Goal: Task Accomplishment & Management: Complete application form

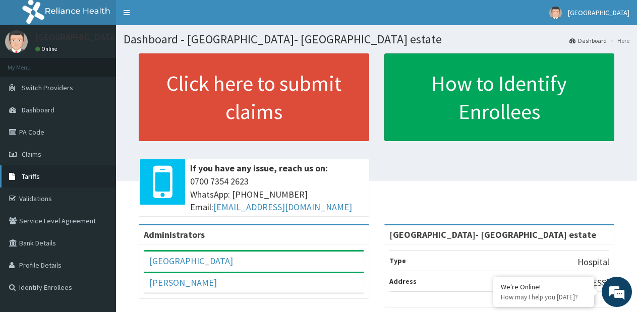
click at [39, 177] on span "Tariffs" at bounding box center [31, 176] width 18 height 9
click at [41, 133] on link "PA Code" at bounding box center [58, 132] width 116 height 22
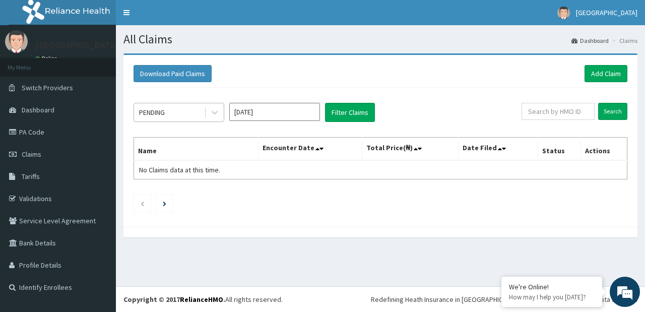
click at [185, 117] on div "PENDING" at bounding box center [169, 112] width 70 height 16
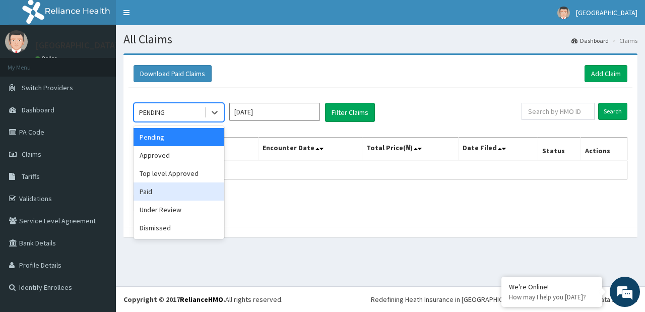
click at [173, 182] on div "Paid" at bounding box center [179, 191] width 91 height 18
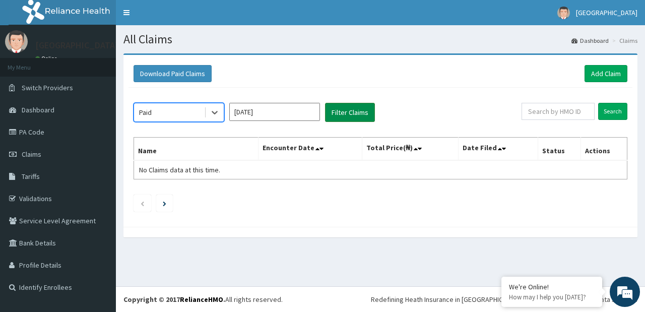
click at [351, 107] on button "Filter Claims" at bounding box center [350, 112] width 50 height 19
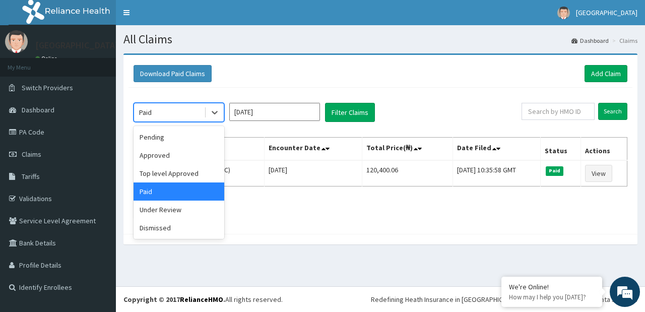
click at [178, 111] on div "Paid" at bounding box center [169, 112] width 70 height 16
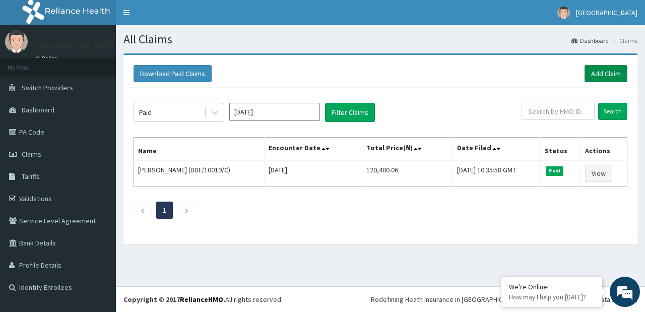
click at [600, 75] on link "Add Claim" at bounding box center [606, 73] width 43 height 17
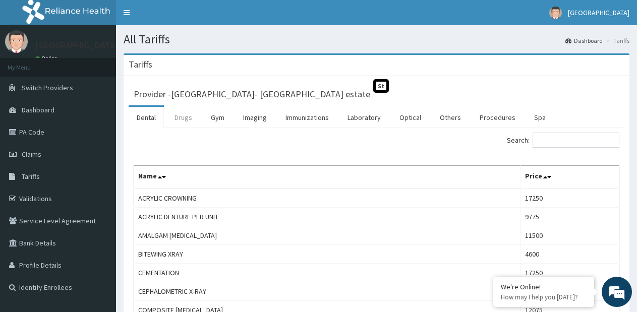
click at [192, 120] on link "Drugs" at bounding box center [183, 117] width 34 height 21
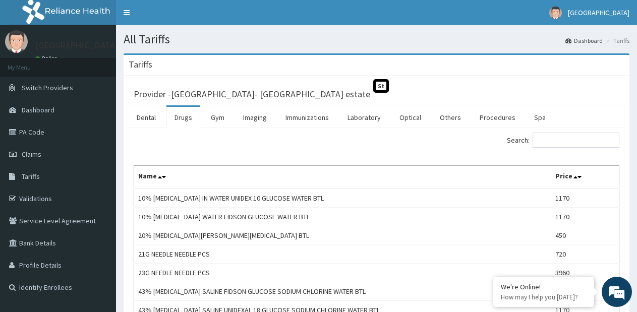
click at [176, 120] on link "Drugs" at bounding box center [183, 117] width 34 height 21
click at [565, 142] on input "Search:" at bounding box center [575, 140] width 87 height 15
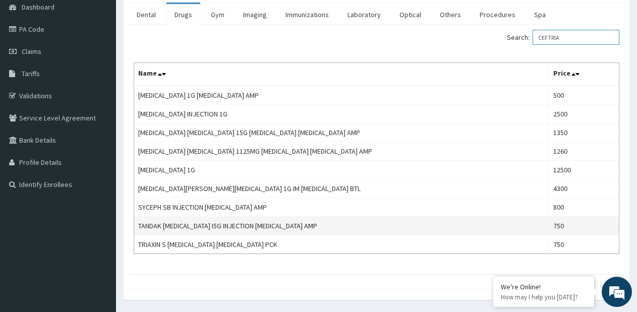
scroll to position [134, 0]
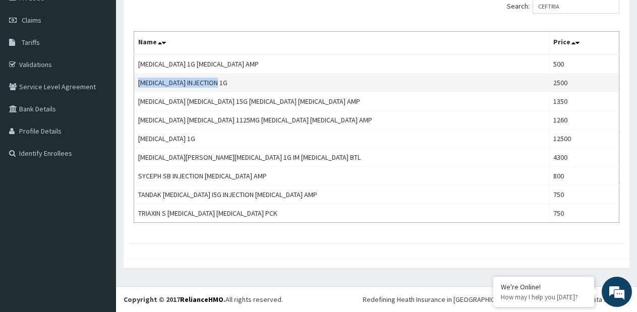
drag, startPoint x: 269, startPoint y: 85, endPoint x: 135, endPoint y: 84, distance: 134.6
click at [135, 84] on td "CEFTRIAXONE INJECTION 1G" at bounding box center [341, 83] width 415 height 19
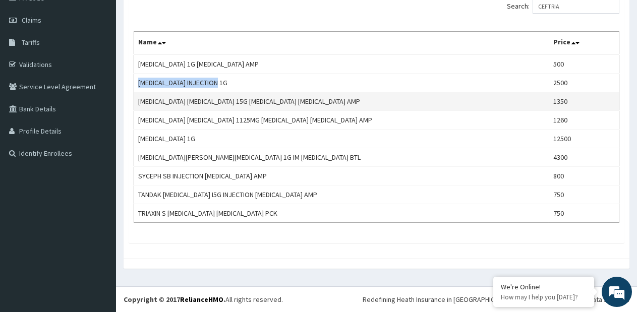
copy td "CEFTRIAXONE INJECTION 1G"
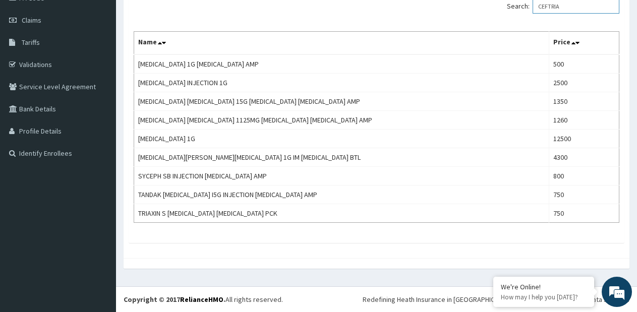
click at [566, 7] on input "CEFTRIA" at bounding box center [575, 5] width 87 height 15
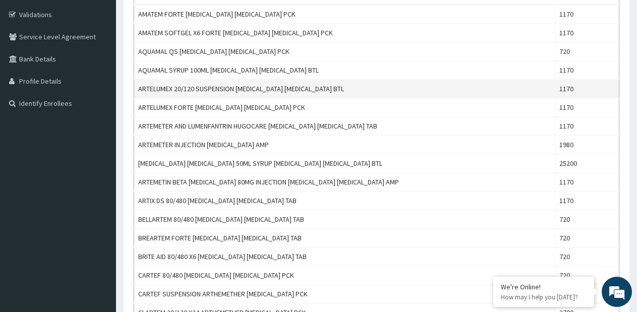
scroll to position [202, 0]
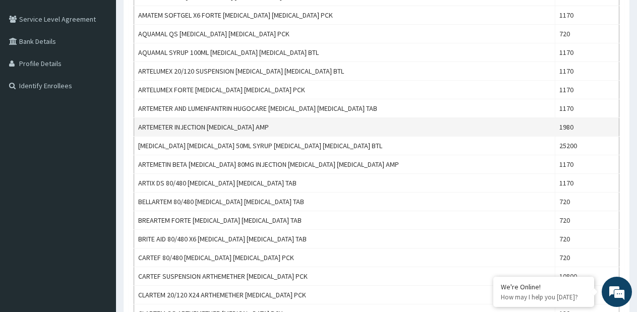
click at [282, 127] on td "ARTEMETER INJECTION ARTEMETHER AMP" at bounding box center [344, 127] width 421 height 19
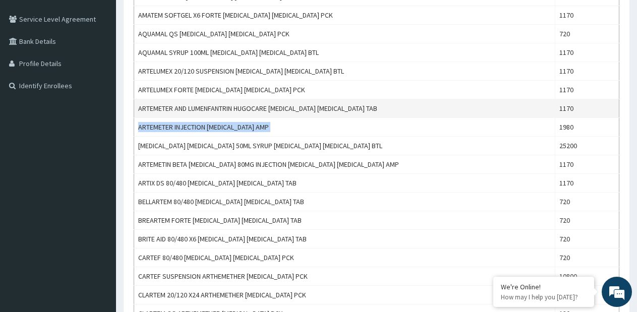
copy td "ARTEMETER INJECTION ARTEMETHER AMP"
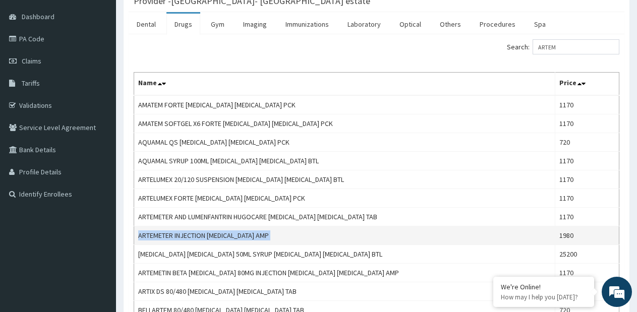
scroll to position [0, 0]
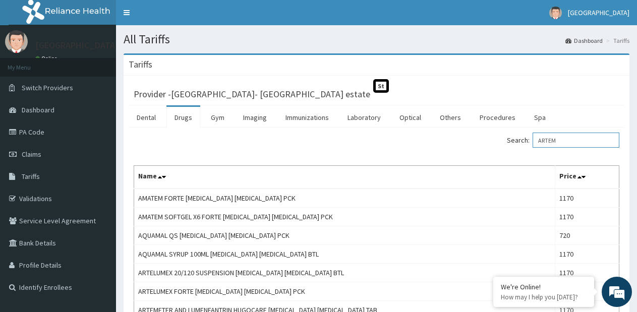
click at [551, 139] on input "ARTEM" at bounding box center [575, 140] width 87 height 15
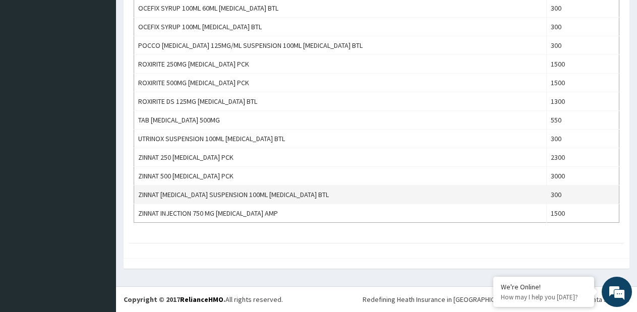
scroll to position [419, 0]
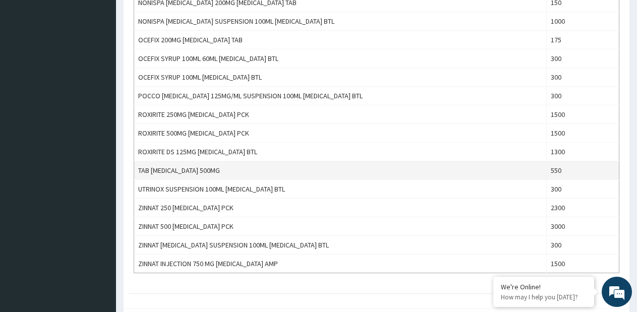
click at [258, 162] on td "TAB CEFUROXIME 500MG" at bounding box center [340, 170] width 412 height 19
copy td "TAB CEFUROXIME 500MG"
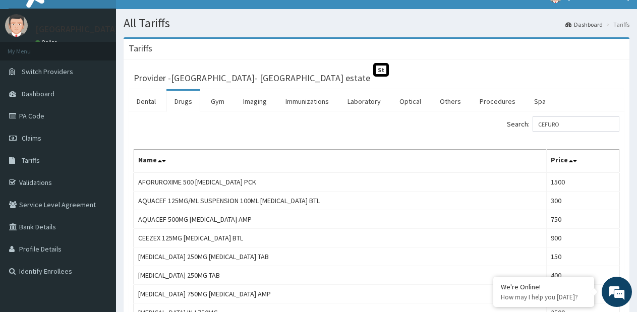
scroll to position [0, 0]
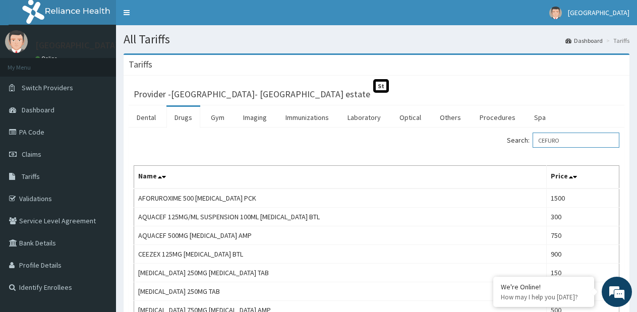
click at [582, 142] on input "CEFURO" at bounding box center [575, 140] width 87 height 15
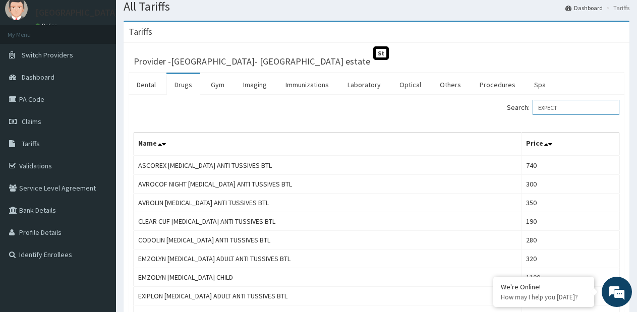
scroll to position [50, 0]
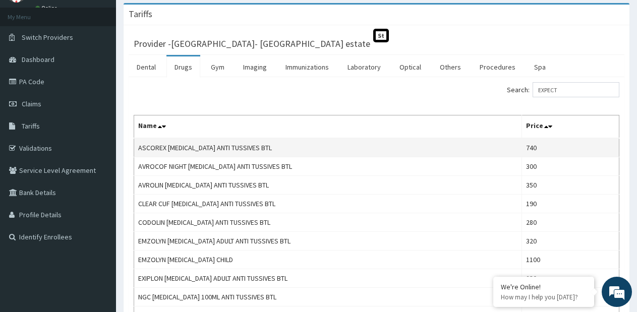
click at [245, 149] on td "ASCOREX EXPECTORANT ANTI TUSSIVES BTL" at bounding box center [328, 147] width 388 height 19
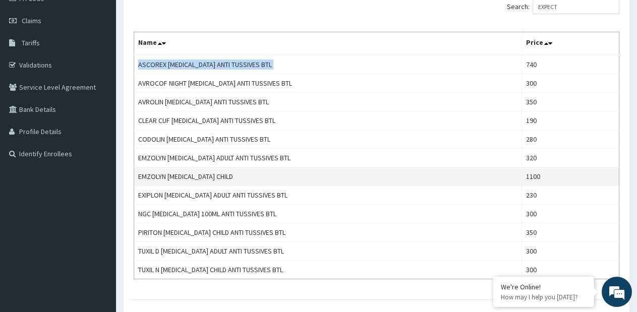
scroll to position [151, 0]
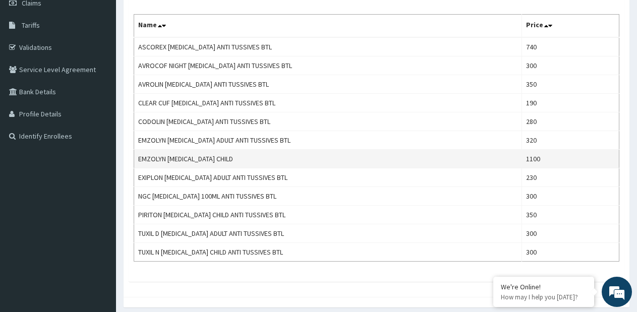
click at [194, 159] on td "EMZOLYN EXPECTORANT CHILD" at bounding box center [328, 159] width 388 height 19
copy td "EMZOLYN EXPECTORANT CHILD"
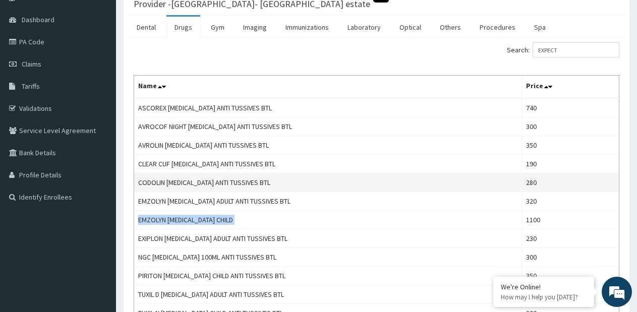
scroll to position [50, 0]
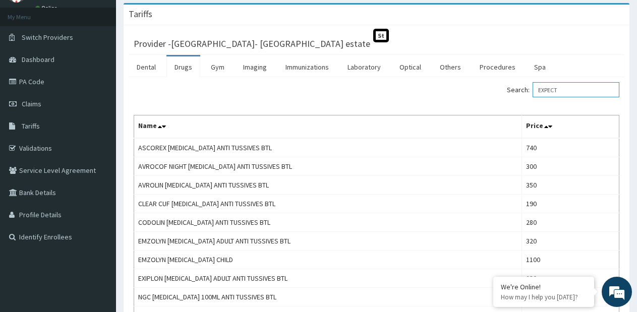
click at [545, 91] on input "EXPECT" at bounding box center [575, 89] width 87 height 15
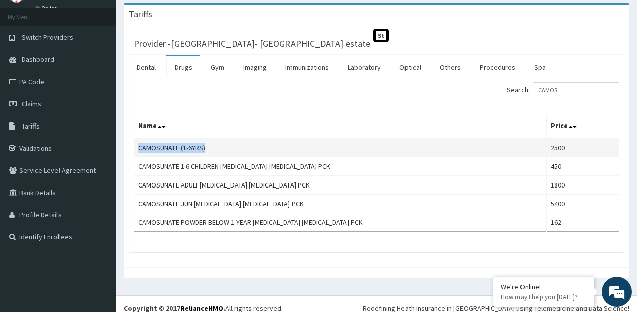
drag, startPoint x: 210, startPoint y: 149, endPoint x: 137, endPoint y: 141, distance: 74.0
click at [137, 141] on td "CAMOSUNATE (1-6YRS)" at bounding box center [340, 147] width 412 height 19
copy td "CAMOSUNATE (1-6YRS)"
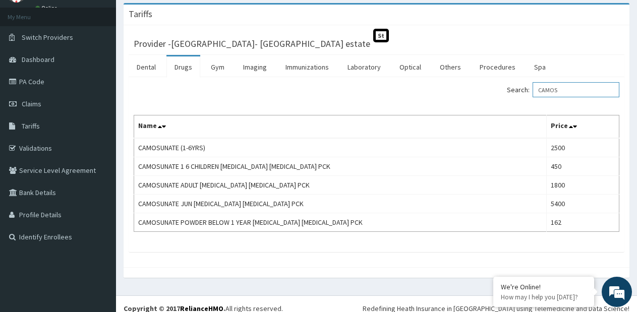
click at [575, 86] on input "CAMOS" at bounding box center [575, 89] width 87 height 15
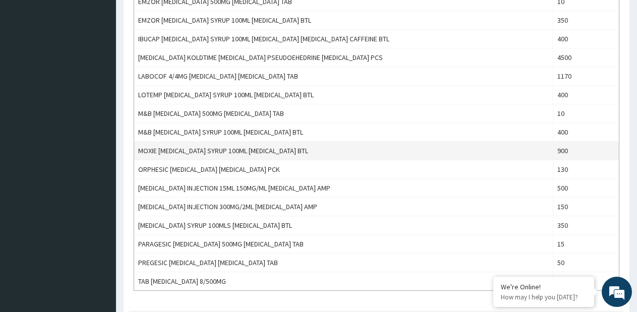
scroll to position [382, 0]
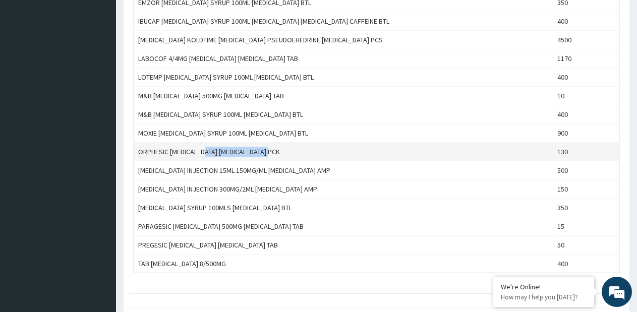
drag, startPoint x: 314, startPoint y: 152, endPoint x: 211, endPoint y: 151, distance: 102.3
click at [211, 151] on td "ORPHESIC ORPHENADRINE ACETAMINOPHEN PCK" at bounding box center [343, 152] width 419 height 19
click at [184, 153] on td "ORPHESIC ORPHENADRINE ACETAMINOPHEN PCK" at bounding box center [343, 152] width 419 height 19
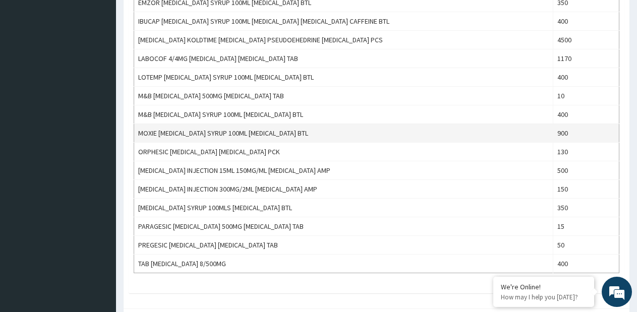
click at [193, 134] on td "MOXIE PARACETAMOL SYRUP 100ML ACETAMINOPHEN BTL" at bounding box center [343, 133] width 419 height 19
copy td "MOXIE PARACETAMOL SYRUP 100ML ACETAMINOPHEN BTL"
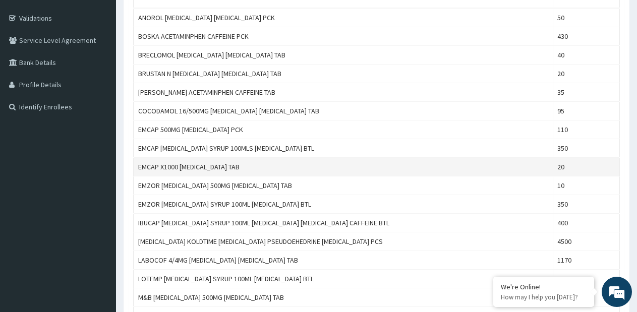
scroll to position [130, 0]
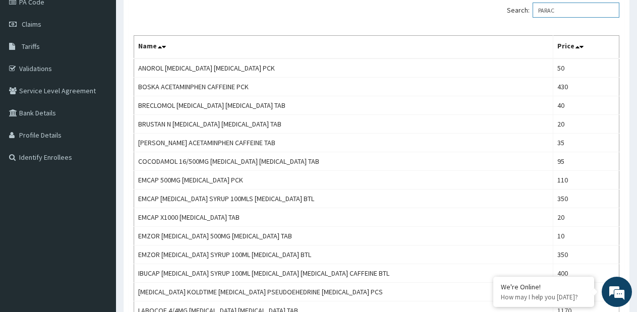
click at [559, 15] on input "PARAC" at bounding box center [575, 10] width 87 height 15
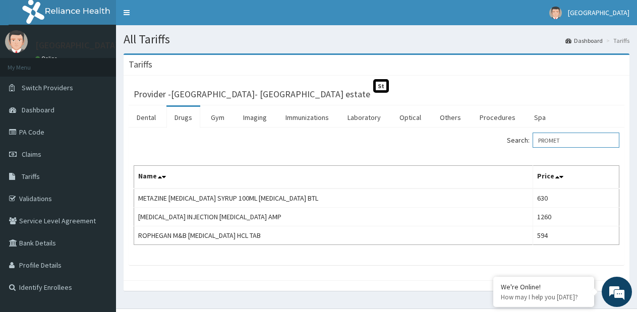
click at [571, 141] on input "PROMET" at bounding box center [575, 140] width 87 height 15
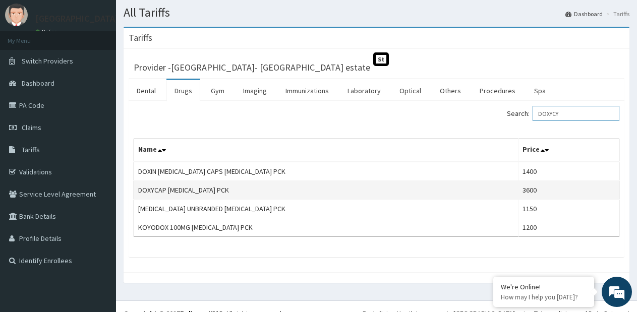
scroll to position [41, 0]
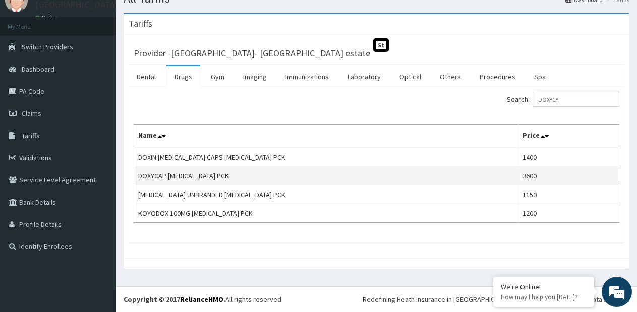
click at [213, 177] on td "DOXYCAP DOXYCYCLINE PCK" at bounding box center [326, 176] width 384 height 19
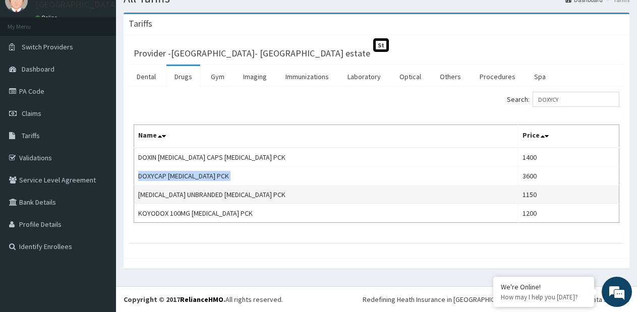
copy td "DOXYCAP DOXYCYCLINE PCK"
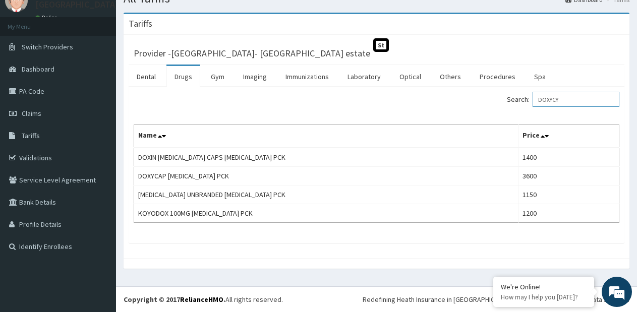
click at [550, 102] on input "DOXYCY" at bounding box center [575, 99] width 87 height 15
click at [550, 103] on input "DOXYCY" at bounding box center [575, 99] width 87 height 15
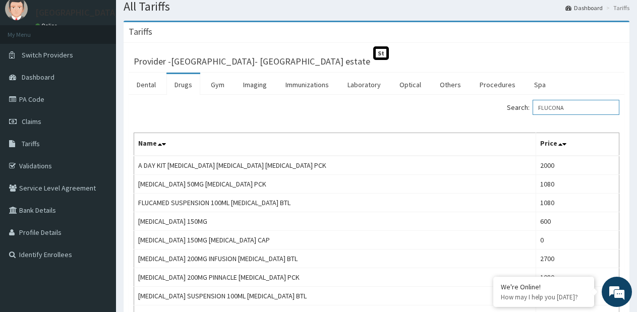
scroll to position [50, 0]
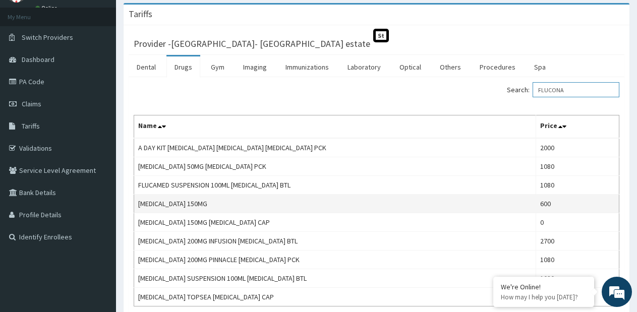
type input "FLUCONA"
click at [202, 204] on td "FLUCONAZOLE 150MG" at bounding box center [335, 204] width 402 height 19
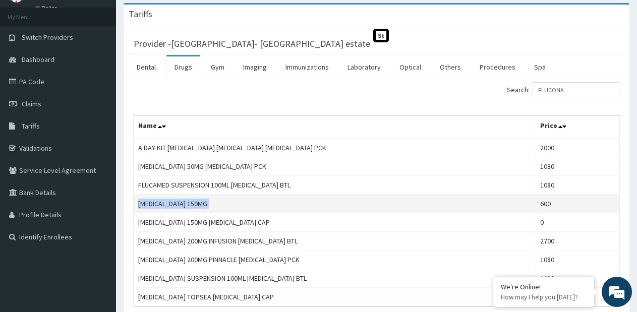
click at [202, 204] on td "FLUCONAZOLE 150MG" at bounding box center [335, 204] width 402 height 19
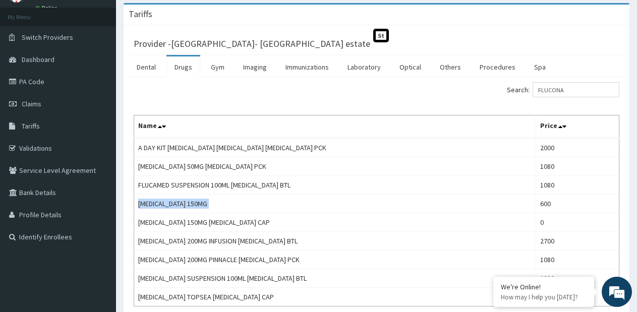
copy td "FLUCONAZOLE 150MG"
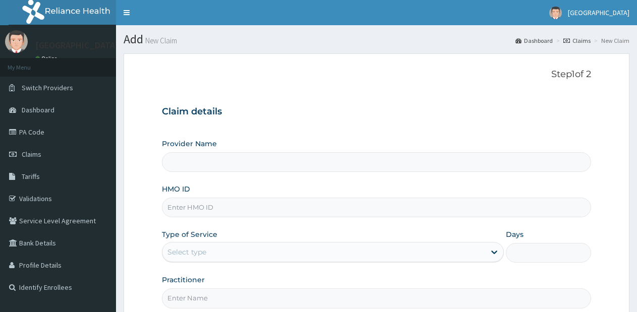
click at [264, 199] on input "HMO ID" at bounding box center [376, 208] width 429 height 20
type input "[GEOGRAPHIC_DATA]- [GEOGRAPHIC_DATA] estate"
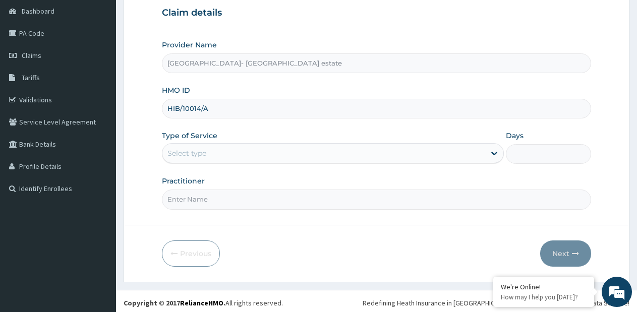
scroll to position [101, 0]
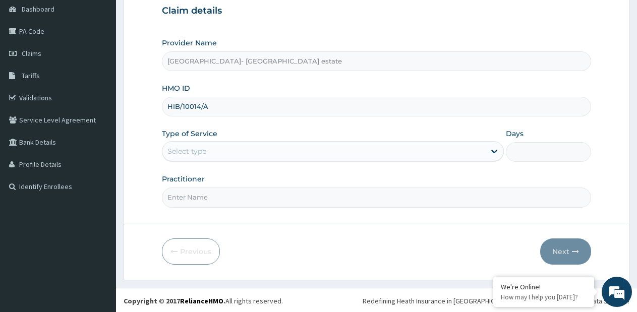
type input "HIB/10014/A"
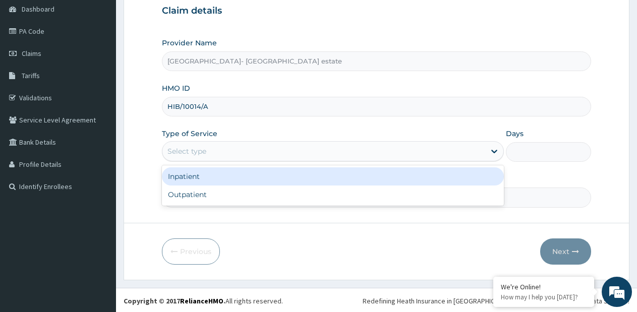
click at [250, 145] on div "Select type" at bounding box center [323, 151] width 322 height 16
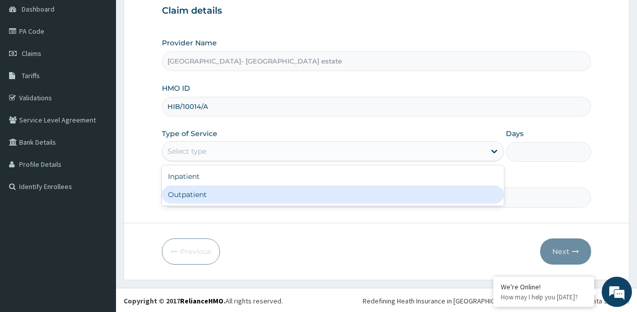
click at [229, 186] on div "Outpatient" at bounding box center [332, 194] width 341 height 18
type input "1"
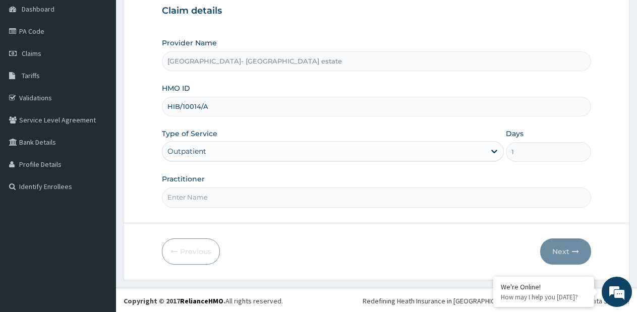
scroll to position [102, 0]
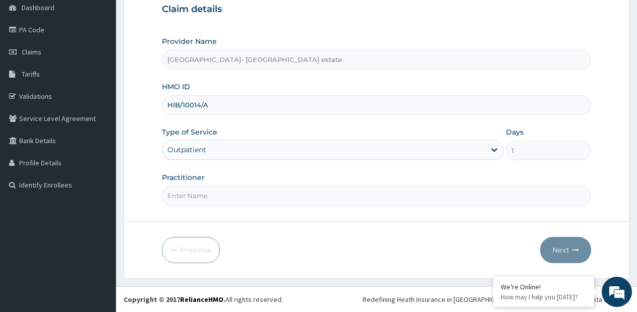
click at [235, 193] on input "Practitioner" at bounding box center [376, 196] width 429 height 20
type input "GP"
click at [566, 252] on button "Next" at bounding box center [565, 250] width 51 height 26
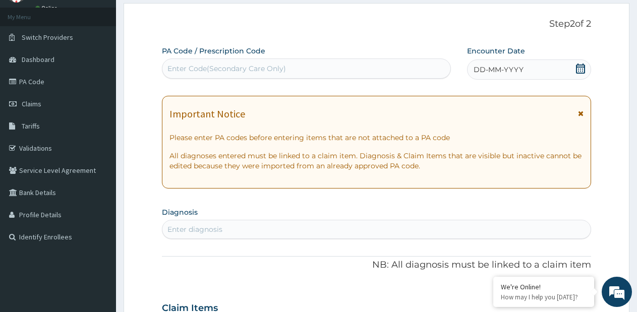
scroll to position [2, 0]
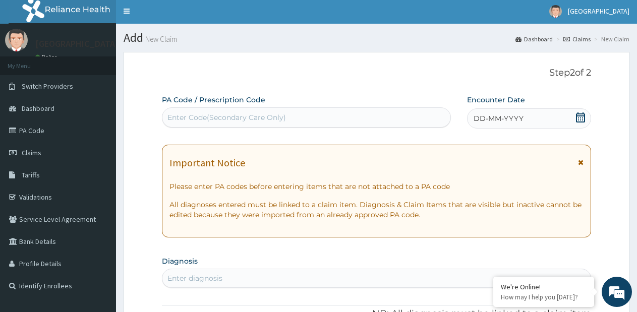
click at [268, 109] on div "Enter Code(Secondary Care Only)" at bounding box center [306, 117] width 288 height 16
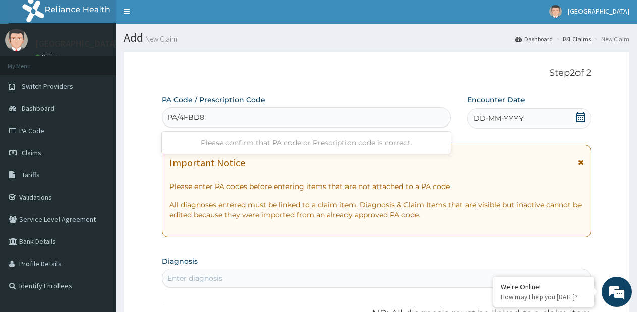
type input "PA/4FBD84"
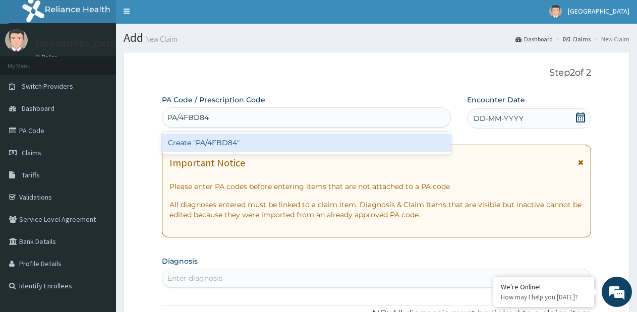
click at [293, 145] on div "Create "PA/4FBD84"" at bounding box center [306, 143] width 289 height 18
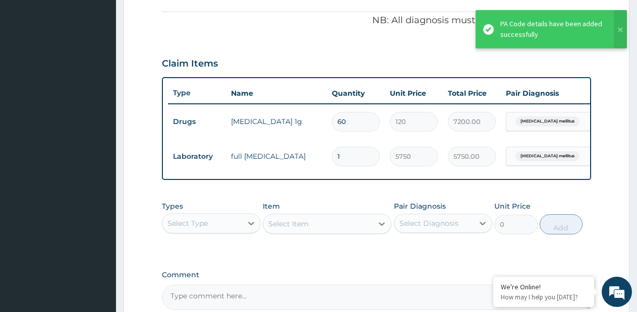
scroll to position [348, 0]
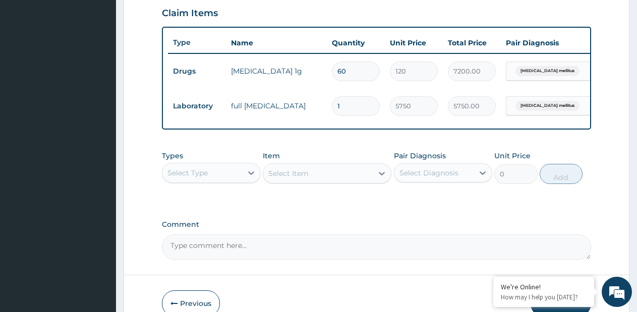
click at [210, 181] on div "Select Type" at bounding box center [202, 173] width 80 height 16
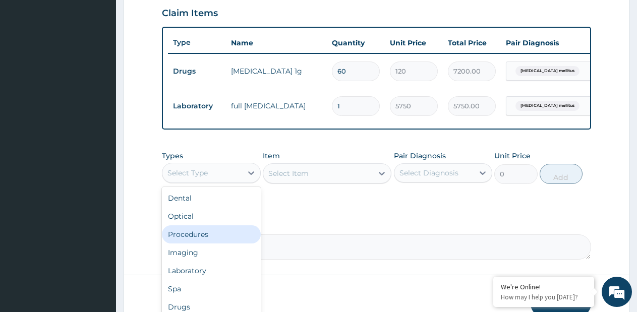
click at [199, 243] on div "Procedures" at bounding box center [211, 234] width 99 height 18
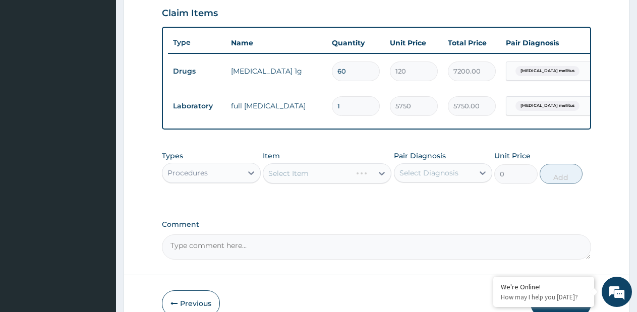
click at [380, 183] on div "Select Item" at bounding box center [327, 173] width 129 height 20
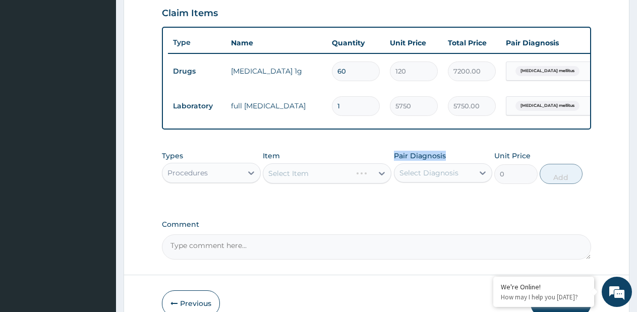
click at [380, 183] on div "Select Item" at bounding box center [327, 173] width 129 height 20
click at [376, 183] on div "Select Item" at bounding box center [327, 173] width 129 height 20
click at [380, 183] on div "Select Item" at bounding box center [327, 173] width 129 height 20
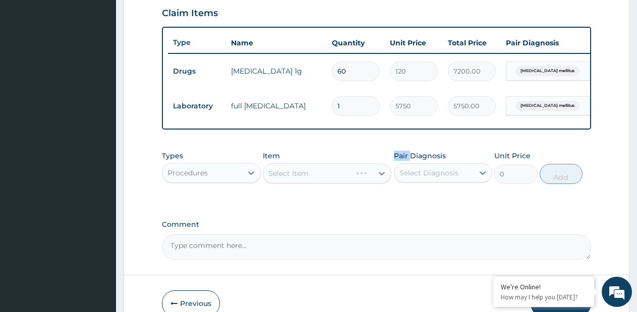
click at [380, 183] on div "Select Item" at bounding box center [327, 173] width 129 height 20
click at [380, 178] on icon at bounding box center [382, 173] width 10 height 10
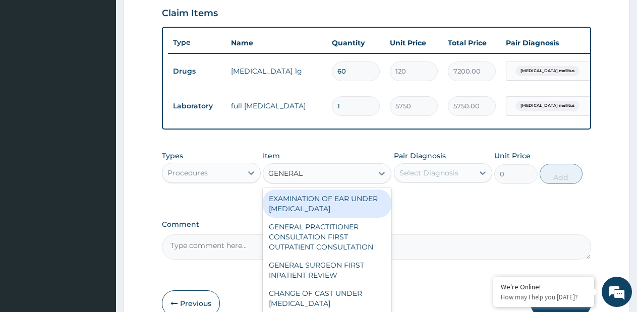
type input "GENERAL P"
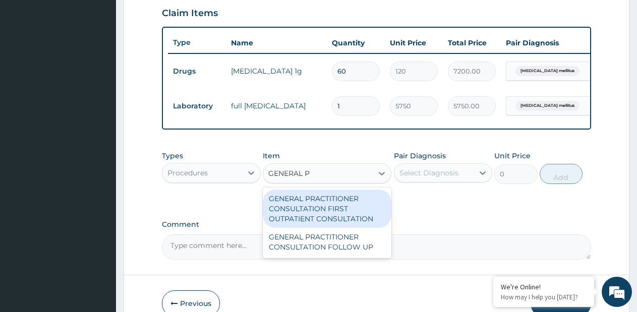
click at [370, 209] on div "GENERAL PRACTITIONER CONSULTATION FIRST OUTPATIENT CONSULTATION" at bounding box center [327, 209] width 129 height 38
type input "3795"
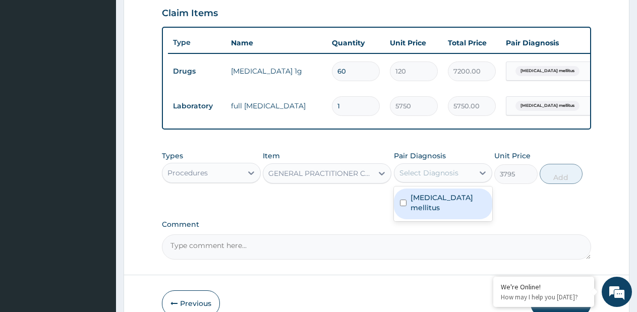
click at [434, 177] on div "Select Diagnosis" at bounding box center [428, 173] width 59 height 10
click at [428, 199] on div "Diabetes mellitus" at bounding box center [443, 204] width 99 height 31
checkbox input "true"
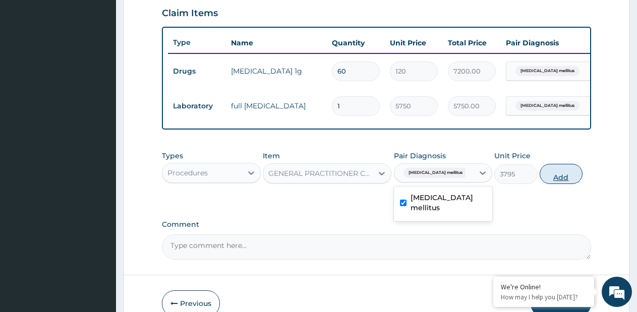
click at [569, 184] on button "Add" at bounding box center [560, 174] width 43 height 20
type input "0"
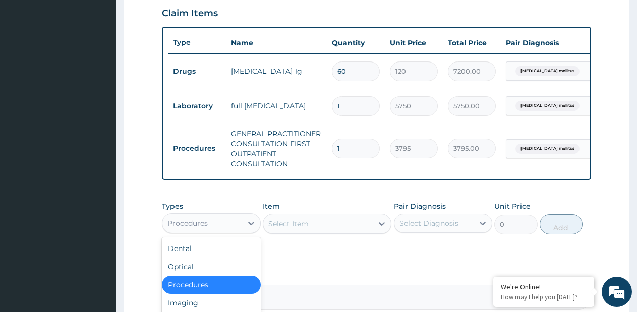
click at [203, 228] on div "Procedures" at bounding box center [187, 223] width 40 height 10
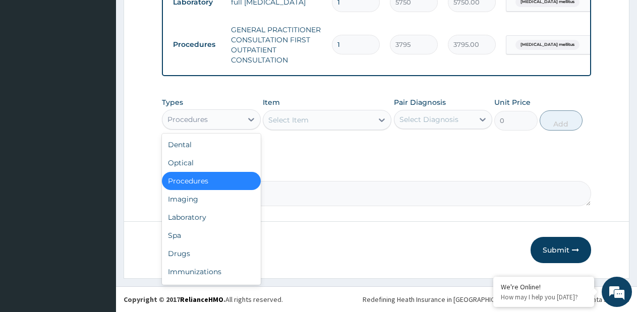
scroll to position [461, 0]
click at [207, 219] on div "Laboratory" at bounding box center [211, 217] width 99 height 18
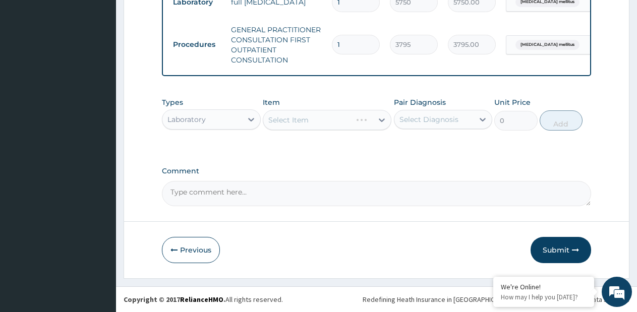
click at [376, 129] on div "Select Item" at bounding box center [327, 120] width 129 height 20
click at [378, 123] on div "Select Item" at bounding box center [327, 120] width 129 height 20
click at [383, 120] on div "Select Item" at bounding box center [327, 120] width 129 height 20
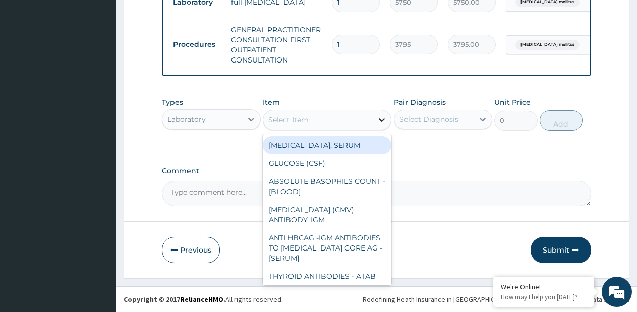
click at [381, 121] on icon at bounding box center [382, 120] width 10 height 10
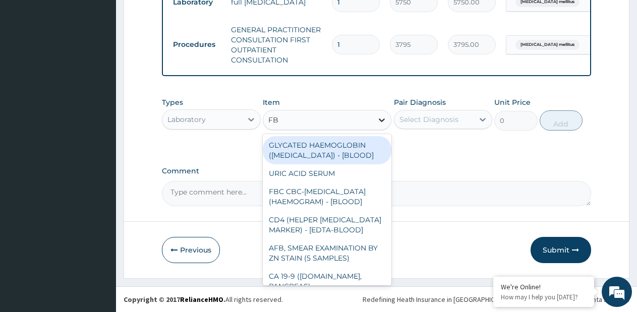
type input "FBS"
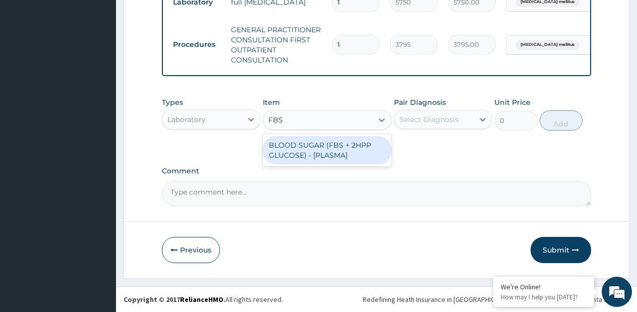
click at [351, 152] on div "BLOOD SUGAR (FBS + 2HPP GLUCOSE) - [PLASMA]" at bounding box center [327, 150] width 129 height 28
type input "1380"
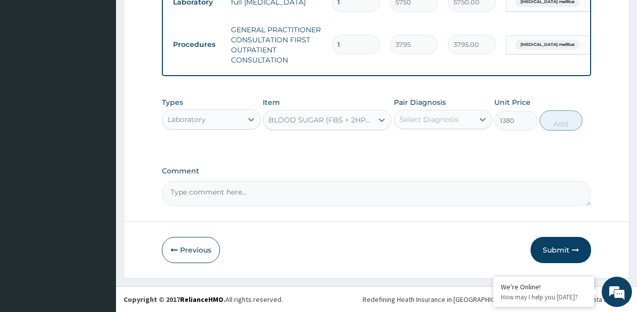
click at [424, 127] on div "Select Diagnosis" at bounding box center [434, 119] width 80 height 16
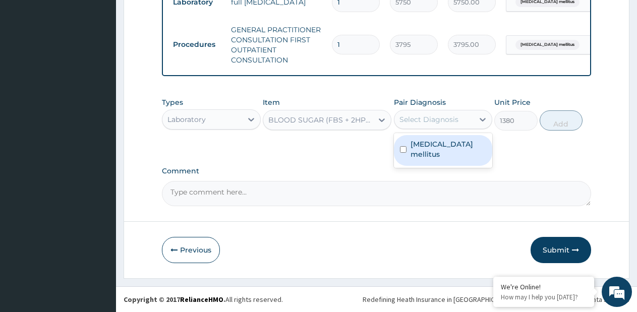
click at [409, 146] on div "Diabetes mellitus" at bounding box center [443, 150] width 99 height 31
checkbox input "true"
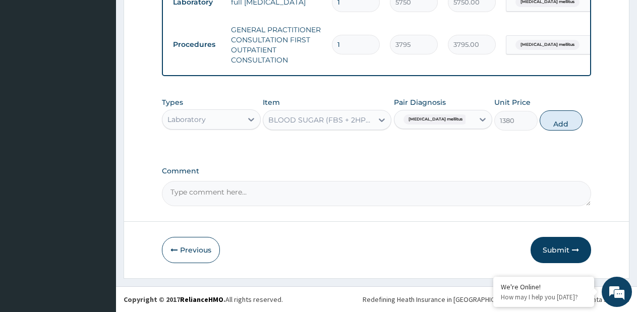
click at [542, 129] on div "Types Laboratory Item BLOOD SUGAR (FBS + 2HPP GLUCOSE) - [PLASMA] Pair Diagnosi…" at bounding box center [376, 113] width 429 height 43
click at [553, 124] on button "Add" at bounding box center [560, 120] width 43 height 20
type input "0"
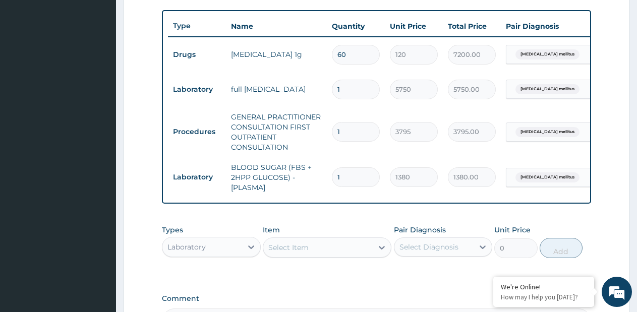
scroll to position [350, 0]
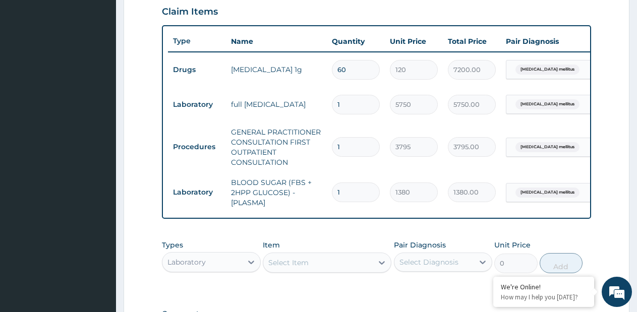
drag, startPoint x: 360, startPoint y: 74, endPoint x: 306, endPoint y: 76, distance: 53.5
click at [306, 76] on tr "Drugs metformin 1g 60 120 7200.00 Diabetes mellitus Delete" at bounding box center [415, 69] width 494 height 35
type input "3"
type input "360.00"
type input "30"
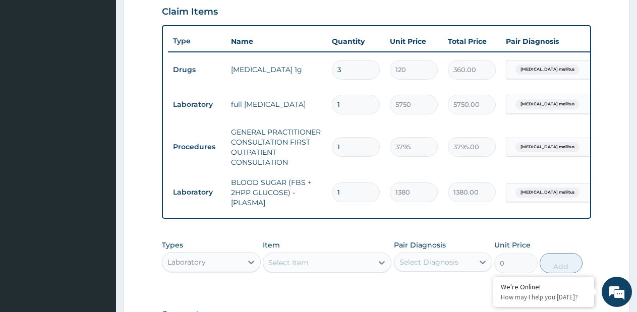
type input "3600.00"
type input "30"
click at [355, 236] on div "PA Code / Prescription Code PA/4FBD84 Encounter Date 01-09-2025 Important Notic…" at bounding box center [376, 47] width 429 height 602
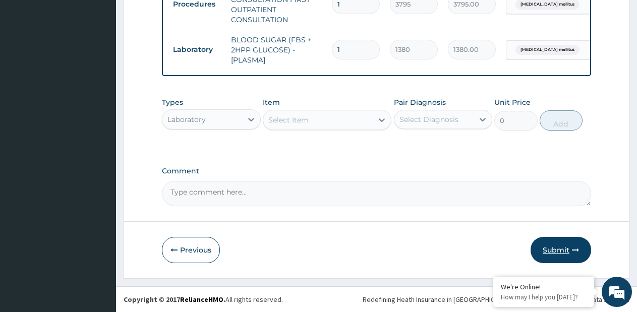
click at [549, 247] on button "Submit" at bounding box center [560, 250] width 60 height 26
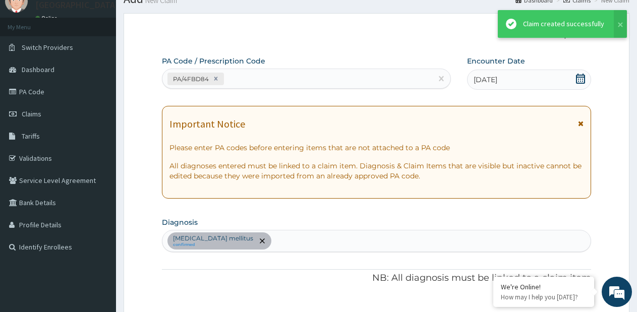
scroll to position [501, 0]
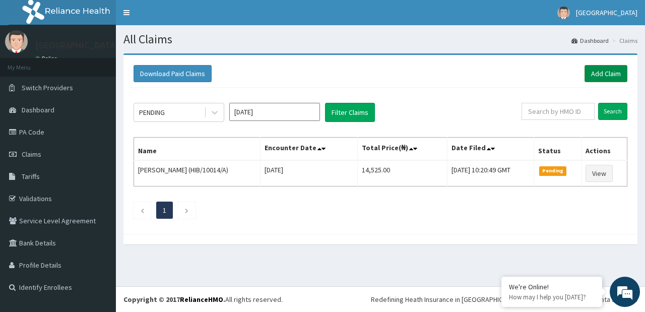
click at [597, 75] on link "Add Claim" at bounding box center [606, 73] width 43 height 17
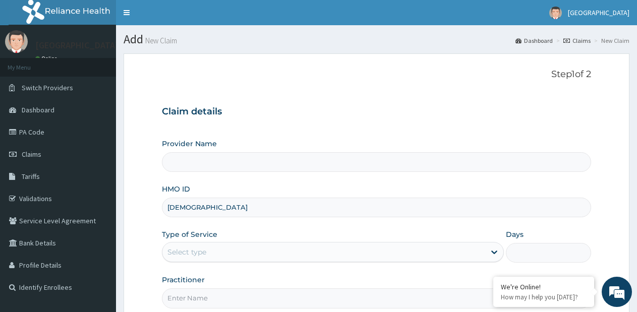
type input "ISZ/"
type input "[GEOGRAPHIC_DATA]- [GEOGRAPHIC_DATA] estate"
type input "ISZ/10005/B"
click at [282, 246] on div "Select type" at bounding box center [323, 252] width 322 height 16
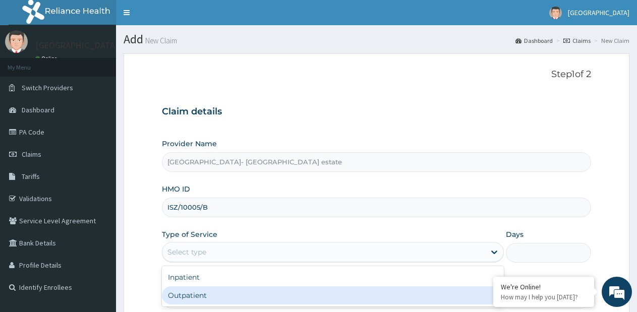
click at [246, 290] on div "Outpatient" at bounding box center [332, 295] width 341 height 18
type input "1"
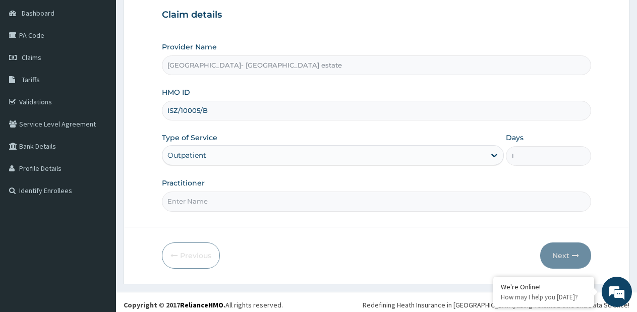
scroll to position [102, 0]
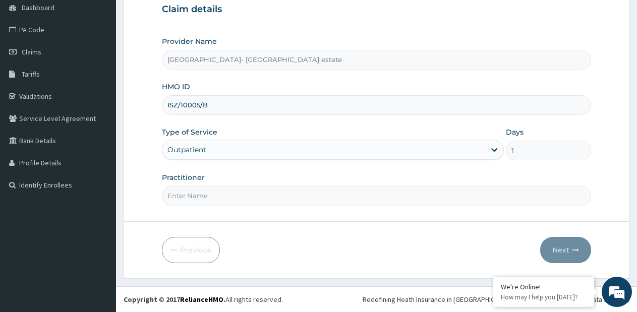
click at [288, 197] on input "Practitioner" at bounding box center [376, 196] width 429 height 20
type input "GP"
click at [561, 253] on button "Next" at bounding box center [565, 250] width 51 height 26
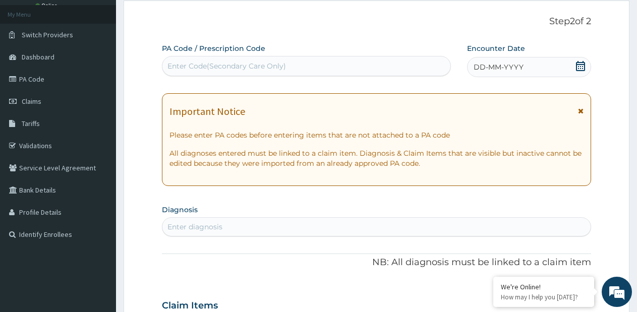
scroll to position [0, 0]
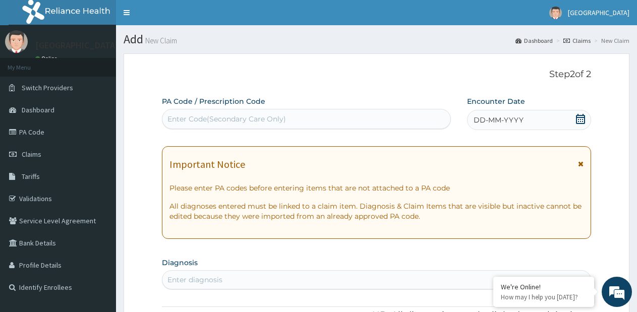
click at [368, 119] on div "Enter Code(Secondary Care Only)" at bounding box center [306, 119] width 288 height 16
click at [368, 115] on div "Enter Code(Secondary Care Only)" at bounding box center [306, 119] width 288 height 16
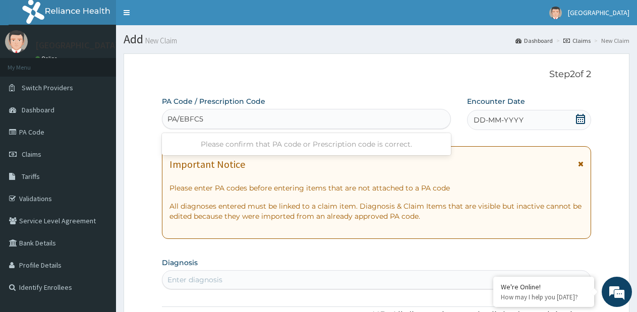
type input "PA/EBFC55"
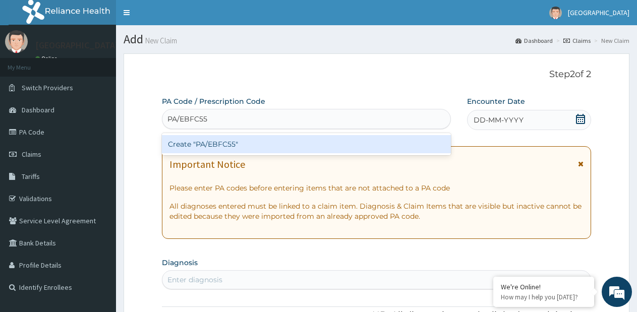
click at [382, 134] on div "Create "PA/EBFC55"" at bounding box center [306, 144] width 289 height 22
click at [376, 143] on div "Create "PA/EBFC55"" at bounding box center [306, 144] width 289 height 18
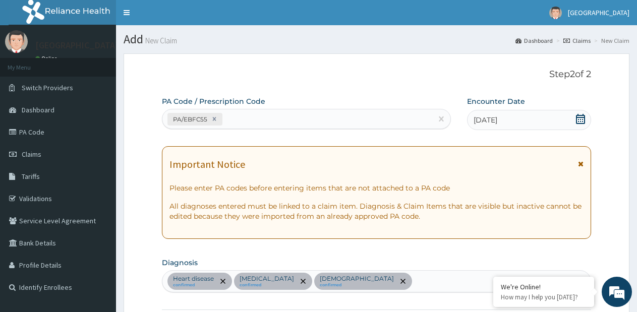
drag, startPoint x: 349, startPoint y: 127, endPoint x: 350, endPoint y: 121, distance: 5.1
click at [349, 126] on div "PA/EBFC55" at bounding box center [297, 119] width 270 height 17
paste input "PA/4290B3"
type input "PA/4290B3"
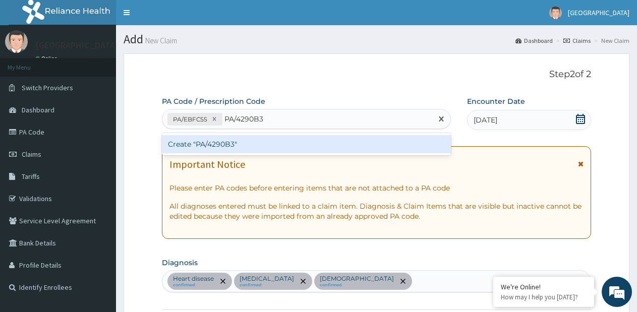
click at [304, 141] on div "Create "PA/4290B3"" at bounding box center [306, 144] width 289 height 18
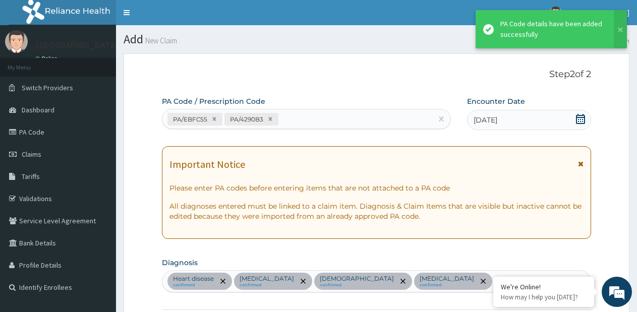
scroll to position [333, 0]
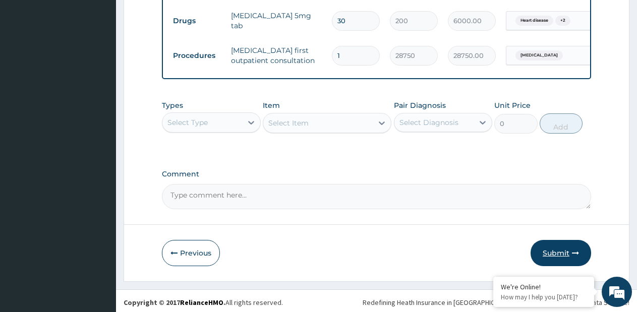
click at [546, 259] on button "Submit" at bounding box center [560, 253] width 60 height 26
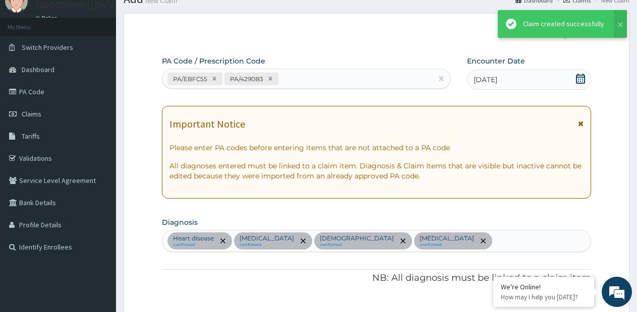
scroll to position [433, 0]
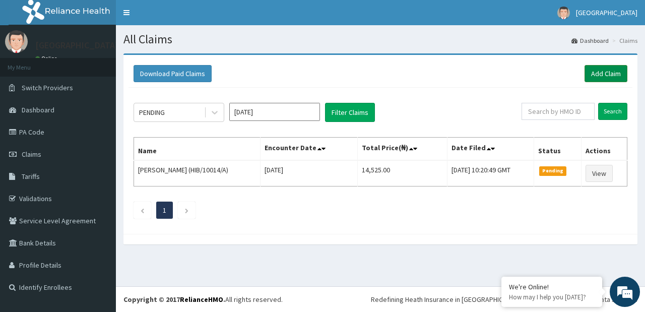
click at [599, 77] on link "Add Claim" at bounding box center [606, 73] width 43 height 17
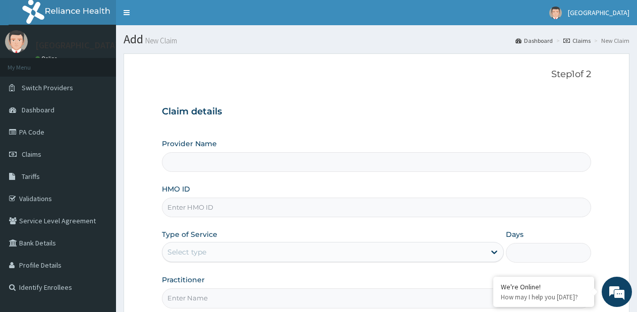
type input "Faith City Hospital- Ajao estate"
click at [336, 200] on input "HMO ID" at bounding box center [376, 208] width 429 height 20
type input "PPG/10268/A"
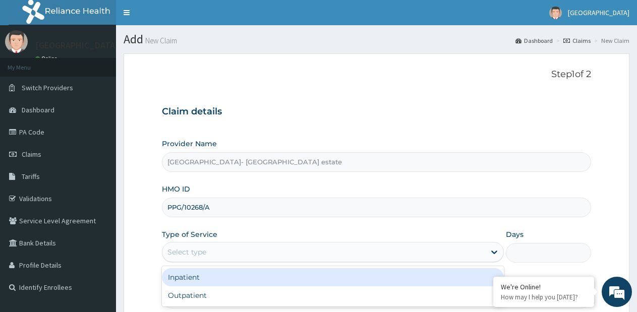
click at [283, 251] on div "Select type" at bounding box center [323, 252] width 322 height 16
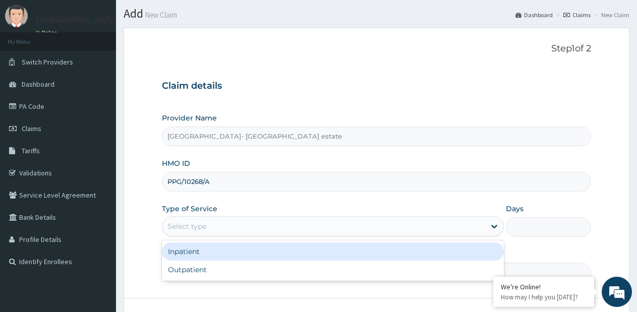
scroll to position [50, 0]
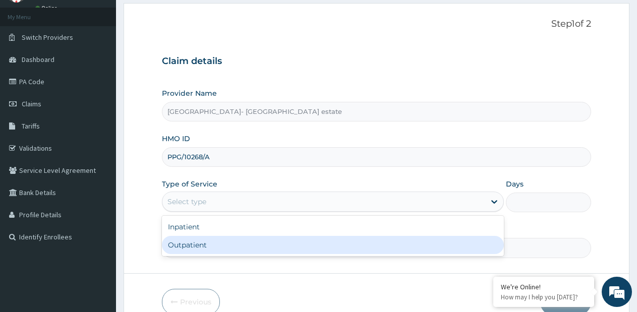
click at [285, 245] on div "Outpatient" at bounding box center [332, 245] width 341 height 18
type input "1"
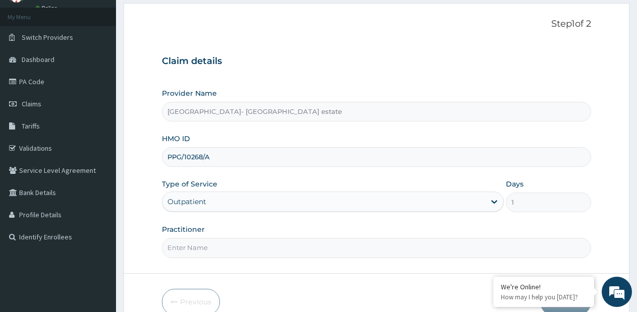
click at [286, 243] on input "Practitioner" at bounding box center [376, 248] width 429 height 20
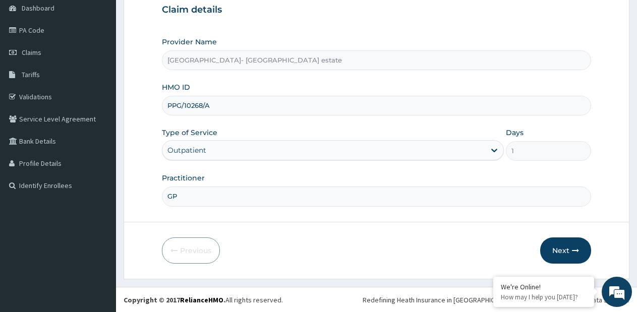
scroll to position [102, 0]
type input "GP"
click at [557, 243] on button "Next" at bounding box center [565, 250] width 51 height 26
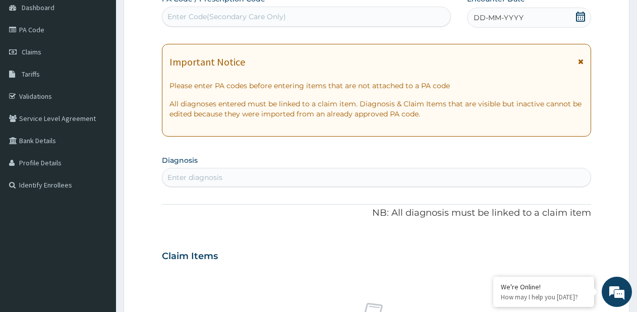
click at [218, 14] on div "Enter Code(Secondary Care Only)" at bounding box center [226, 17] width 118 height 10
click at [510, 19] on span "DD-MM-YYYY" at bounding box center [498, 18] width 50 height 10
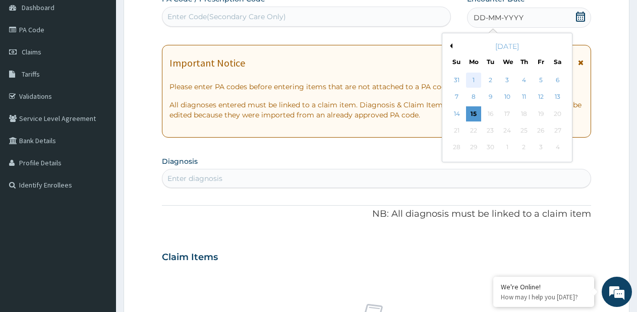
click at [476, 83] on div "1" at bounding box center [473, 80] width 15 height 15
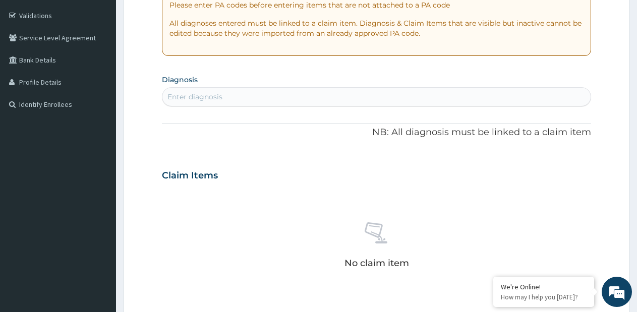
scroll to position [203, 0]
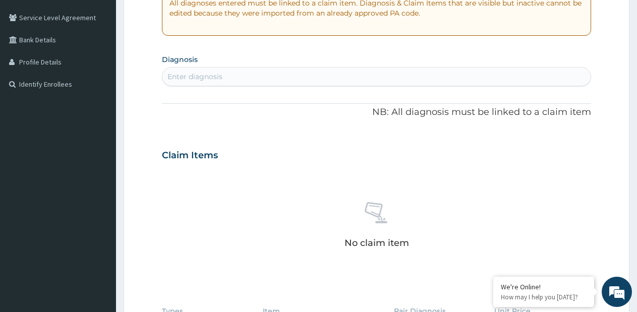
click at [351, 73] on div "Enter diagnosis" at bounding box center [376, 77] width 428 height 16
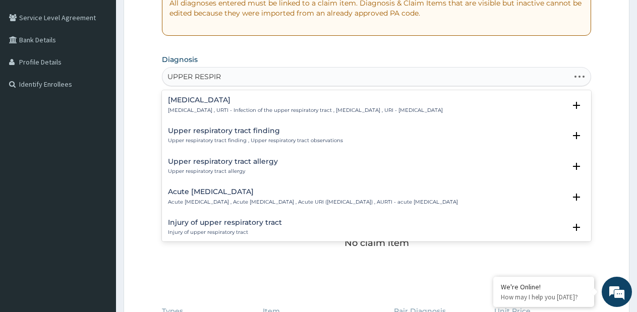
type input "UPPER RESPIRA"
click at [229, 196] on div "Acute upper respiratory infection Acute upper respiratory infection , Acute upp…" at bounding box center [313, 197] width 290 height 18
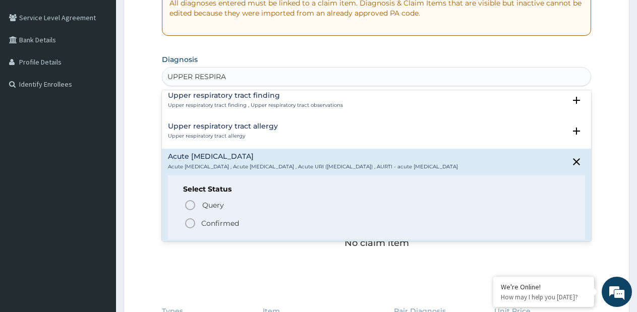
scroll to position [50, 0]
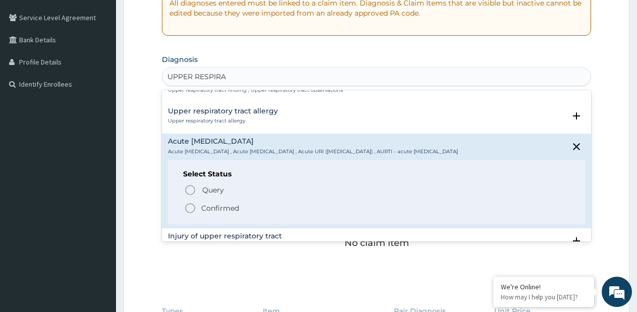
click at [217, 211] on p "Confirmed" at bounding box center [220, 208] width 38 height 10
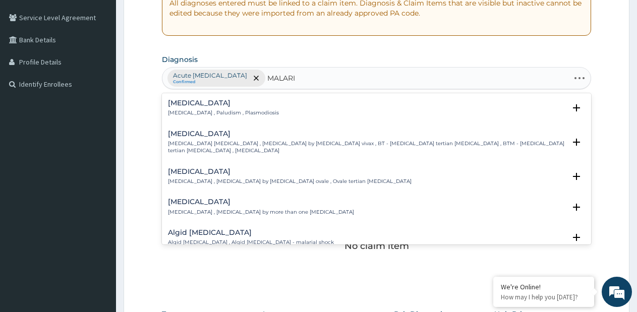
type input "MALARIA"
click at [176, 109] on div "Malaria Malaria , Paludism , Plasmodiosis" at bounding box center [223, 108] width 111 height 18
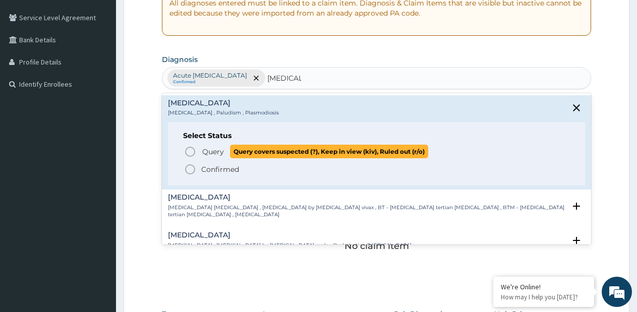
click at [193, 147] on icon "status option query" at bounding box center [190, 152] width 12 height 12
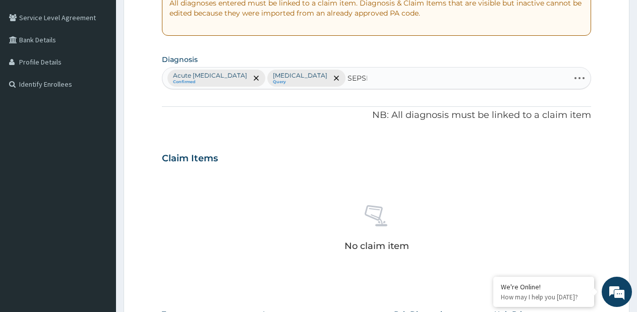
type input "SEPSIS"
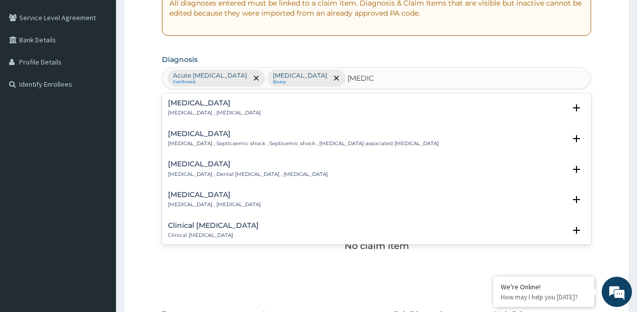
click at [204, 110] on p "Systemic infection , Sepsis" at bounding box center [214, 112] width 93 height 7
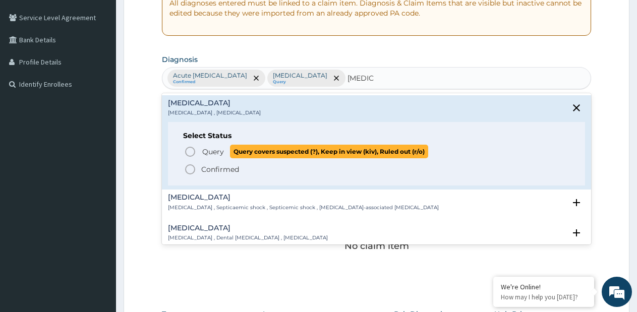
click at [199, 153] on span "Query Query covers suspected (?), Keep in view (kiv), Ruled out (r/o)" at bounding box center [377, 152] width 386 height 14
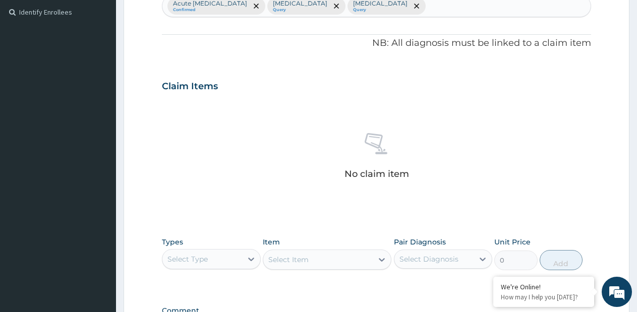
scroll to position [415, 0]
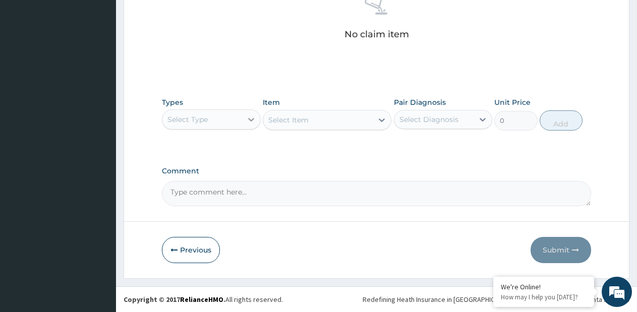
click at [242, 125] on div at bounding box center [251, 119] width 18 height 18
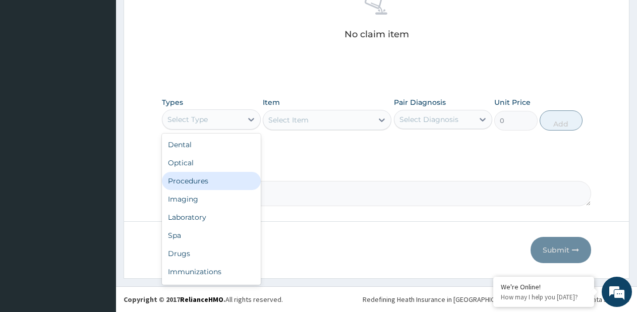
click at [210, 174] on div "Procedures" at bounding box center [211, 181] width 99 height 18
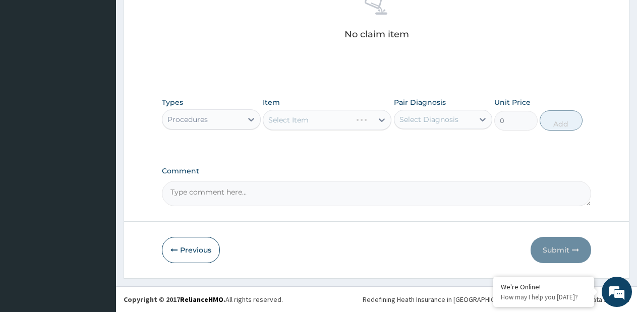
click at [377, 120] on div "Select Item" at bounding box center [327, 120] width 129 height 20
click at [377, 121] on div "Select Item" at bounding box center [327, 120] width 129 height 20
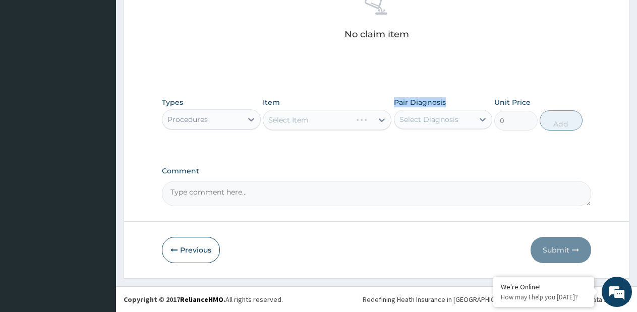
click at [377, 121] on div "Select Item" at bounding box center [327, 120] width 129 height 20
click at [378, 121] on div "Select Item" at bounding box center [327, 120] width 129 height 20
click at [374, 120] on div at bounding box center [381, 120] width 18 height 18
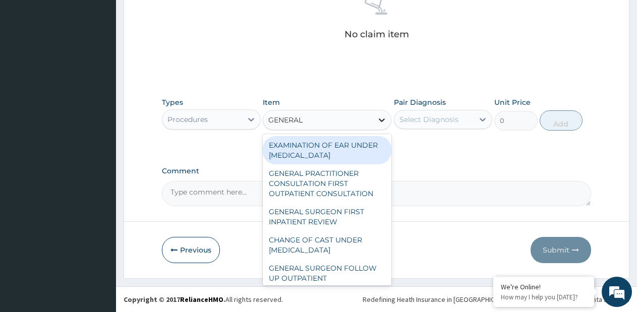
type input "GENERAL P"
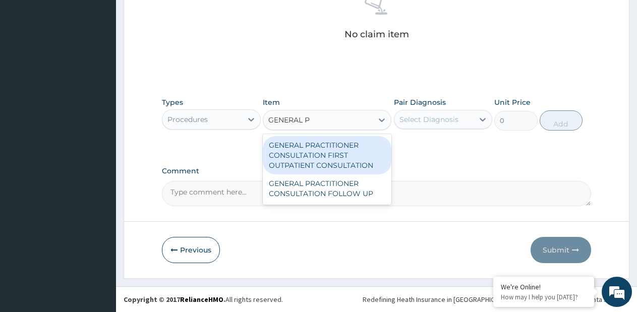
drag, startPoint x: 341, startPoint y: 150, endPoint x: 442, endPoint y: 121, distance: 104.3
click at [341, 150] on div "GENERAL PRACTITIONER CONSULTATION FIRST OUTPATIENT CONSULTATION" at bounding box center [327, 155] width 129 height 38
type input "3795"
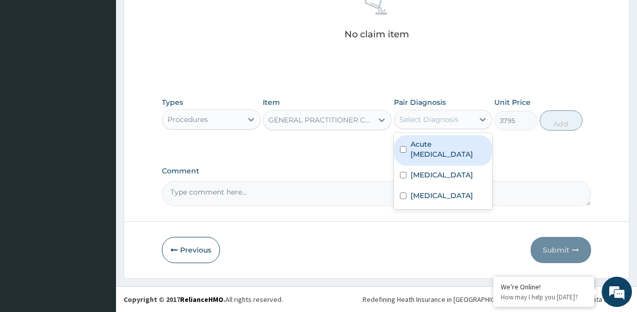
click at [455, 118] on div "Select Diagnosis" at bounding box center [428, 119] width 59 height 10
click at [439, 143] on label "Acute upper respiratory infection" at bounding box center [448, 149] width 76 height 20
checkbox input "true"
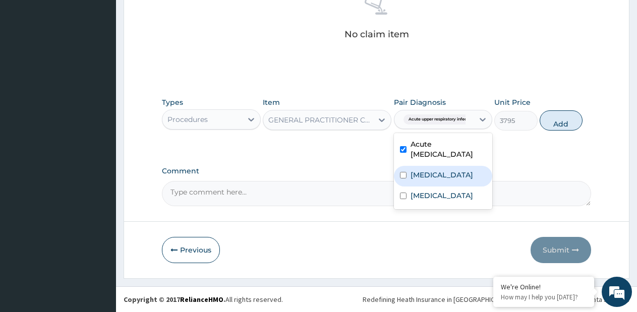
click at [426, 170] on label "[MEDICAL_DATA]" at bounding box center [441, 175] width 63 height 10
checkbox input "true"
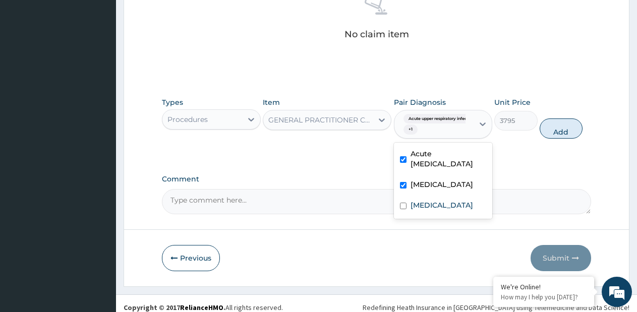
click at [423, 197] on div "Sepsis" at bounding box center [443, 206] width 99 height 21
checkbox input "true"
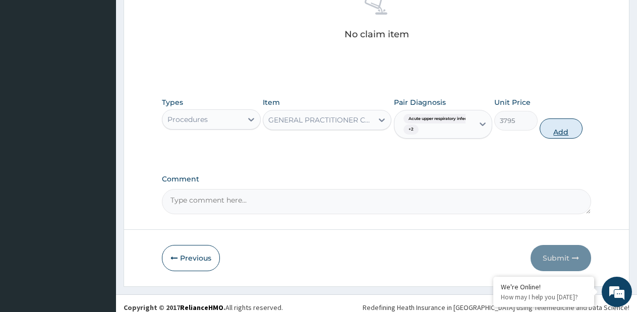
click at [558, 135] on button "Add" at bounding box center [560, 128] width 43 height 20
type input "0"
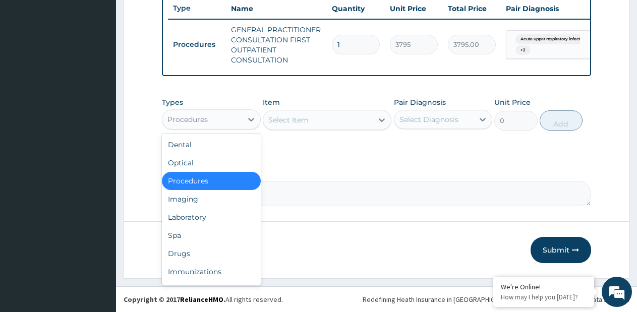
click at [235, 124] on div "Procedures" at bounding box center [202, 119] width 80 height 16
drag, startPoint x: 189, startPoint y: 220, endPoint x: 240, endPoint y: 196, distance: 56.6
click at [190, 219] on div "Laboratory" at bounding box center [211, 217] width 99 height 18
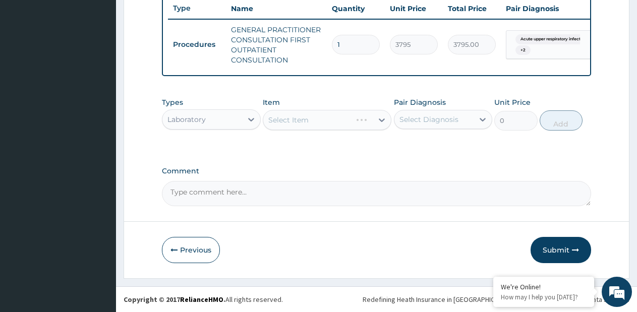
click at [381, 118] on div "Select Item" at bounding box center [327, 120] width 129 height 20
click at [378, 118] on div "Select Item" at bounding box center [327, 120] width 129 height 20
click at [378, 118] on icon at bounding box center [382, 120] width 10 height 10
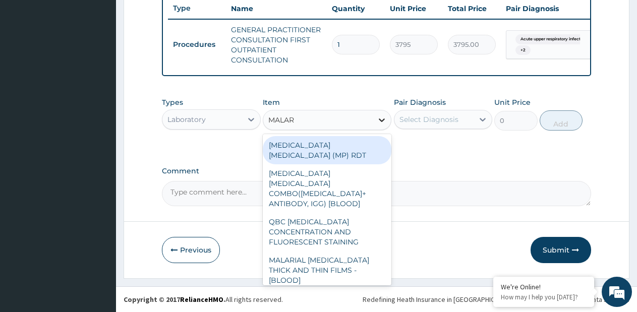
type input "MALARI"
drag, startPoint x: 357, startPoint y: 146, endPoint x: 427, endPoint y: 122, distance: 74.1
click at [359, 145] on div "[MEDICAL_DATA] [MEDICAL_DATA] (MP) RDT" at bounding box center [327, 150] width 129 height 28
type input "1725"
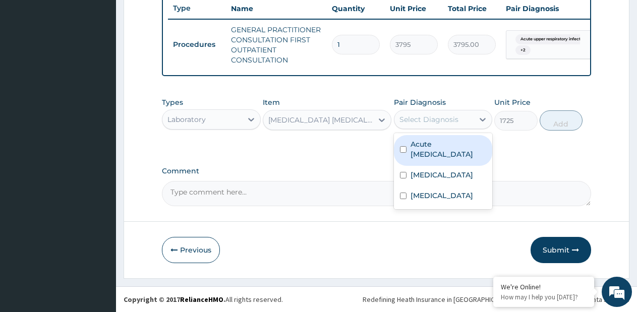
click at [433, 117] on div "Select Diagnosis" at bounding box center [428, 119] width 59 height 10
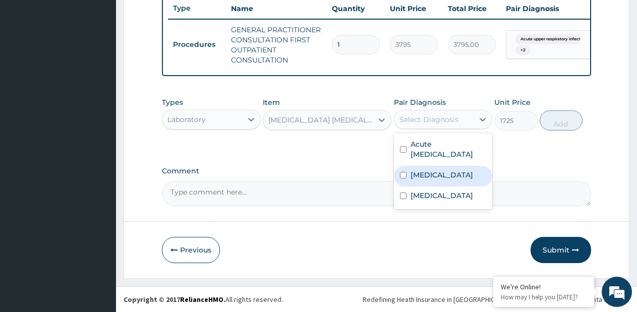
click at [415, 179] on label "[MEDICAL_DATA]" at bounding box center [441, 175] width 63 height 10
checkbox input "true"
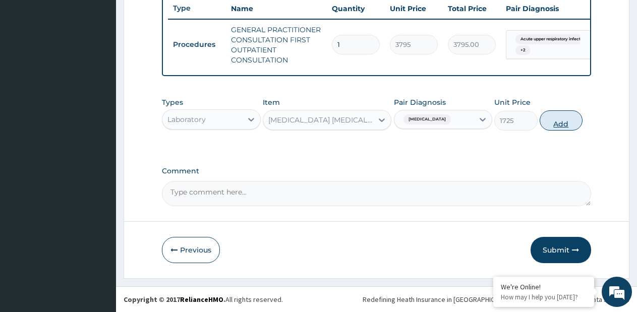
click at [555, 125] on button "Add" at bounding box center [560, 120] width 43 height 20
type input "0"
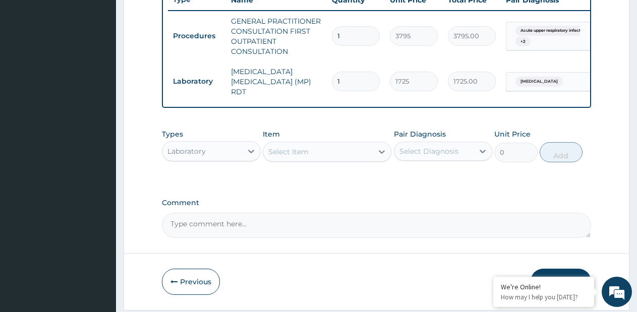
click at [298, 154] on div "Select Item" at bounding box center [288, 152] width 40 height 10
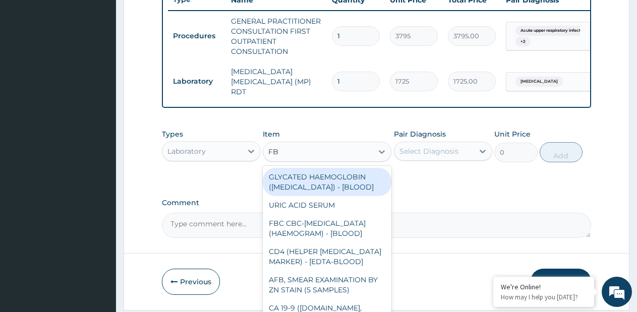
type input "FBC"
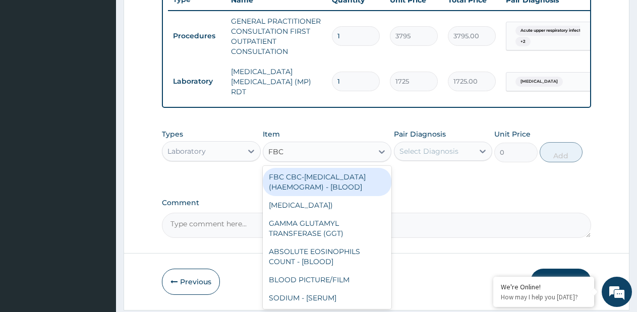
click at [312, 183] on div "FBC CBC-[MEDICAL_DATA] (HAEMOGRAM) - [BLOOD]" at bounding box center [327, 182] width 129 height 28
type input "4600"
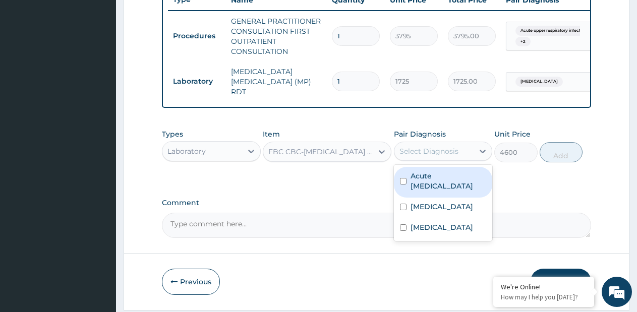
click at [440, 155] on div "Select Diagnosis" at bounding box center [428, 151] width 59 height 10
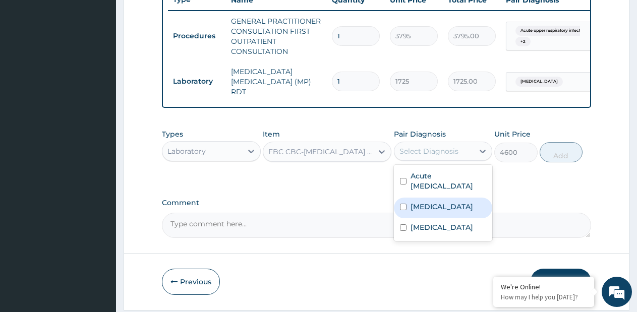
click at [418, 206] on label "[MEDICAL_DATA]" at bounding box center [441, 207] width 63 height 10
checkbox input "true"
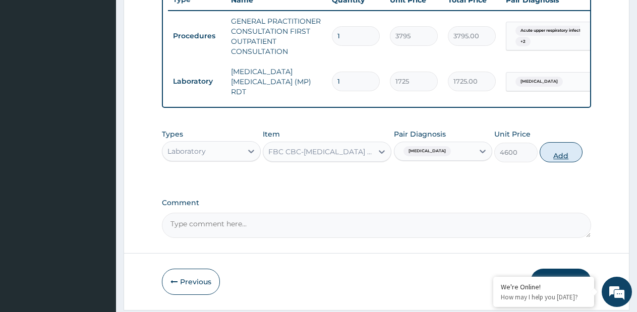
click at [556, 154] on button "Add" at bounding box center [560, 152] width 43 height 20
type input "0"
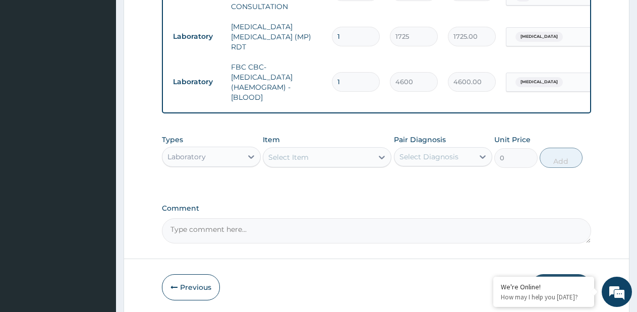
scroll to position [476, 0]
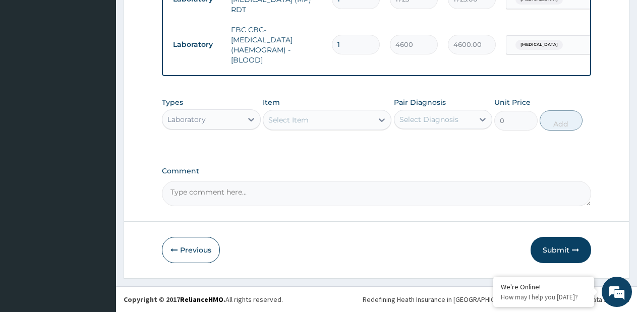
click at [211, 108] on div "Types Laboratory" at bounding box center [211, 113] width 99 height 33
click at [209, 116] on div "Laboratory" at bounding box center [202, 119] width 80 height 16
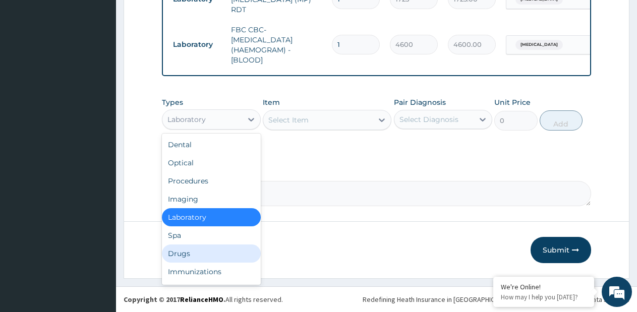
drag, startPoint x: 180, startPoint y: 249, endPoint x: 205, endPoint y: 222, distance: 37.1
click at [181, 247] on div "Drugs" at bounding box center [211, 253] width 99 height 18
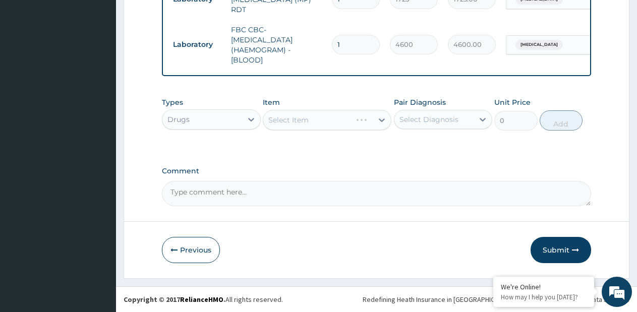
click at [381, 123] on div "Select Item" at bounding box center [327, 120] width 129 height 20
click at [381, 119] on div "Select Item" at bounding box center [327, 120] width 129 height 20
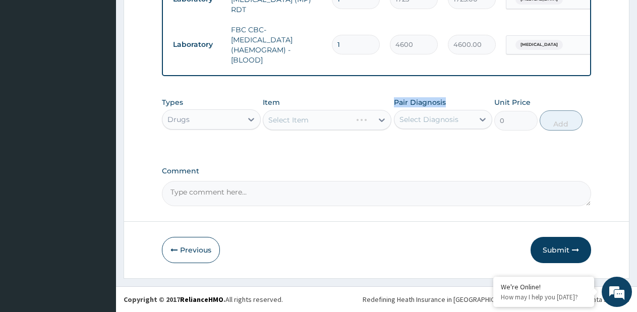
click at [381, 119] on div "Select Item" at bounding box center [327, 120] width 129 height 20
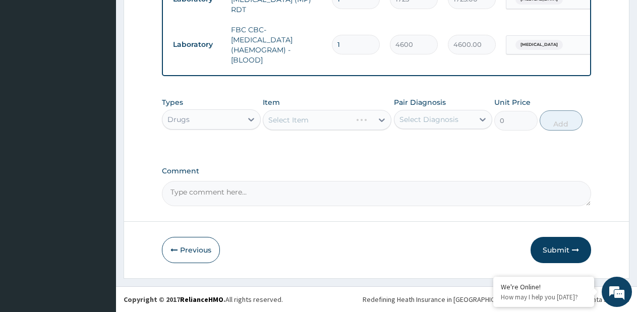
click at [381, 120] on div "Select Item" at bounding box center [327, 120] width 129 height 20
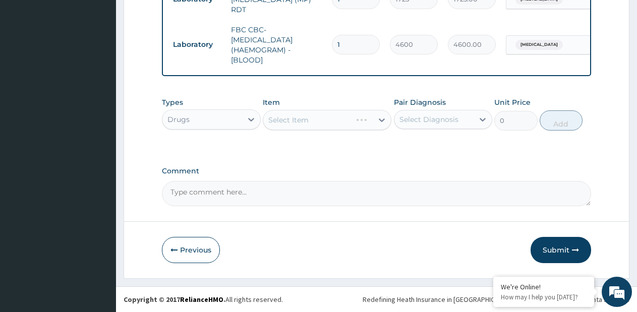
click at [378, 121] on div "Select Item" at bounding box center [327, 120] width 129 height 20
click at [379, 118] on icon at bounding box center [382, 120] width 10 height 10
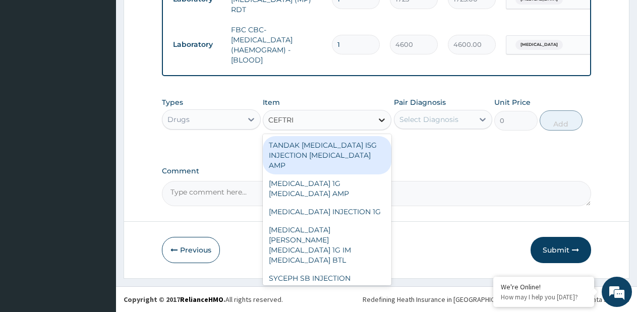
type input "CEFTRIA"
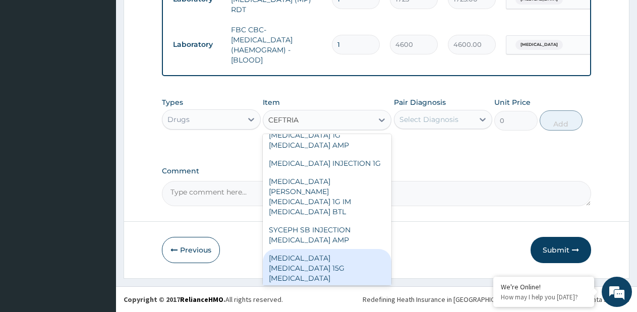
scroll to position [0, 0]
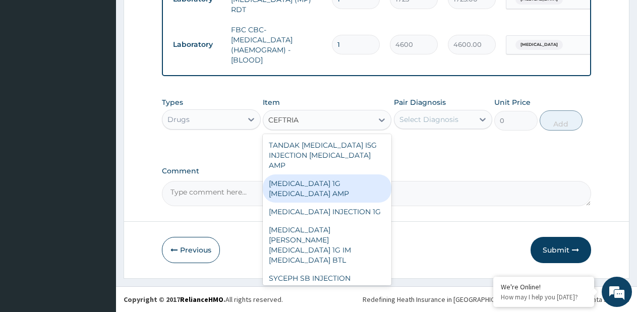
click at [341, 192] on div "CEFTRIAXONE 1G CEFTRIAXONE AMP" at bounding box center [327, 188] width 129 height 28
type input "500"
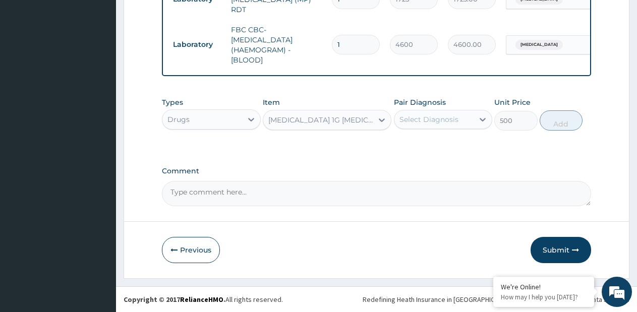
click at [357, 123] on div "CEFTRIAXONE 1G CEFTRIAXONE AMP" at bounding box center [320, 120] width 105 height 10
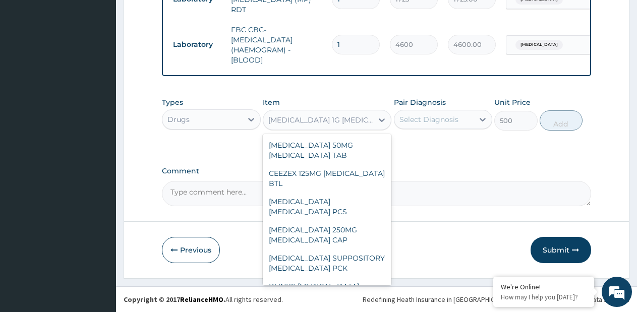
scroll to position [8076, 0]
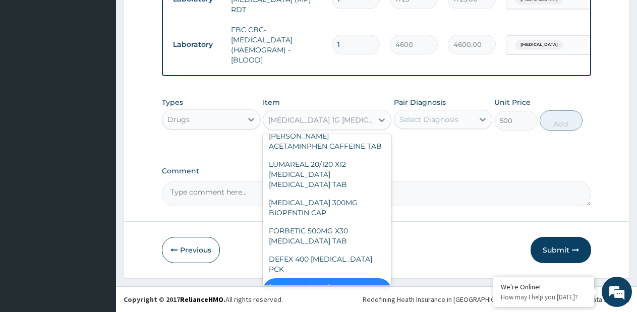
paste input "CEFTRIAXONE INJECTION 1G"
type input "CEFTRIAXONE INJECTION 1G"
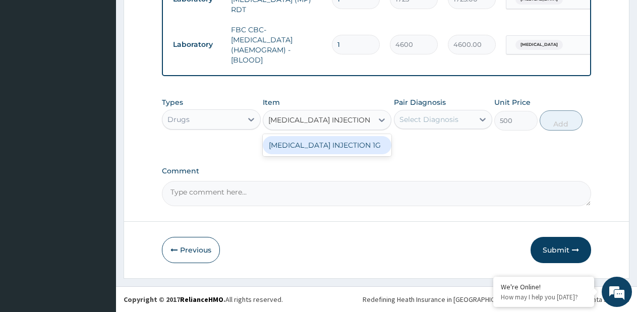
scroll to position [0, 0]
click at [353, 142] on div "CEFTRIAXONE INJECTION 1G" at bounding box center [327, 145] width 129 height 18
type input "2500"
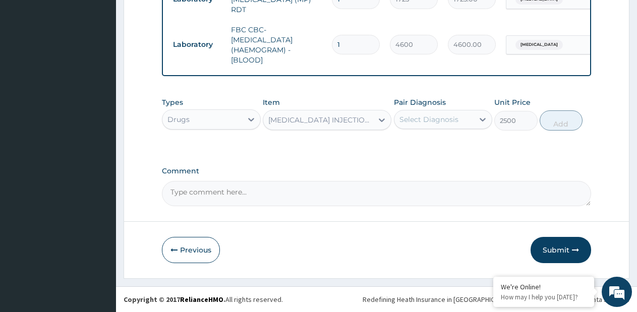
click at [427, 118] on div "Select Diagnosis" at bounding box center [428, 119] width 59 height 10
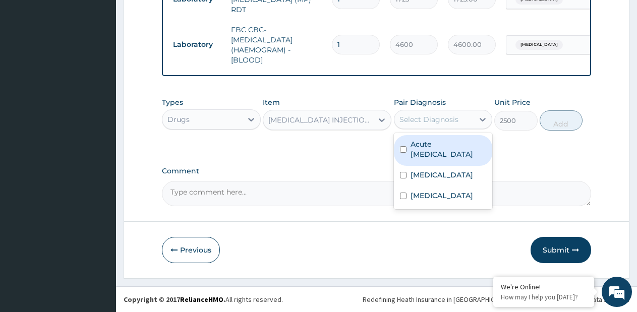
click at [431, 150] on label "Acute upper respiratory infection" at bounding box center [448, 149] width 76 height 20
checkbox input "true"
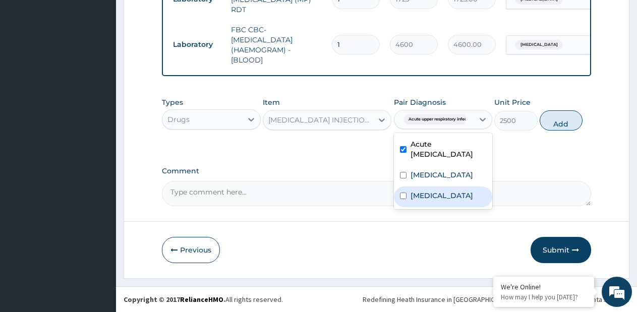
click at [433, 196] on div "[MEDICAL_DATA]" at bounding box center [443, 196] width 99 height 21
checkbox input "true"
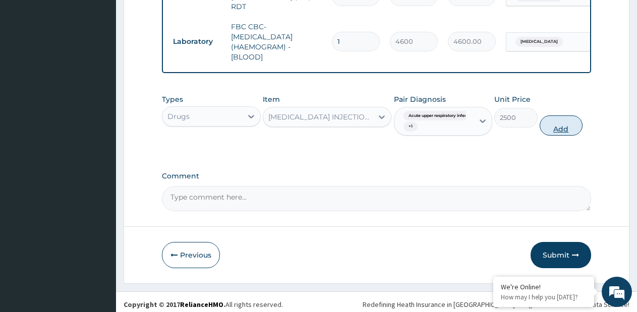
click at [567, 128] on button "Add" at bounding box center [560, 125] width 43 height 20
type input "0"
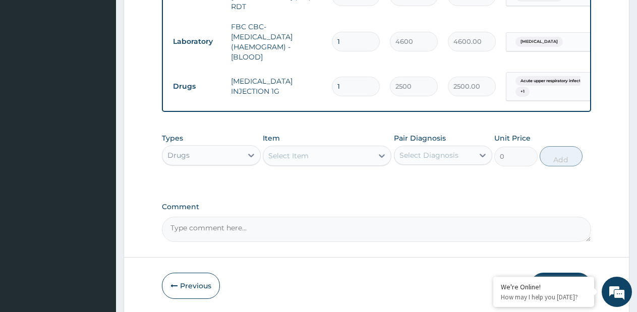
click at [354, 164] on div "Select Item" at bounding box center [317, 156] width 109 height 16
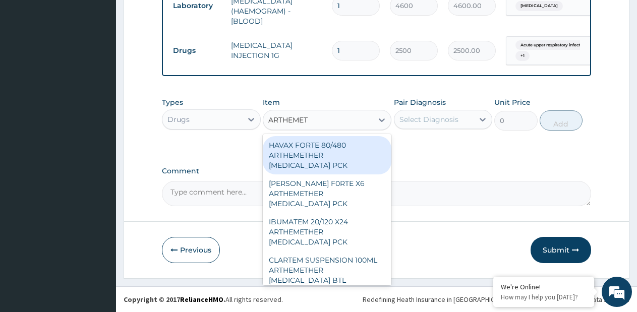
click at [306, 123] on input "ARTHEMET" at bounding box center [288, 120] width 40 height 10
click at [307, 122] on input "ARTHEMET" at bounding box center [288, 120] width 40 height 10
click at [291, 119] on input "ARTHEMET" at bounding box center [288, 120] width 40 height 10
click at [289, 120] on input "ARTHEMET" at bounding box center [288, 120] width 40 height 10
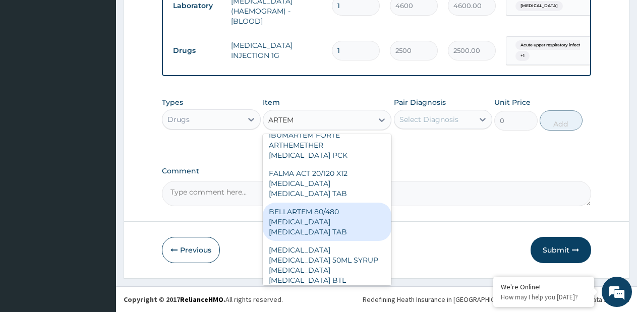
scroll to position [1504, 0]
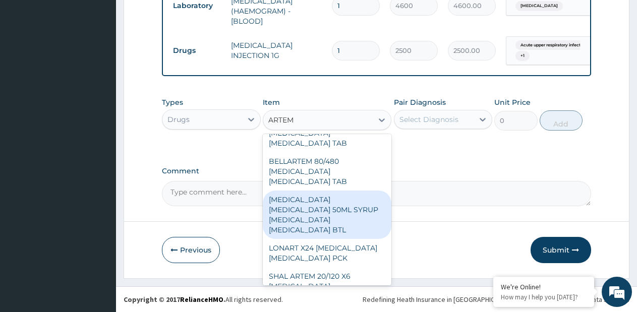
type input "ARTEM"
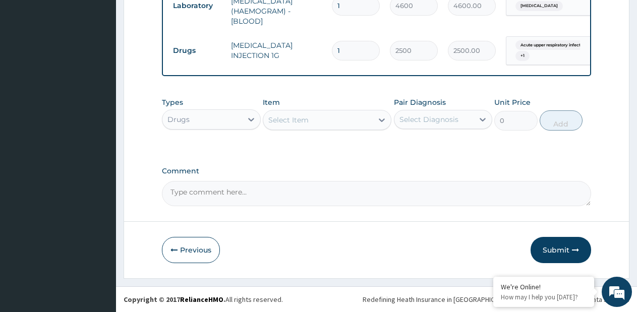
paste input "ARTEMETER INJECTION ARTEMETHER AMP"
type input "ARTEMETER INJECTION ARTEMETHER AMP"
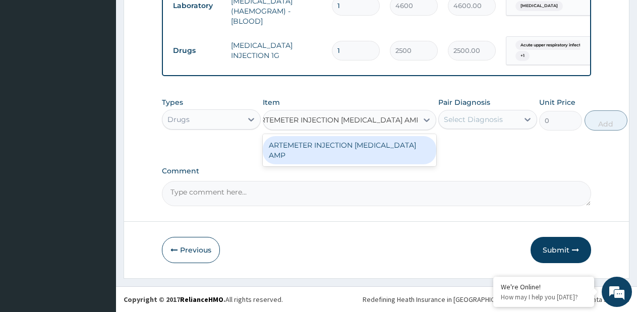
click at [375, 142] on div "ARTEMETER INJECTION ARTEMETHER AMP" at bounding box center [349, 150] width 173 height 28
type input "1980"
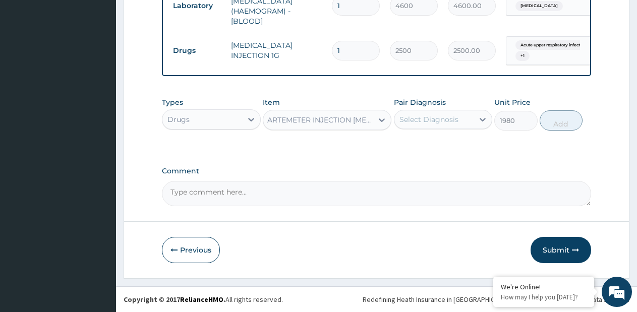
scroll to position [0, 1]
click at [466, 122] on div "Select Diagnosis" at bounding box center [434, 119] width 80 height 16
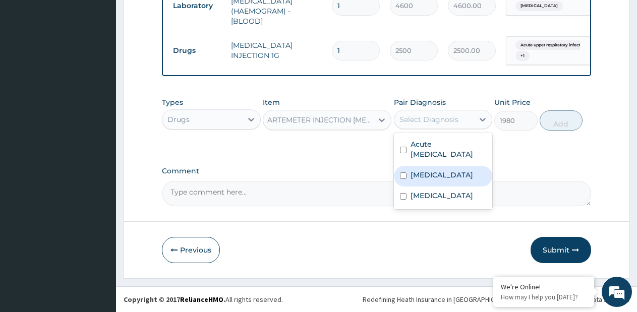
click at [433, 178] on label "[MEDICAL_DATA]" at bounding box center [441, 175] width 63 height 10
checkbox input "true"
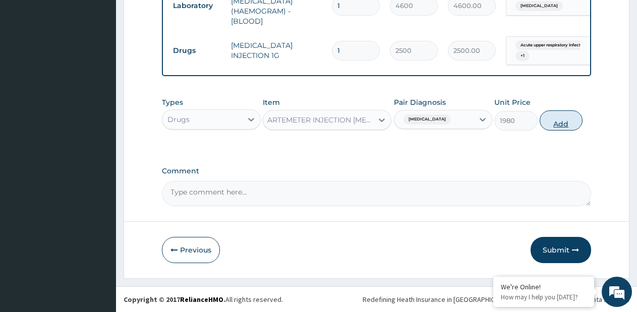
click at [554, 124] on button "Add" at bounding box center [560, 120] width 43 height 20
type input "0"
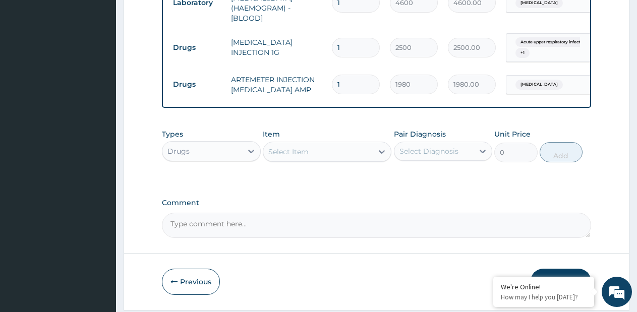
type input "2"
type input "3960.00"
type input "2"
click at [361, 156] on div "Select Item" at bounding box center [317, 152] width 109 height 16
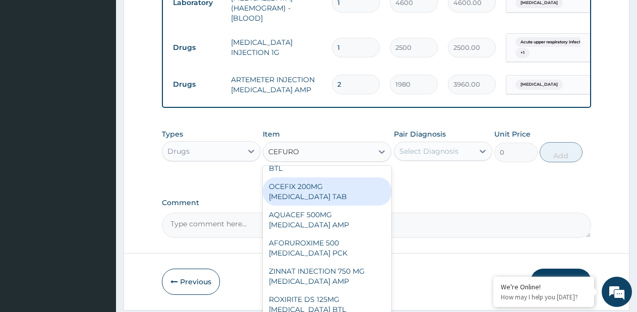
scroll to position [50, 0]
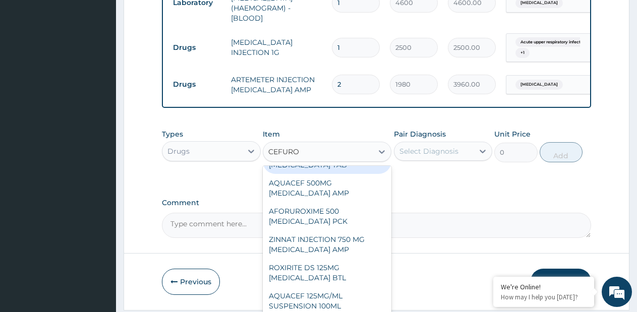
type input "CEFURO"
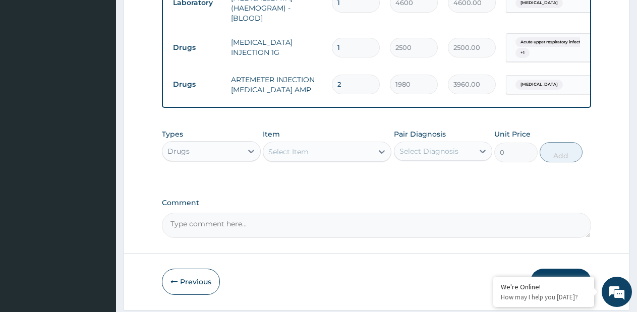
paste input "TAB CEFUROXIME 500MG"
type input "TAB CEFUROXIME 500MG"
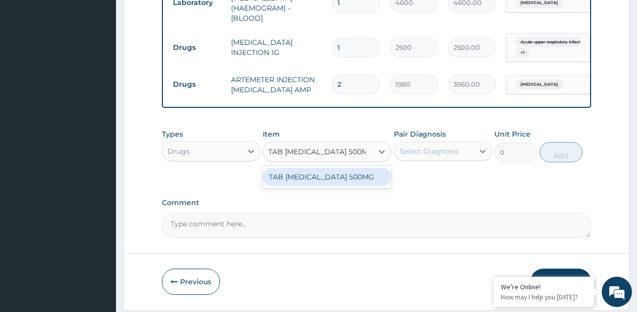
type input "550"
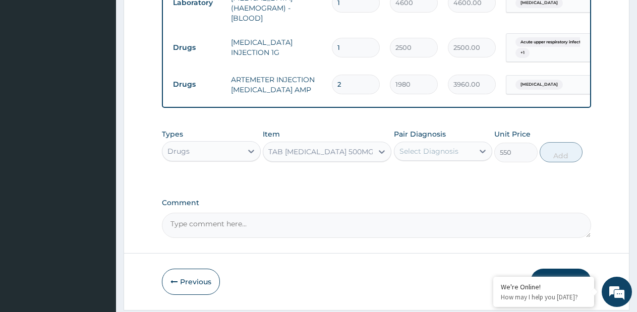
click at [452, 152] on div "Select Diagnosis" at bounding box center [428, 151] width 59 height 10
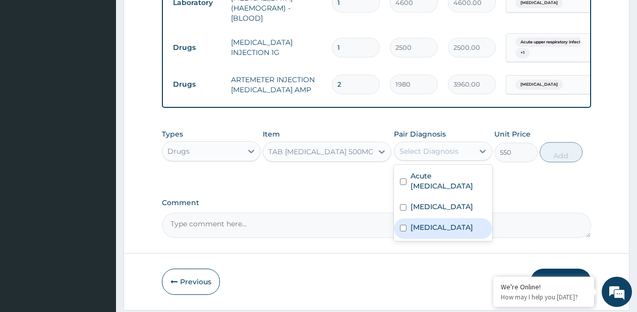
drag, startPoint x: 433, startPoint y: 232, endPoint x: 444, endPoint y: 190, distance: 43.2
click at [433, 231] on div "[MEDICAL_DATA]" at bounding box center [443, 228] width 99 height 21
checkbox input "true"
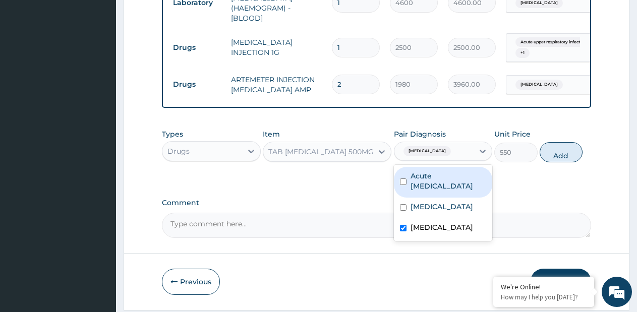
click at [445, 186] on label "Acute upper respiratory infection" at bounding box center [448, 181] width 76 height 20
checkbox input "true"
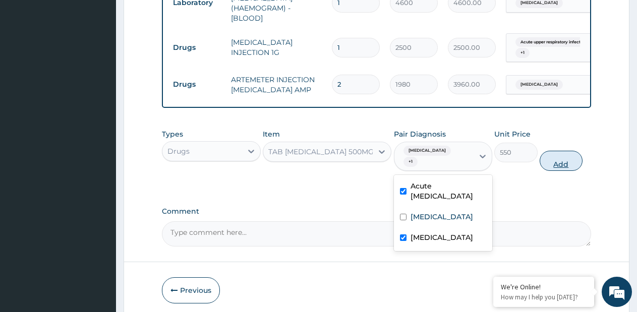
click at [565, 157] on button "Add" at bounding box center [560, 161] width 43 height 20
type input "0"
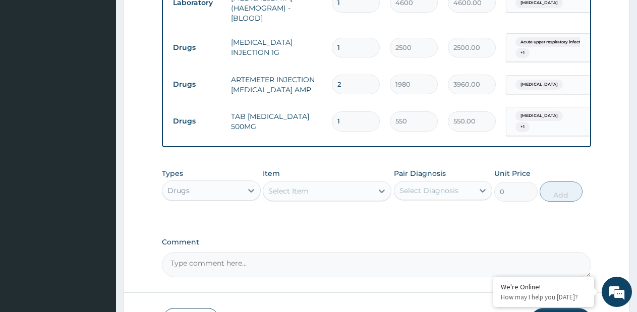
type input "10"
type input "5500.00"
type input "10"
click at [378, 188] on icon at bounding box center [382, 191] width 10 height 10
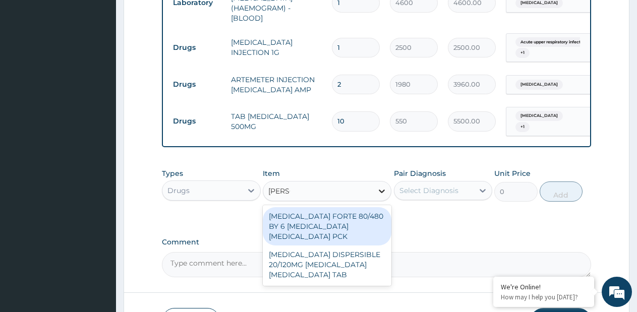
type input "COART"
click at [355, 216] on div "COARTEM FORTE 80/480 BY 6 ARTEMETHER LUMEFANTRINE PCK" at bounding box center [327, 226] width 129 height 38
type input "1170"
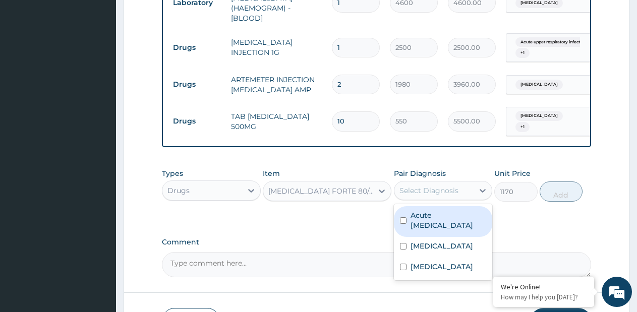
click at [418, 191] on div "Select Diagnosis" at bounding box center [428, 190] width 59 height 10
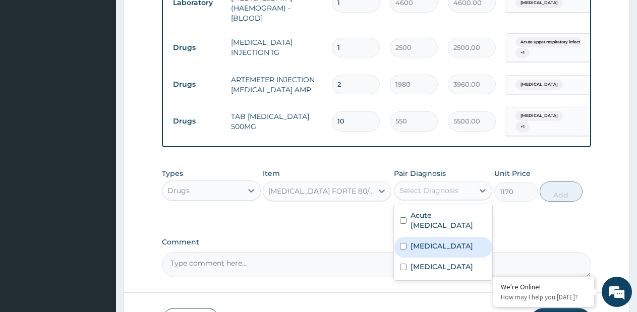
drag, startPoint x: 413, startPoint y: 241, endPoint x: 426, endPoint y: 235, distance: 14.9
click at [414, 241] on label "[MEDICAL_DATA]" at bounding box center [441, 246] width 63 height 10
checkbox input "true"
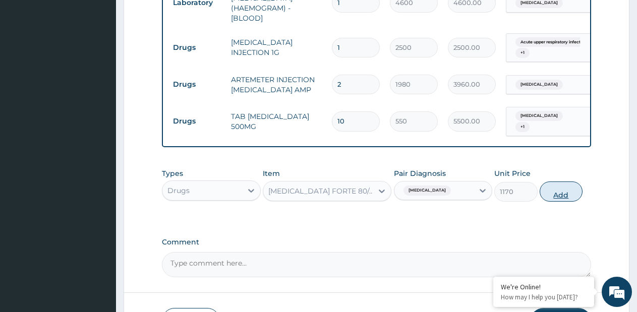
click at [557, 193] on button "Add" at bounding box center [560, 191] width 43 height 20
type input "0"
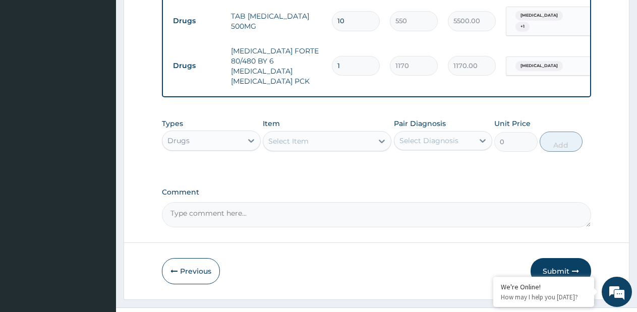
scroll to position [616, 0]
click at [374, 132] on div at bounding box center [381, 141] width 18 height 18
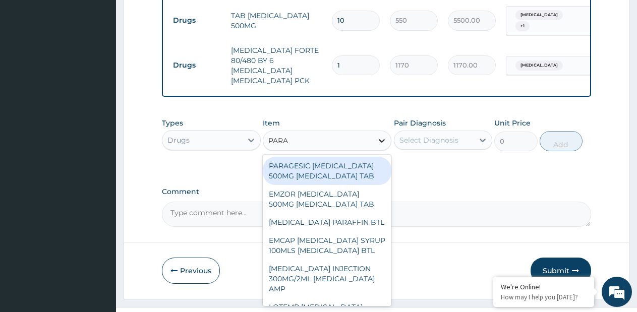
type input "PARAC"
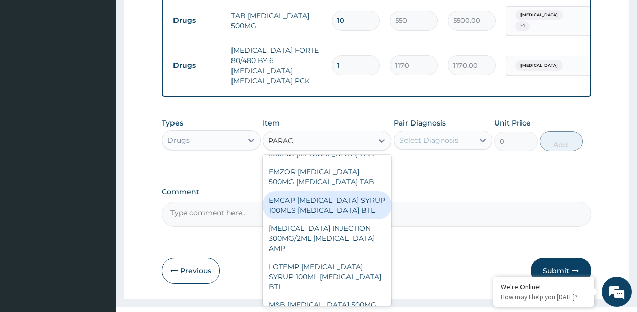
scroll to position [0, 0]
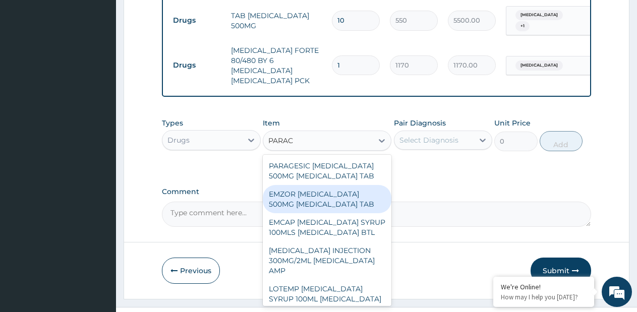
click at [338, 188] on div "EMZOR PARACETAMOL 500MG ACETAMINOPHEN TAB" at bounding box center [327, 199] width 129 height 28
type input "10"
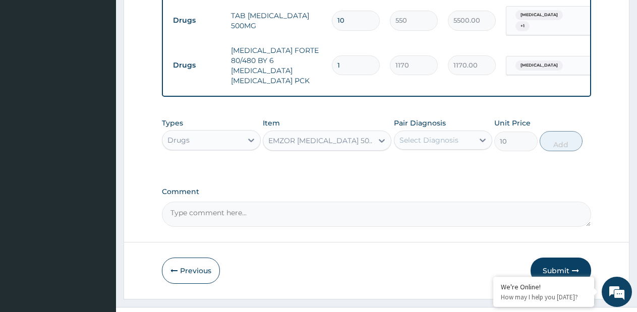
click at [346, 136] on div "EMZOR PARACETAMOL 500MG ACETAMINOPHEN TAB" at bounding box center [320, 141] width 105 height 10
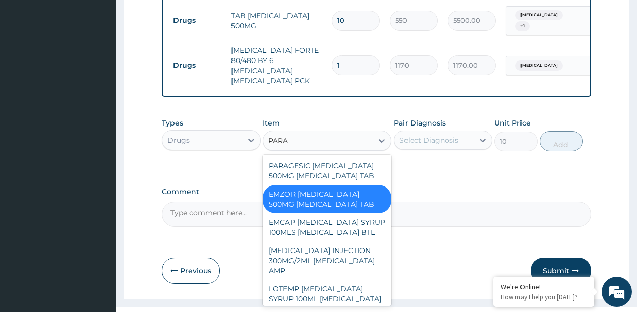
type input "PARAC"
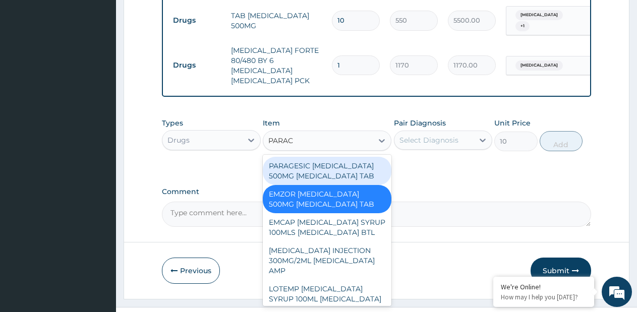
click at [355, 164] on div "PARAGESIC PARACETAMOL 500MG ACETAMINOPHEN TAB" at bounding box center [327, 171] width 129 height 28
type input "15"
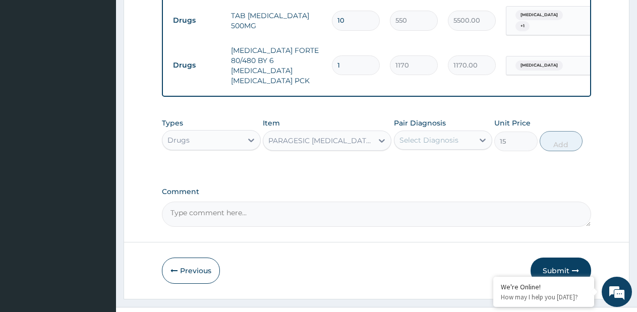
click at [446, 131] on div "Select Diagnosis" at bounding box center [443, 140] width 99 height 19
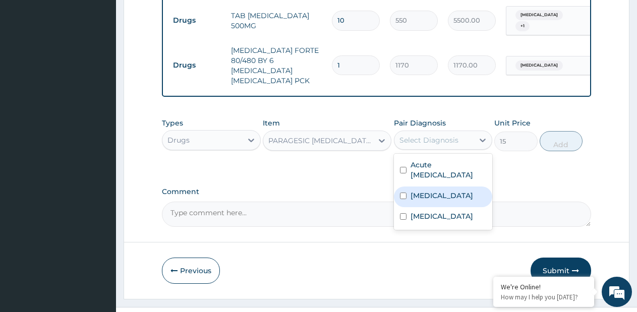
click at [434, 191] on label "[MEDICAL_DATA]" at bounding box center [441, 196] width 63 height 10
checkbox input "true"
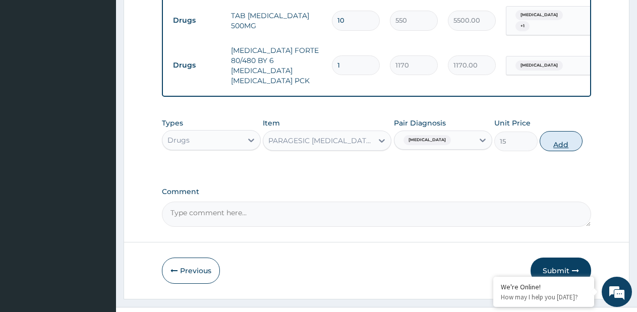
click at [544, 131] on button "Add" at bounding box center [560, 141] width 43 height 20
type input "0"
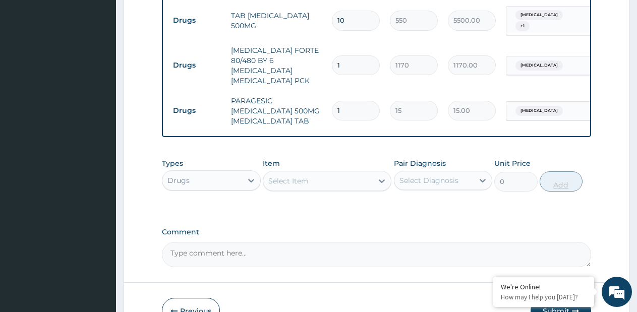
type input "18"
type input "270.00"
type input "18"
click at [381, 179] on icon at bounding box center [382, 181] width 6 height 4
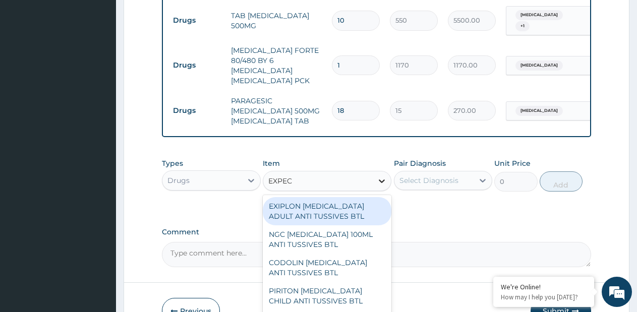
type input "EXPECT"
click at [355, 201] on div "EXIPLON EXPECTORANT ADULT ANTI TUSSIVES BTL" at bounding box center [327, 211] width 129 height 28
type input "230"
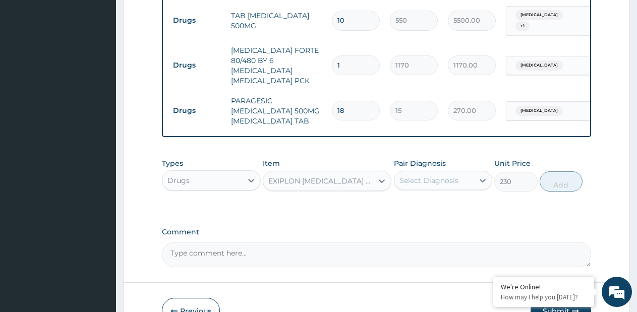
click at [301, 176] on div "EXIPLON EXPECTORANT ADULT ANTI TUSSIVES BTL" at bounding box center [320, 181] width 105 height 10
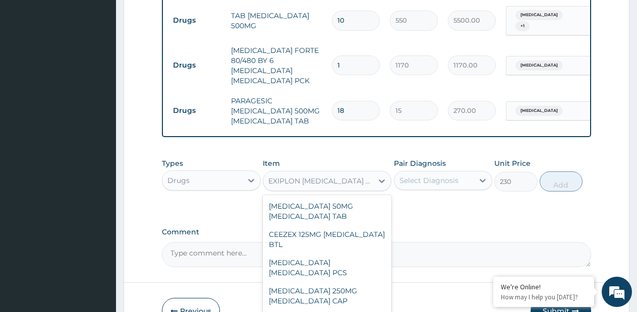
scroll to position [1610, 0]
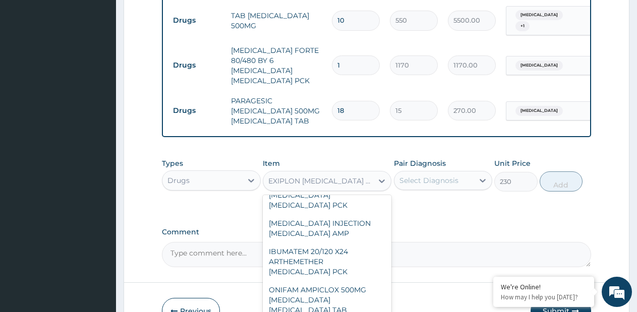
paste input "EMZOLYN EXPECTORANT CHILD"
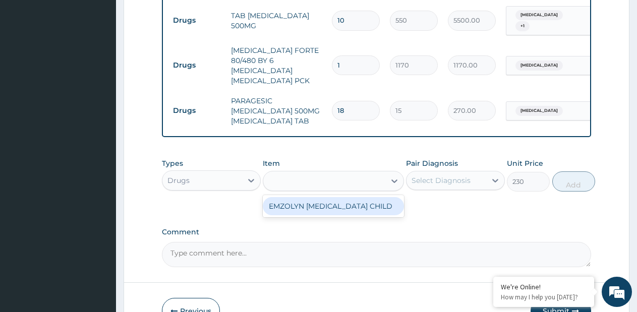
type input "EMZOLYN EXPECTORANT CHILD"
click at [298, 197] on div "EMZOLYN EXPECTORANT CHILD" at bounding box center [333, 206] width 141 height 18
type input "1100"
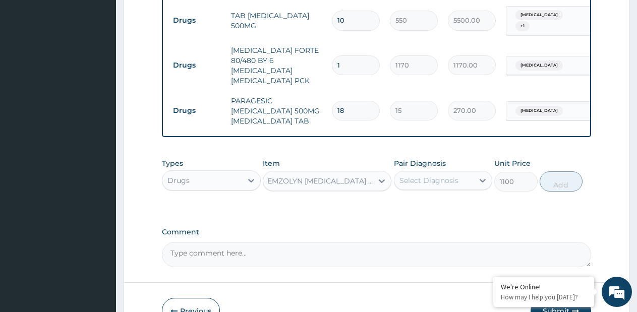
scroll to position [0, 1]
click at [474, 171] on div at bounding box center [482, 180] width 18 height 18
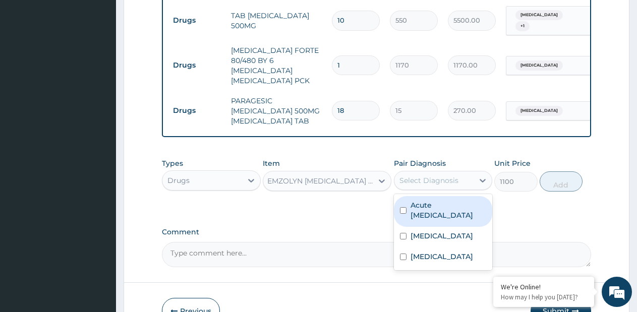
click at [436, 201] on label "Acute upper respiratory infection" at bounding box center [448, 210] width 76 height 20
checkbox input "true"
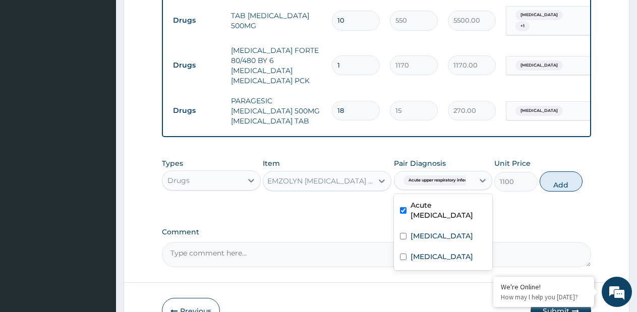
click at [549, 171] on button "Add" at bounding box center [560, 181] width 43 height 20
type input "0"
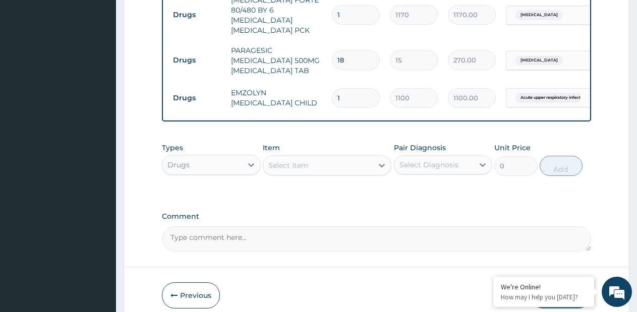
scroll to position [700, 0]
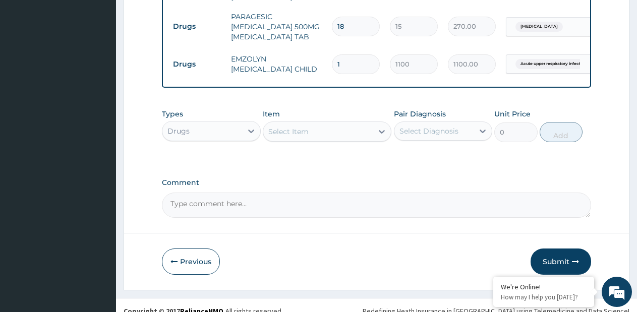
click at [545, 248] on button "Submit" at bounding box center [560, 261] width 60 height 26
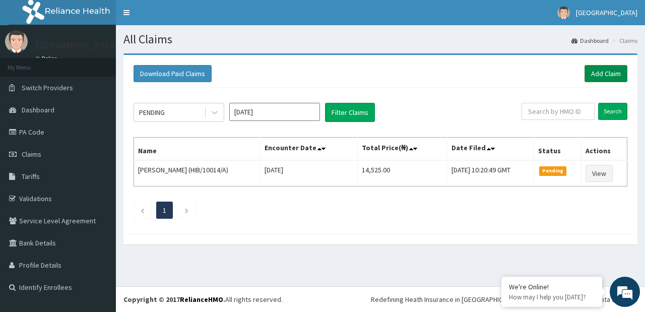
click at [604, 73] on link "Add Claim" at bounding box center [606, 73] width 43 height 17
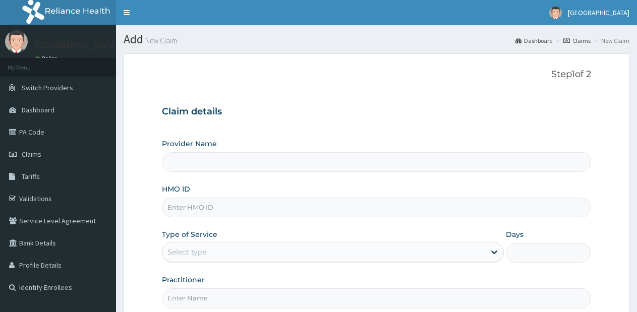
click at [341, 202] on input "HMO ID" at bounding box center [376, 208] width 429 height 20
type input "Faith City Hospital- Ajao estate"
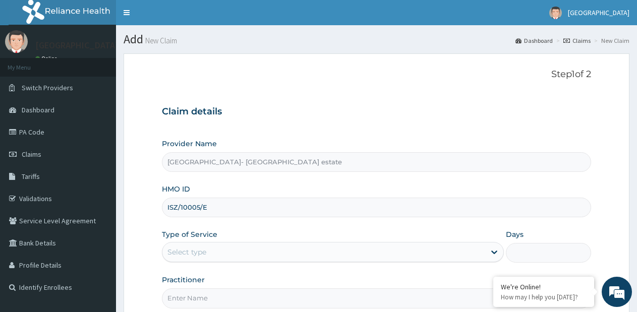
type input "ISZ/10005/E"
click at [299, 251] on div "Select type" at bounding box center [323, 252] width 322 height 16
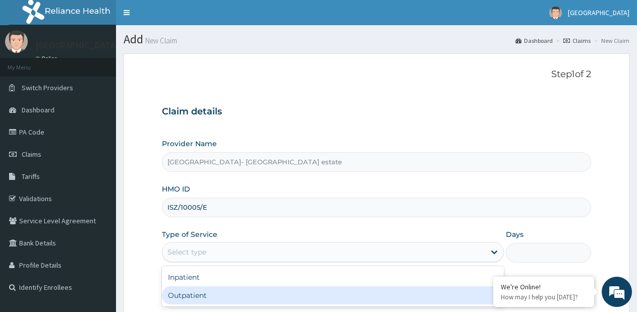
click at [223, 293] on div "Outpatient" at bounding box center [332, 295] width 341 height 18
type input "1"
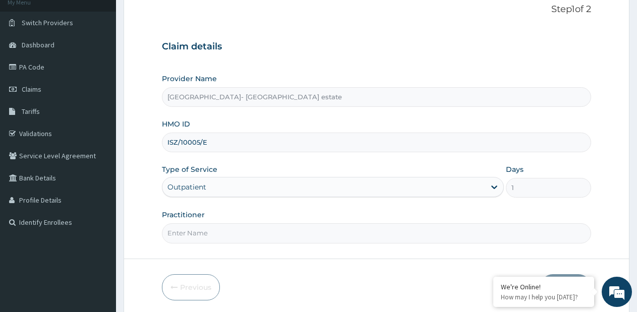
scroll to position [101, 0]
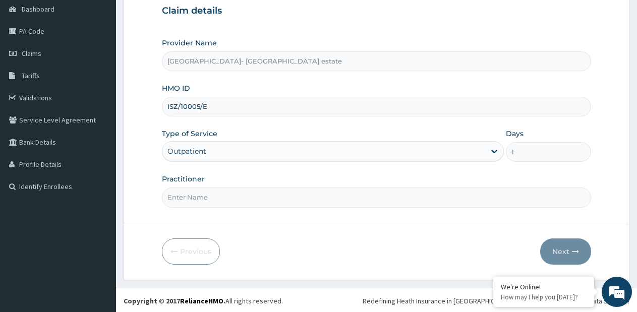
click at [316, 197] on input "Practitioner" at bounding box center [376, 198] width 429 height 20
type input "GP"
click at [566, 245] on button "Next" at bounding box center [565, 251] width 51 height 26
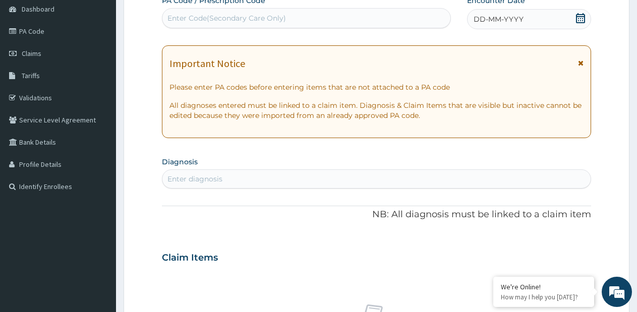
click at [354, 12] on div "Enter Code(Secondary Care Only)" at bounding box center [306, 18] width 288 height 16
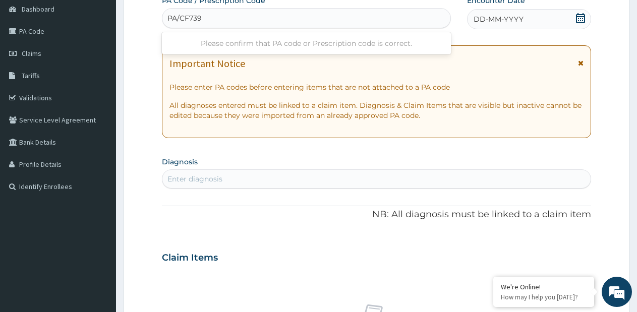
type input "PA/CF739B"
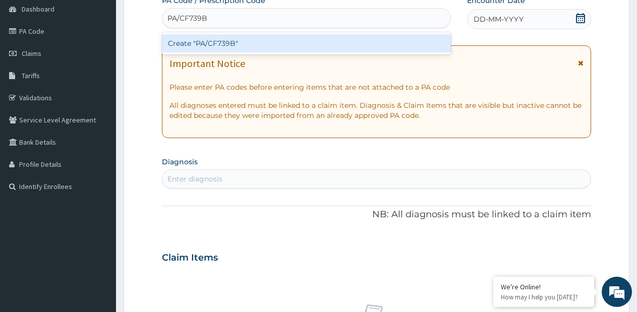
click at [301, 45] on div "Create "PA/CF739B"" at bounding box center [306, 43] width 289 height 18
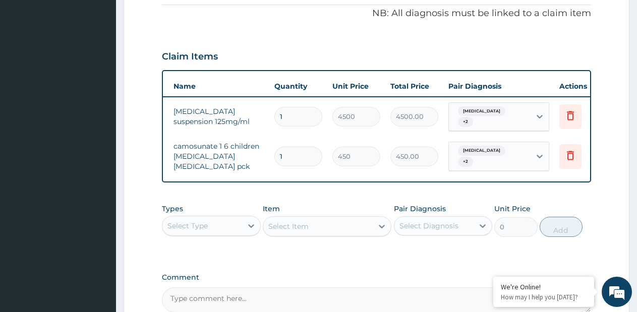
scroll to position [0, 77]
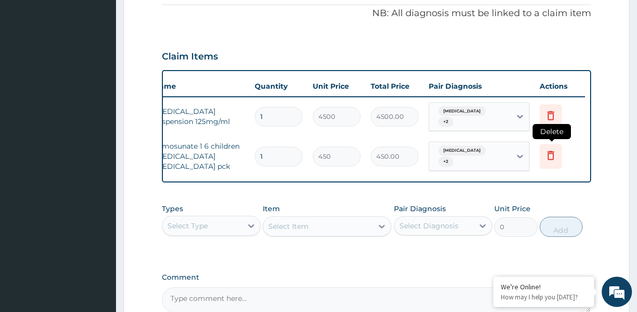
click at [550, 159] on icon at bounding box center [550, 155] width 12 height 12
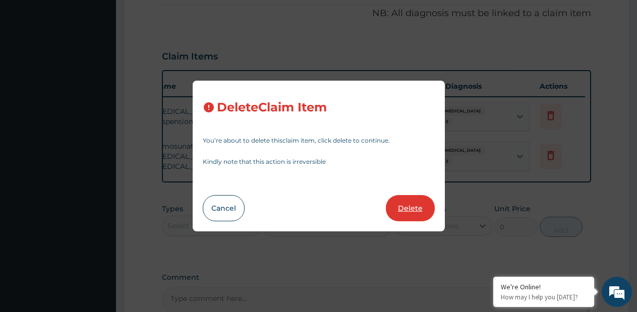
click at [410, 204] on button "Delete" at bounding box center [410, 208] width 49 height 26
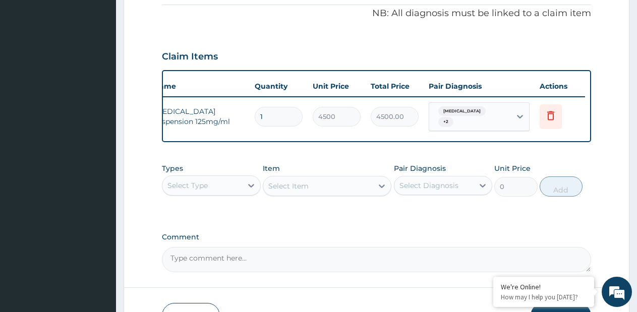
click at [363, 196] on div "Select Item" at bounding box center [327, 186] width 129 height 20
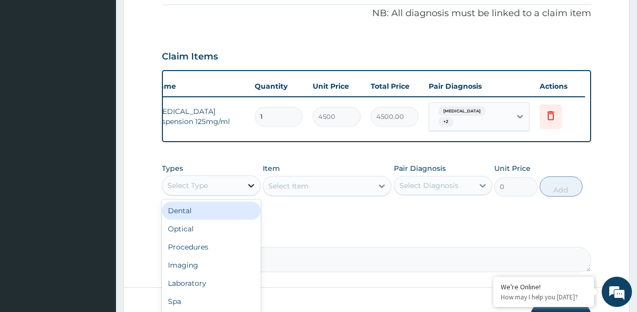
click at [246, 191] on icon at bounding box center [251, 185] width 10 height 10
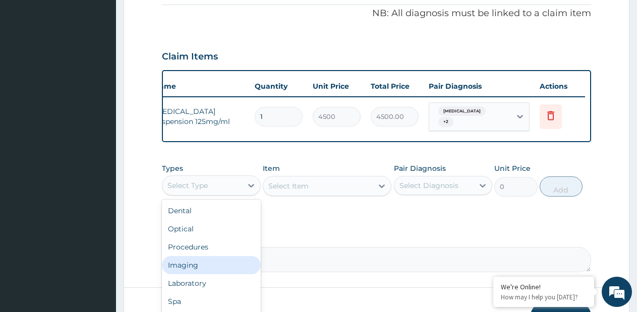
scroll to position [34, 0]
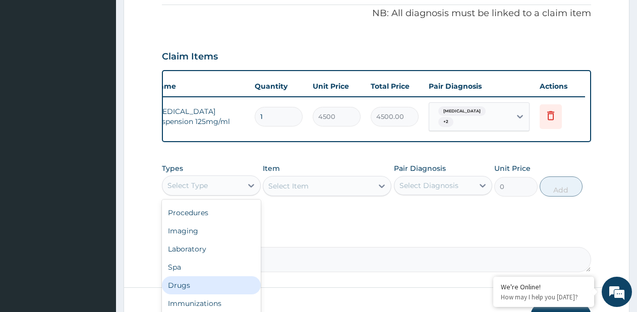
click at [204, 292] on div "Drugs" at bounding box center [211, 285] width 99 height 18
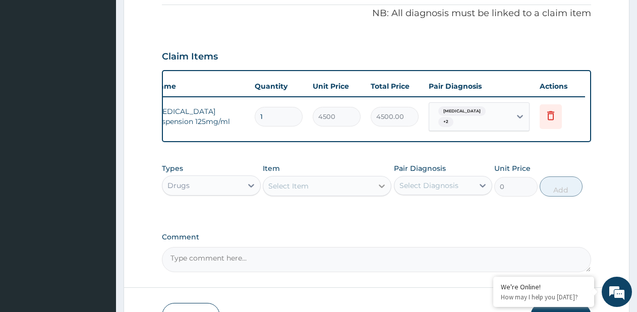
click at [381, 191] on icon at bounding box center [382, 186] width 10 height 10
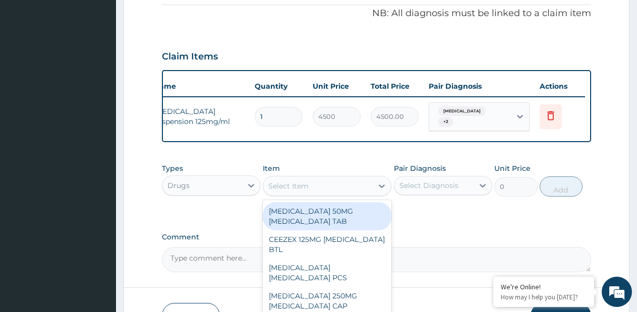
paste input "CAMOSUNATE (1-6YRS)"
type input "CAMOSUNATE (1-6YRS)"
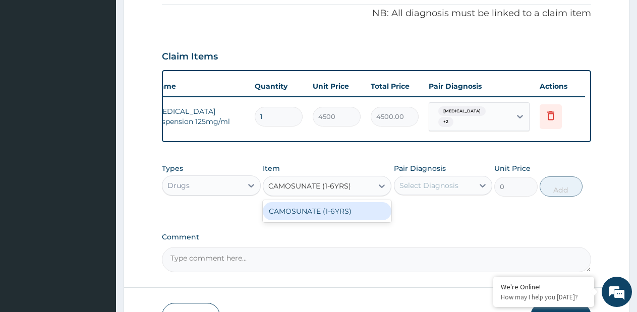
click at [350, 220] on div "CAMOSUNATE (1-6YRS)" at bounding box center [327, 211] width 129 height 18
type input "2500"
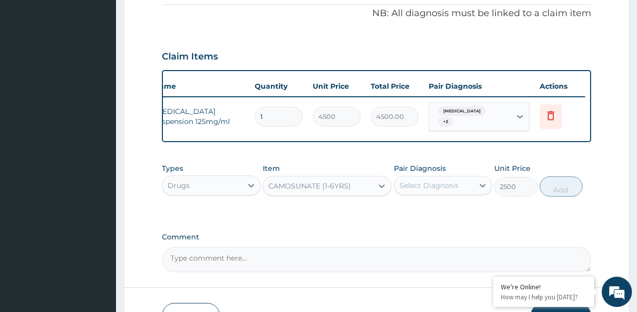
click at [428, 191] on div "Select Diagnosis" at bounding box center [428, 185] width 59 height 10
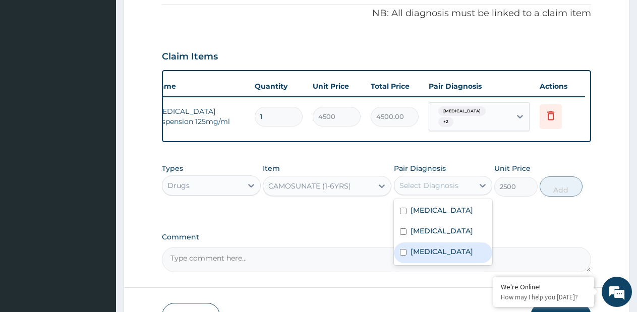
click at [427, 257] on label "Malaria" at bounding box center [441, 251] width 63 height 10
checkbox input "true"
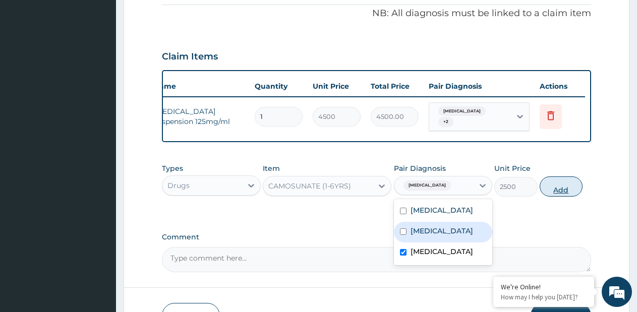
click at [556, 193] on button "Add" at bounding box center [560, 186] width 43 height 20
type input "0"
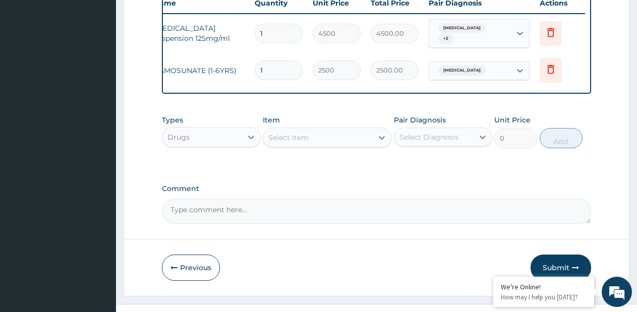
scroll to position [406, 0]
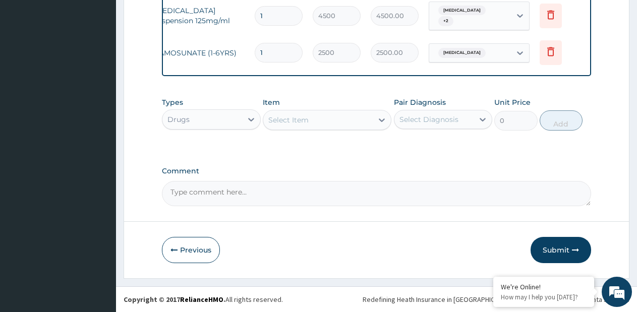
click at [352, 128] on div "Select Item" at bounding box center [317, 120] width 109 height 16
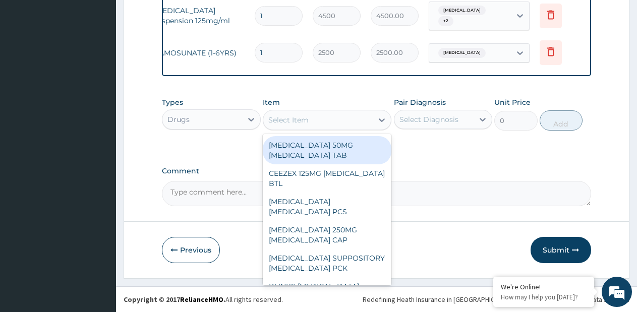
paste input "MOXIE PARACETAMOL SYRUP 100ML ACETAMINOPHEN BTL"
type input "MOXIE PARACETAMOL SYRUP 100ML ACETAMINOPHEN BTL"
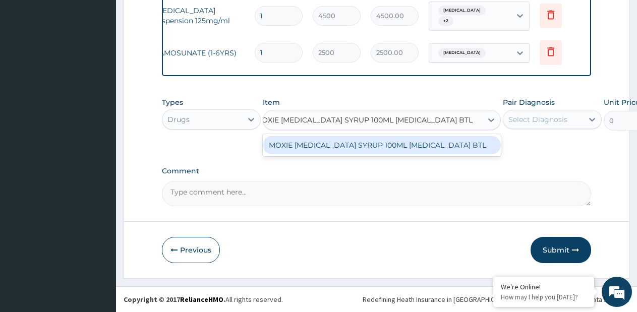
click at [345, 151] on div "MOXIE PARACETAMOL SYRUP 100ML ACETAMINOPHEN BTL" at bounding box center [382, 145] width 238 height 18
type input "900"
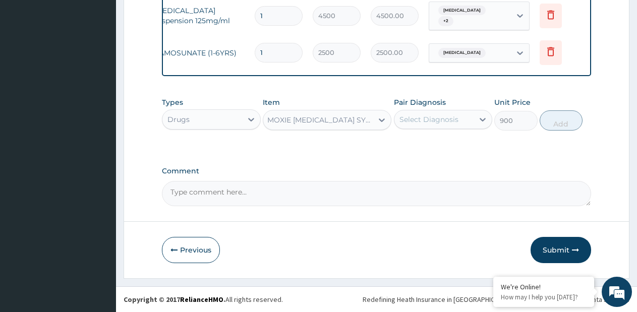
scroll to position [0, 1]
click at [466, 128] on div "Select Diagnosis" at bounding box center [434, 119] width 80 height 16
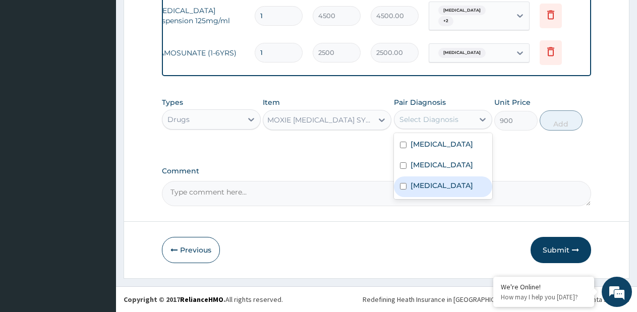
click at [435, 191] on label "Malaria" at bounding box center [441, 185] width 63 height 10
checkbox input "true"
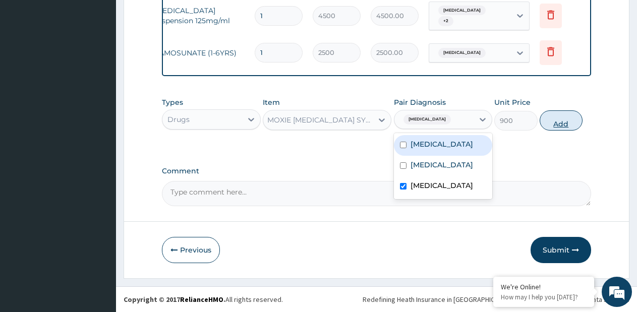
click at [553, 127] on button "Add" at bounding box center [560, 120] width 43 height 20
type input "0"
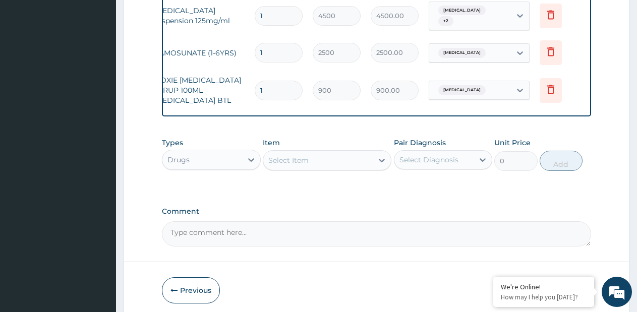
scroll to position [0, 0]
click at [381, 162] on icon at bounding box center [382, 161] width 6 height 4
click at [212, 168] on div "Drugs" at bounding box center [202, 160] width 80 height 16
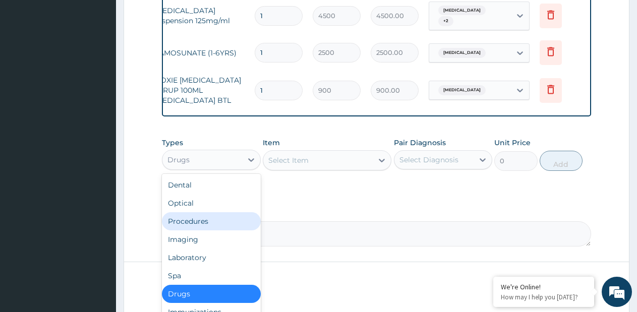
drag, startPoint x: 186, startPoint y: 233, endPoint x: 310, endPoint y: 182, distance: 134.5
click at [186, 230] on div "Procedures" at bounding box center [211, 221] width 99 height 18
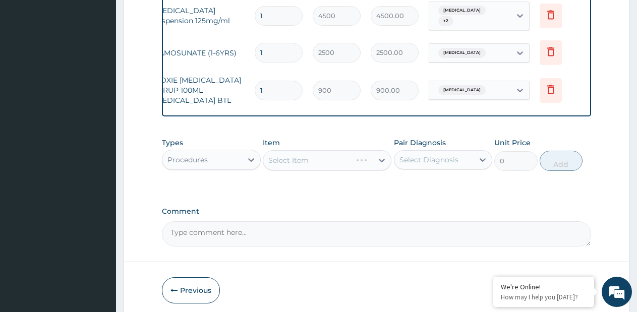
click at [388, 167] on div "Select Item" at bounding box center [327, 160] width 129 height 20
click at [382, 170] on div "Select Item" at bounding box center [327, 160] width 129 height 20
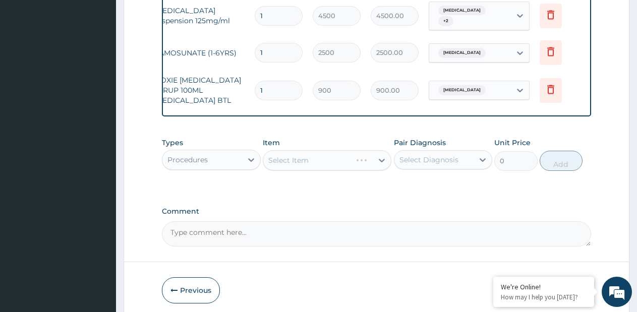
click at [382, 170] on div "Select Item" at bounding box center [327, 160] width 129 height 20
click at [380, 170] on div "Select Item" at bounding box center [327, 160] width 129 height 20
click at [380, 165] on icon at bounding box center [382, 160] width 10 height 10
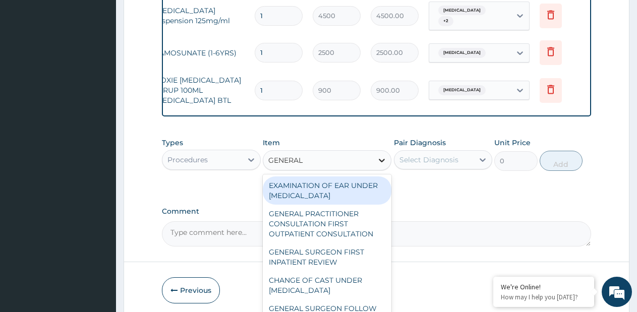
type input "GENERAL P"
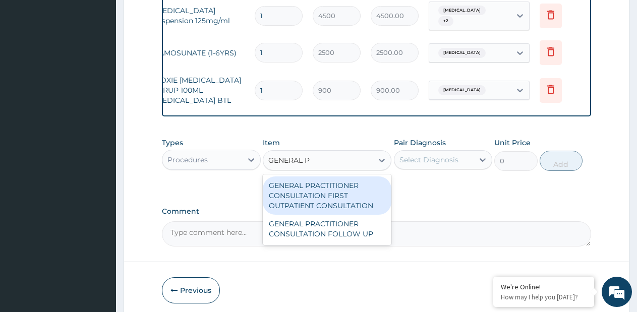
click at [350, 201] on div "GENERAL PRACTITIONER CONSULTATION FIRST OUTPATIENT CONSULTATION" at bounding box center [327, 195] width 129 height 38
type input "3795"
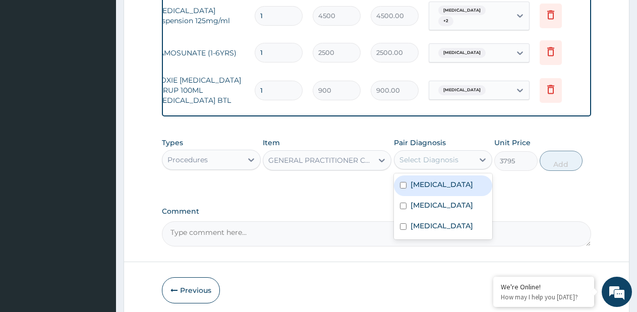
click at [406, 168] on div "Select Diagnosis" at bounding box center [434, 160] width 80 height 16
click at [413, 190] on label "Upper respiratory infection" at bounding box center [441, 184] width 63 height 10
checkbox input "true"
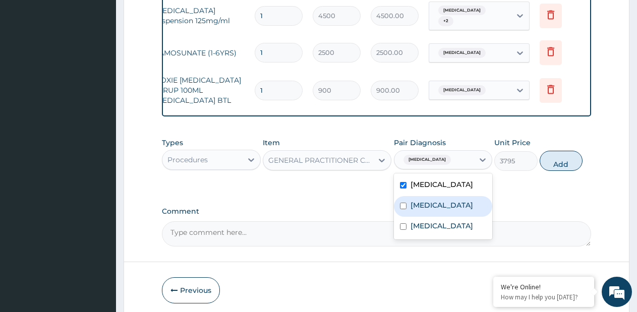
click at [412, 210] on label "Sepsis" at bounding box center [441, 205] width 63 height 10
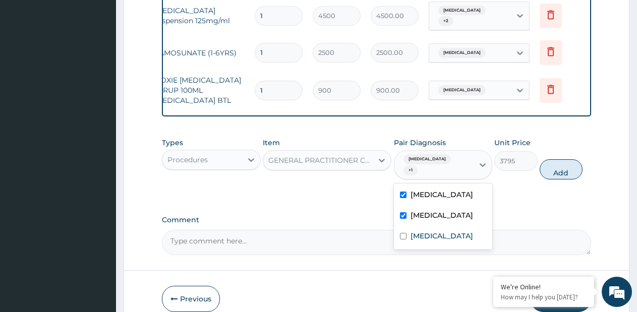
click at [411, 227] on div "Sepsis" at bounding box center [443, 216] width 99 height 21
checkbox input "false"
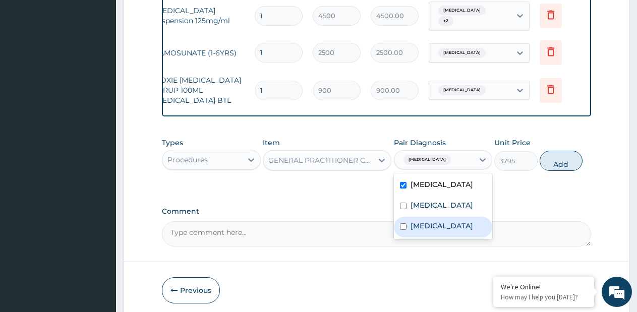
click at [424, 231] on label "Malaria" at bounding box center [441, 226] width 63 height 10
checkbox input "true"
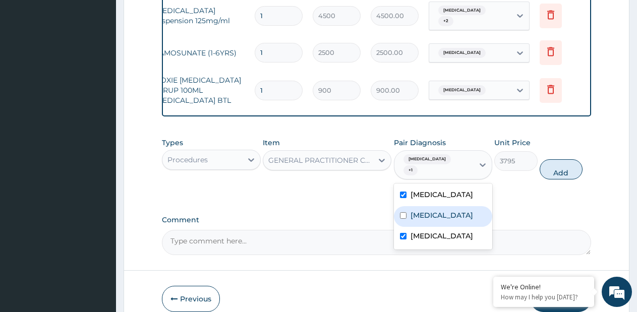
click at [427, 225] on div "Sepsis" at bounding box center [443, 216] width 99 height 21
checkbox input "true"
drag, startPoint x: 555, startPoint y: 178, endPoint x: 484, endPoint y: 186, distance: 71.6
click at [555, 177] on button "Add" at bounding box center [560, 169] width 43 height 20
type input "0"
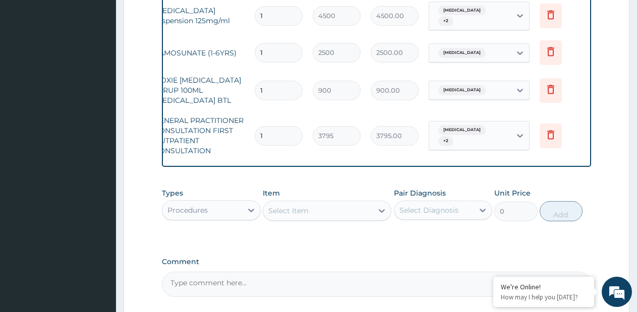
click at [217, 212] on div "Procedures" at bounding box center [202, 210] width 80 height 16
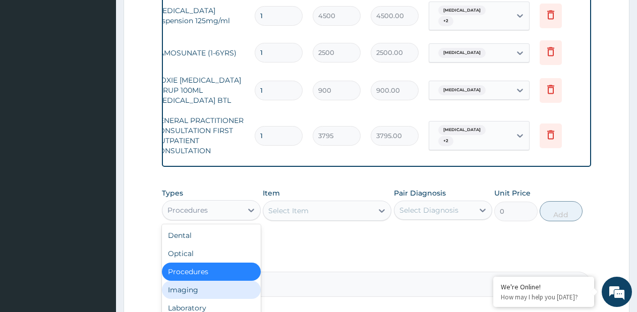
click at [209, 299] on div "Imaging" at bounding box center [211, 290] width 99 height 18
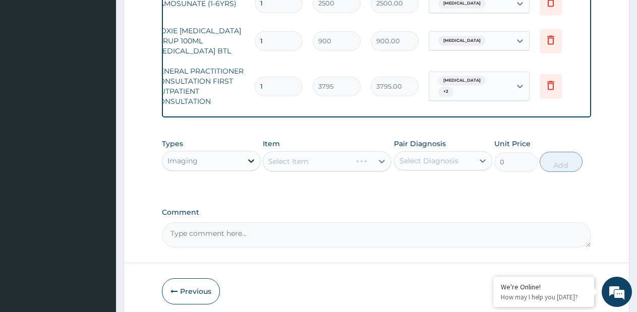
scroll to position [505, 0]
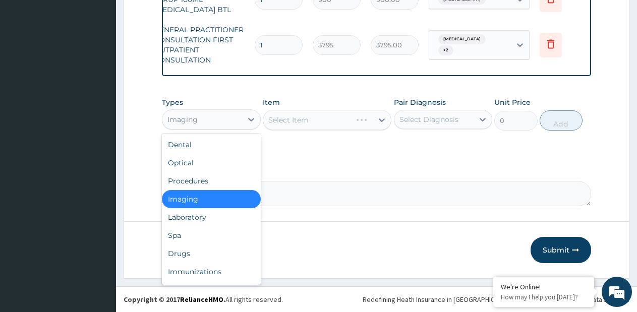
click at [229, 121] on div "Imaging" at bounding box center [202, 119] width 80 height 16
click at [186, 218] on div "Laboratory" at bounding box center [211, 217] width 99 height 18
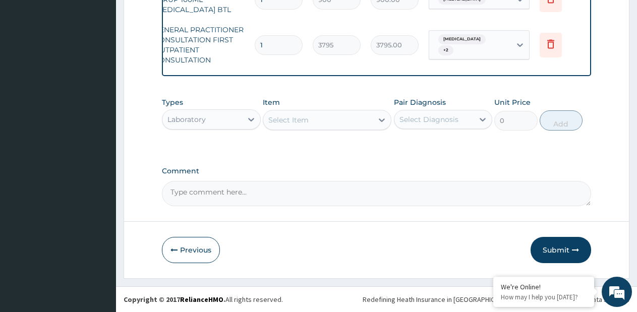
click at [383, 122] on div "Select Item" at bounding box center [327, 120] width 129 height 20
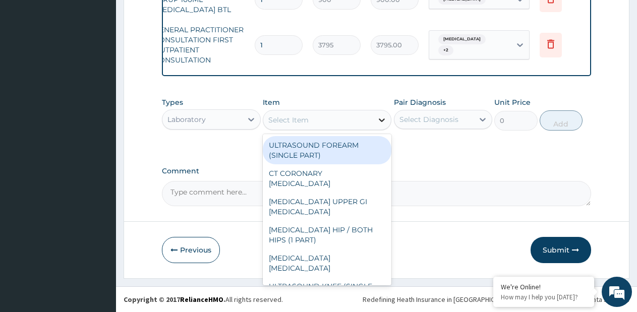
click at [380, 122] on icon at bounding box center [382, 120] width 10 height 10
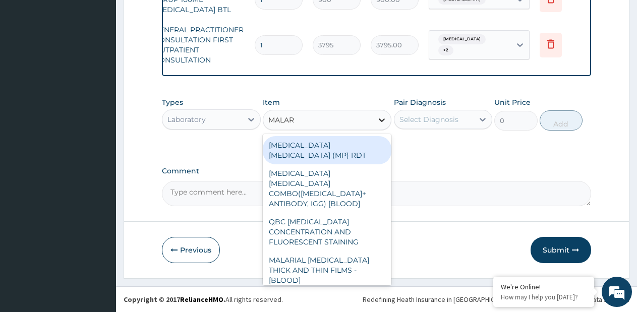
type input "MALARI"
drag, startPoint x: 364, startPoint y: 146, endPoint x: 415, endPoint y: 129, distance: 53.1
click at [366, 146] on div "MALARIA PARASITE (MP) RDT" at bounding box center [327, 150] width 129 height 28
type input "1725"
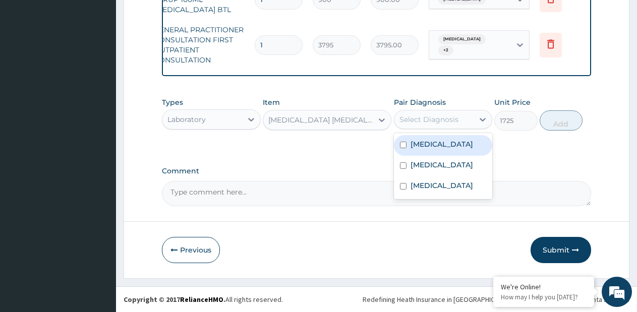
click at [450, 114] on div "Select Diagnosis" at bounding box center [428, 119] width 59 height 10
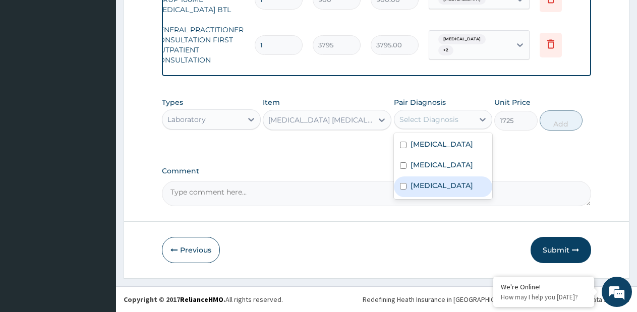
drag, startPoint x: 426, startPoint y: 202, endPoint x: 451, endPoint y: 188, distance: 28.9
click at [426, 197] on div "Malaria" at bounding box center [443, 186] width 99 height 21
checkbox input "true"
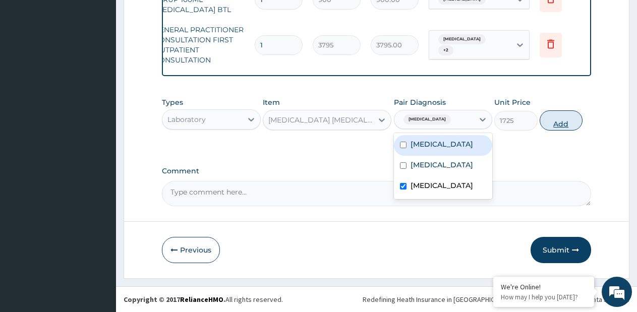
click at [560, 118] on button "Add" at bounding box center [560, 120] width 43 height 20
type input "0"
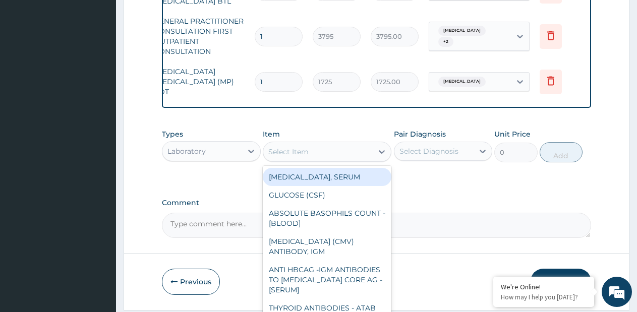
click at [352, 154] on div "Select Item" at bounding box center [317, 152] width 109 height 16
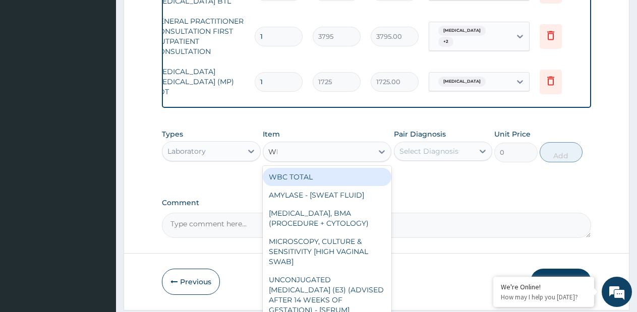
type input "WBC"
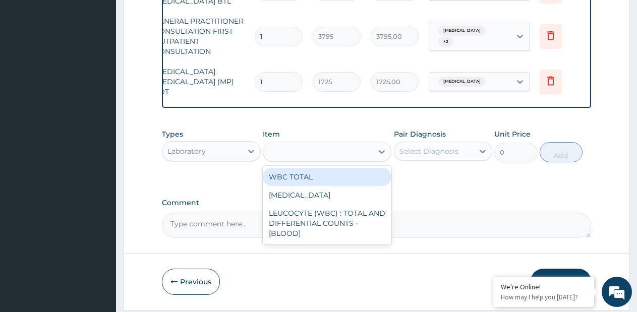
click at [299, 152] on div "WBC" at bounding box center [317, 152] width 109 height 16
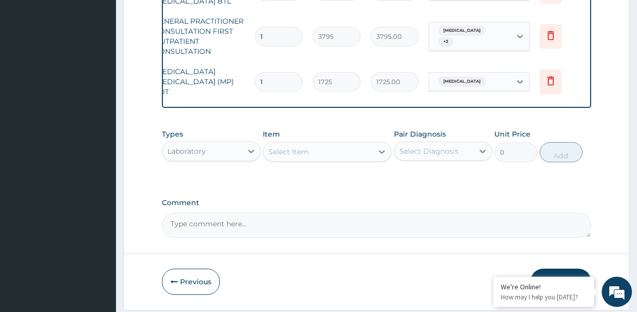
click at [299, 152] on div "Select Item" at bounding box center [288, 152] width 40 height 10
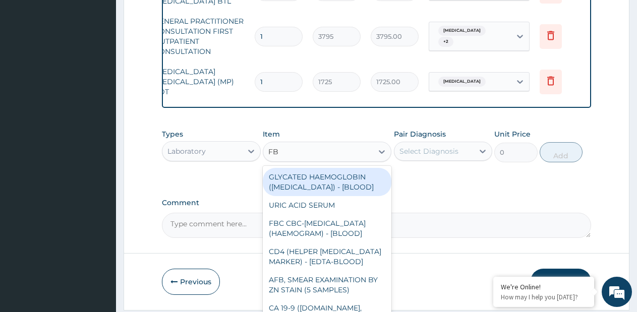
type input "FBC"
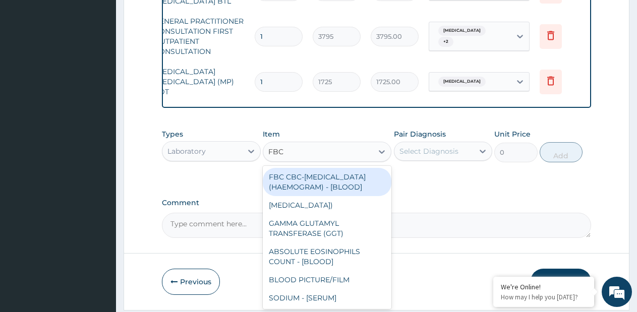
click at [301, 180] on div "FBC CBC-COMPLETE BLOOD COUNT (HAEMOGRAM) - [BLOOD]" at bounding box center [327, 182] width 129 height 28
type input "4600"
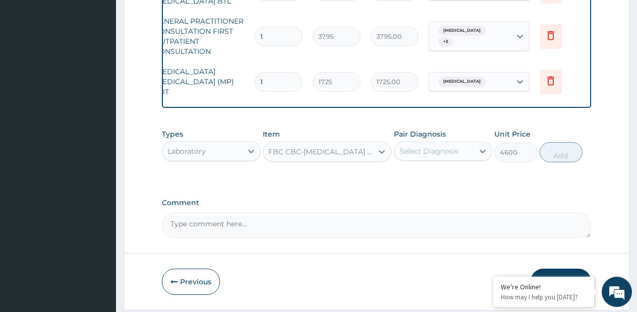
click at [453, 155] on div "Select Diagnosis" at bounding box center [428, 151] width 59 height 10
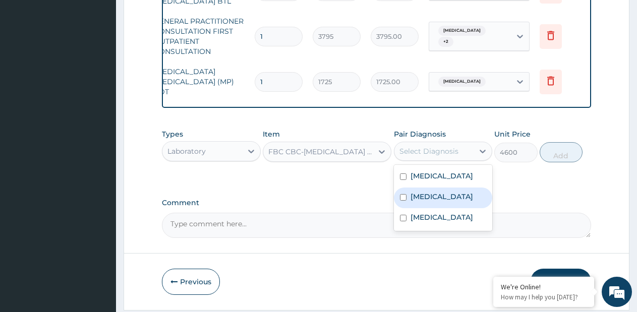
click at [427, 202] on label "Sepsis" at bounding box center [441, 197] width 63 height 10
checkbox input "true"
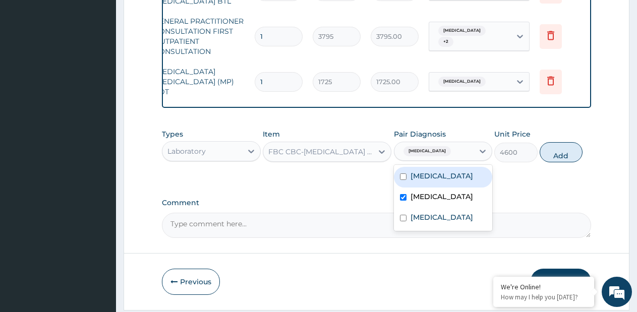
click at [434, 180] on label "Upper respiratory infection" at bounding box center [441, 176] width 63 height 10
checkbox input "true"
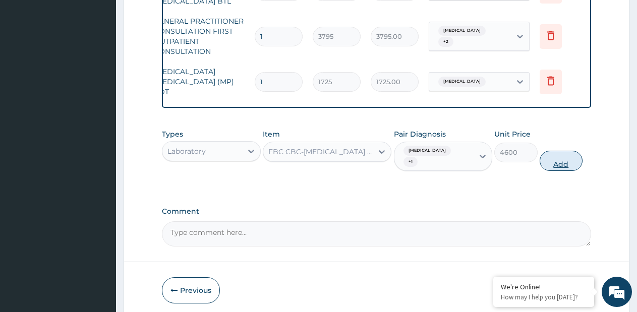
click at [570, 157] on button "Add" at bounding box center [560, 161] width 43 height 20
type input "0"
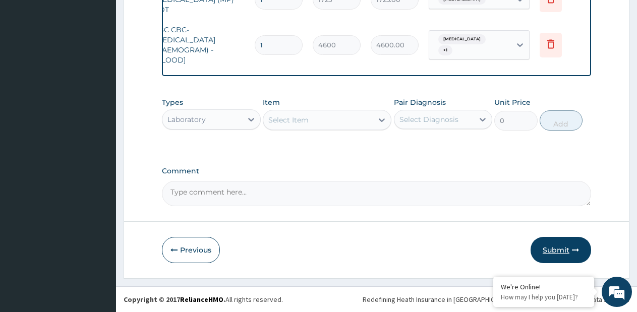
click at [578, 247] on icon "button" at bounding box center [575, 249] width 7 height 7
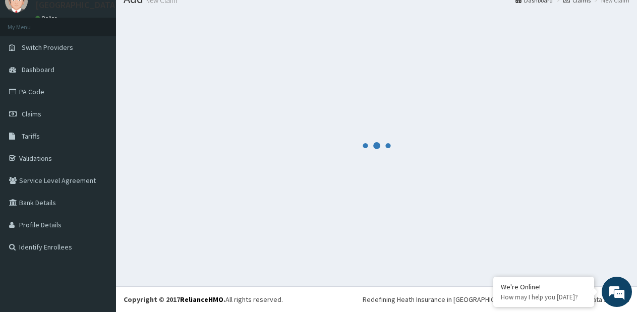
scroll to position [590, 0]
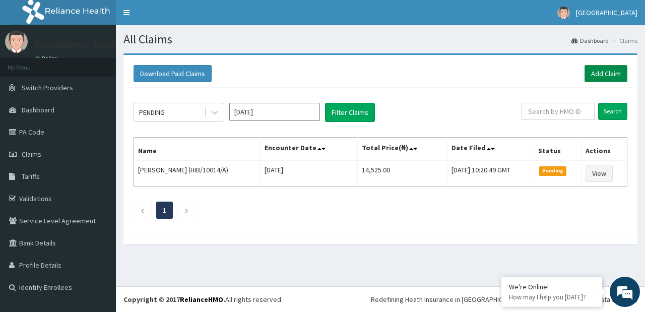
click at [614, 74] on link "Add Claim" at bounding box center [606, 73] width 43 height 17
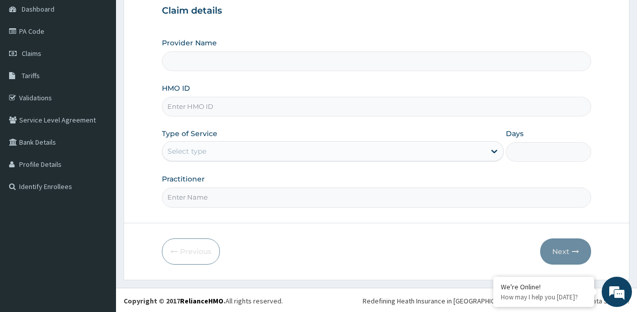
click at [259, 109] on input "HMO ID" at bounding box center [376, 107] width 429 height 20
type input "[GEOGRAPHIC_DATA]- [GEOGRAPHIC_DATA] estate"
type input "DDF/10019/B"
click at [217, 146] on div "Select type" at bounding box center [323, 151] width 322 height 16
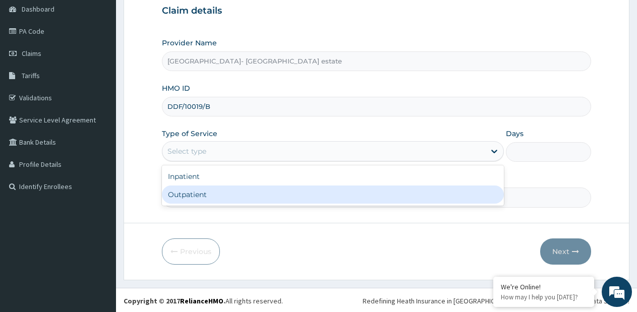
click at [217, 188] on div "Outpatient" at bounding box center [332, 194] width 341 height 18
type input "1"
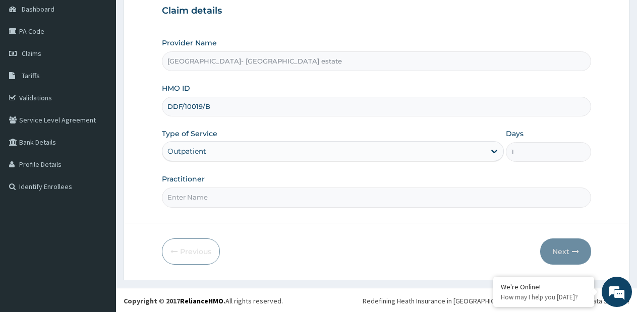
click at [217, 189] on input "Practitioner" at bounding box center [376, 198] width 429 height 20
type input "SP"
click at [545, 249] on button "Next" at bounding box center [565, 251] width 51 height 26
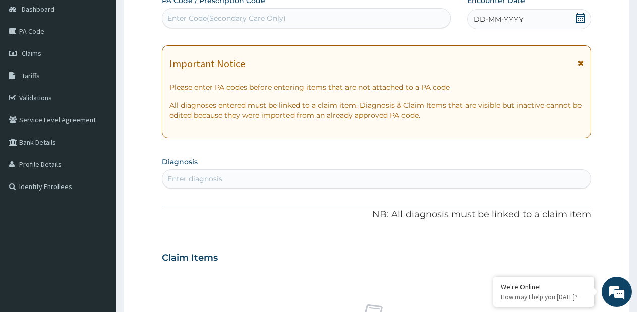
click at [271, 22] on div "Enter Code(Secondary Care Only)" at bounding box center [226, 18] width 118 height 10
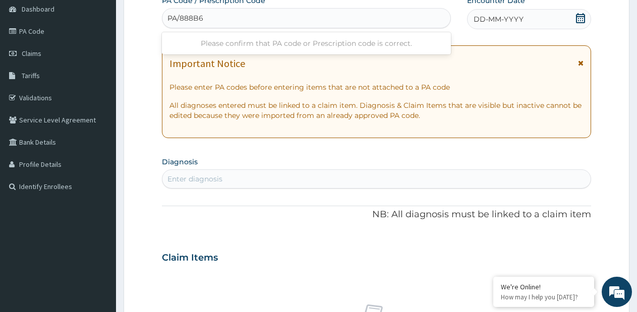
type input "PA/888B61"
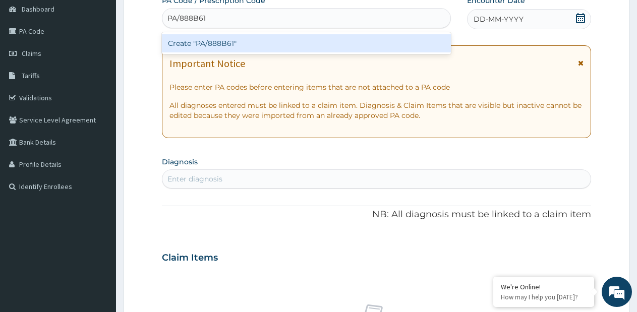
click at [253, 37] on div "Create "PA/888B61"" at bounding box center [306, 43] width 289 height 18
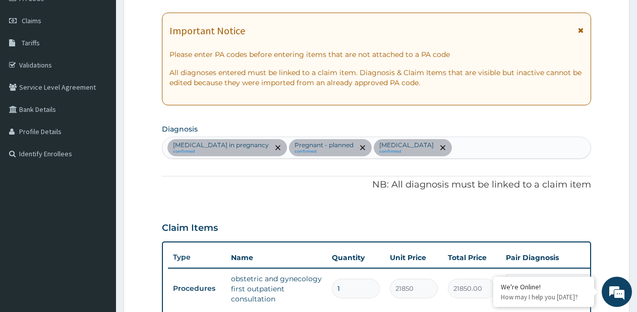
scroll to position [70, 0]
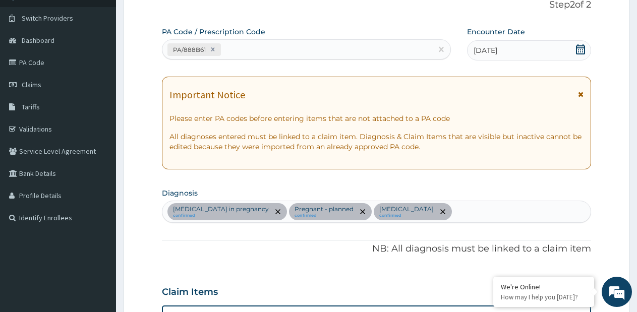
click at [376, 42] on div "PA/888B61" at bounding box center [297, 49] width 270 height 17
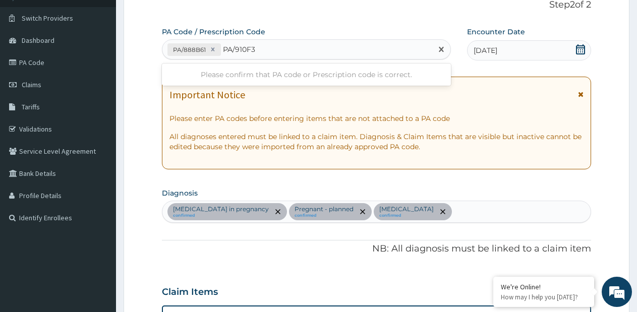
type input "PA/910F35"
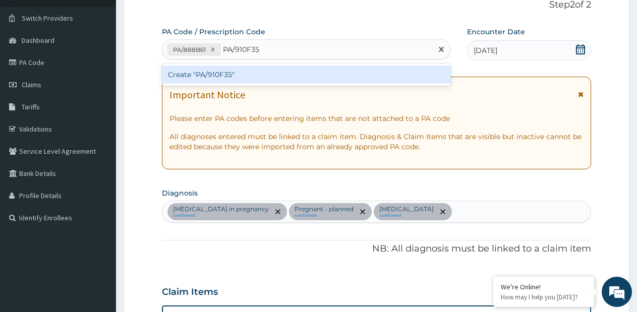
click at [373, 70] on div "Create "PA/910F35"" at bounding box center [306, 75] width 289 height 18
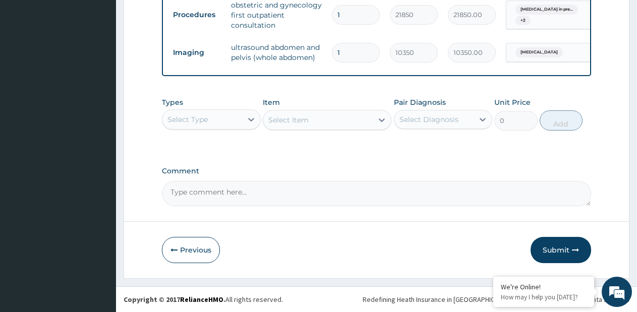
scroll to position [416, 0]
click at [243, 119] on div at bounding box center [251, 119] width 18 height 18
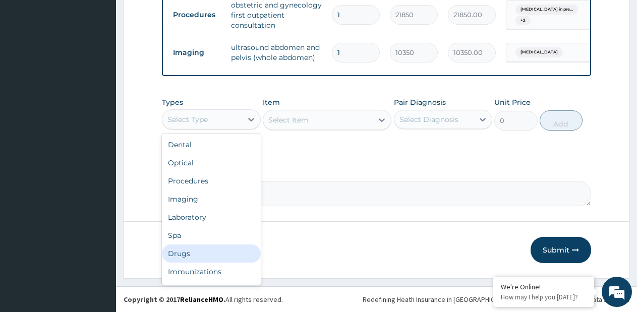
click at [185, 254] on div "Drugs" at bounding box center [211, 253] width 99 height 18
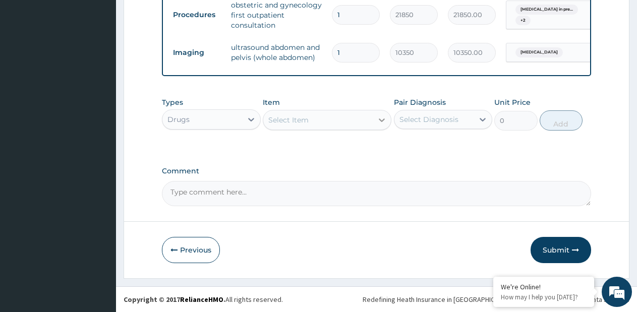
click at [369, 122] on div "Select Item" at bounding box center [317, 120] width 109 height 16
click at [377, 114] on div at bounding box center [381, 120] width 18 height 18
click at [373, 121] on div at bounding box center [381, 120] width 18 height 18
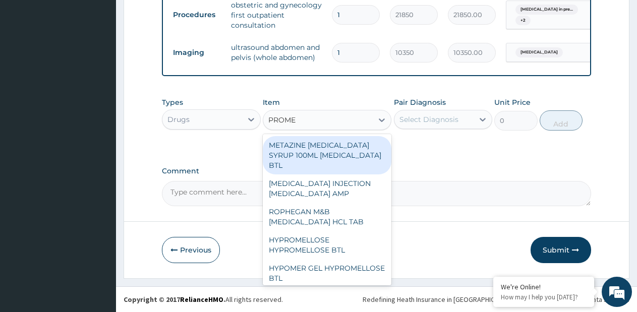
type input "PROMET"
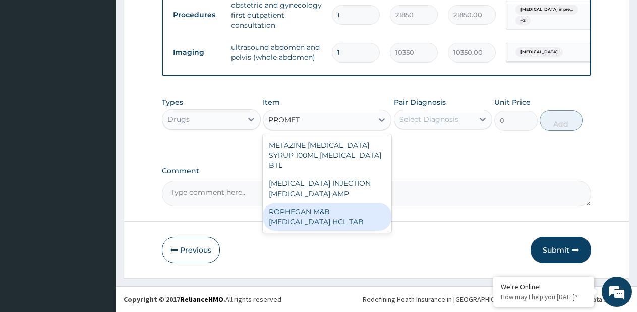
click at [369, 219] on div "ROPHEGAN M&B PROMETHAZINE HCL TAB" at bounding box center [327, 217] width 129 height 28
type input "594"
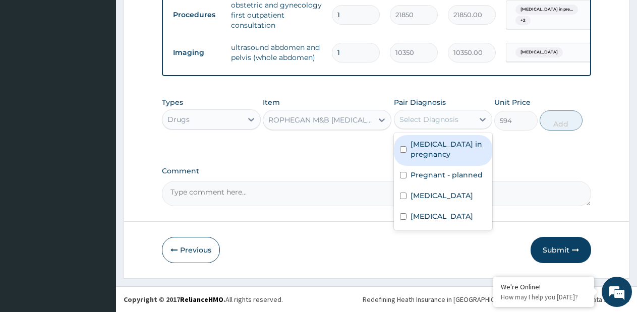
click at [444, 120] on div "Select Diagnosis" at bounding box center [428, 119] width 59 height 10
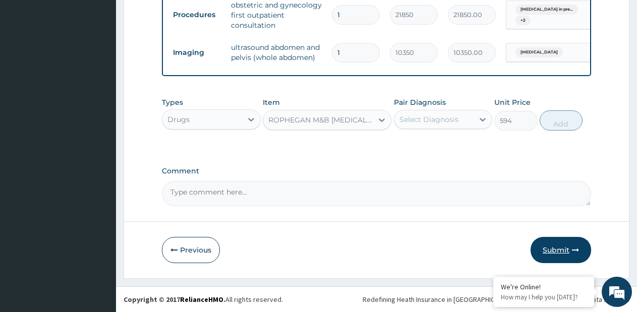
click at [574, 252] on icon "button" at bounding box center [575, 249] width 7 height 7
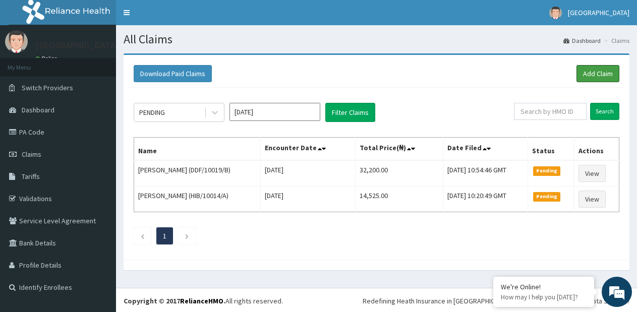
click at [589, 75] on link "Add Claim" at bounding box center [597, 73] width 43 height 17
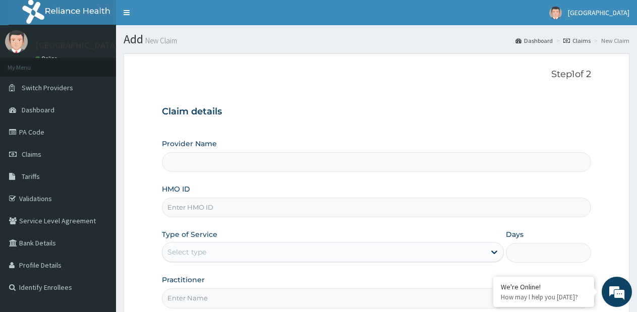
type input "[GEOGRAPHIC_DATA]- [GEOGRAPHIC_DATA] estate"
click at [241, 210] on input "HMO ID" at bounding box center [376, 208] width 429 height 20
click at [260, 208] on input "EIS/11" at bounding box center [376, 208] width 429 height 20
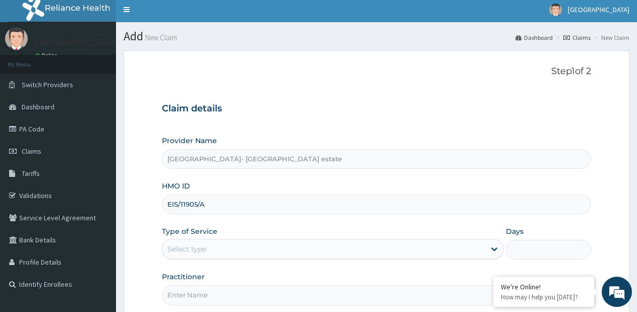
scroll to position [101, 0]
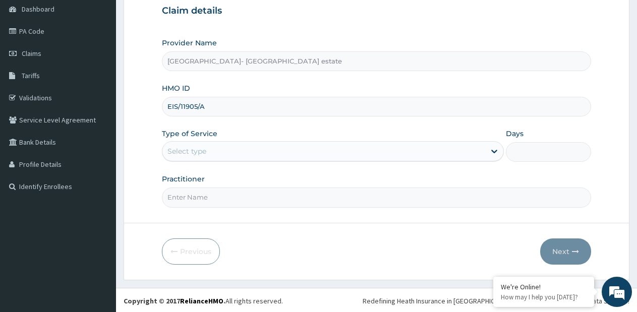
type input "EIS/11905/A"
click at [304, 154] on div "Select type" at bounding box center [323, 151] width 322 height 16
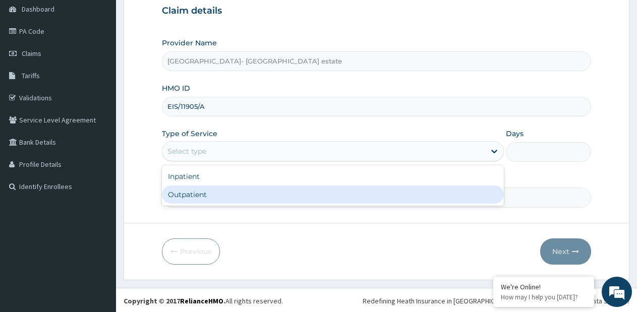
click at [256, 189] on div "Outpatient" at bounding box center [332, 194] width 341 height 18
type input "1"
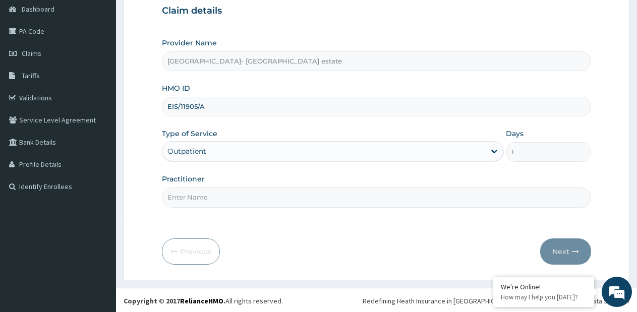
click at [360, 197] on input "Practitioner" at bounding box center [376, 198] width 429 height 20
type input "GP"
click at [567, 245] on button "Next" at bounding box center [565, 251] width 51 height 26
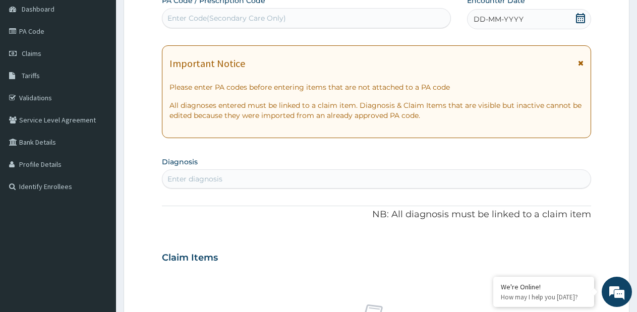
click at [348, 20] on div "Enter Code(Secondary Care Only)" at bounding box center [306, 18] width 288 height 16
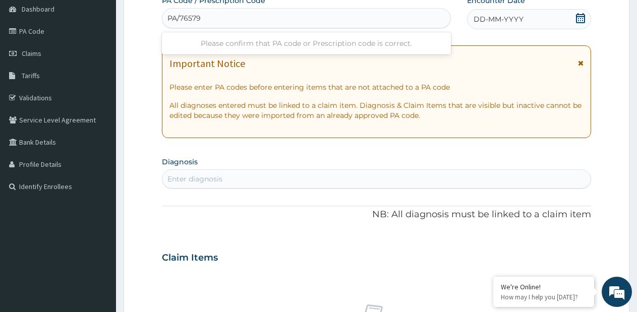
type input "PA/76579D"
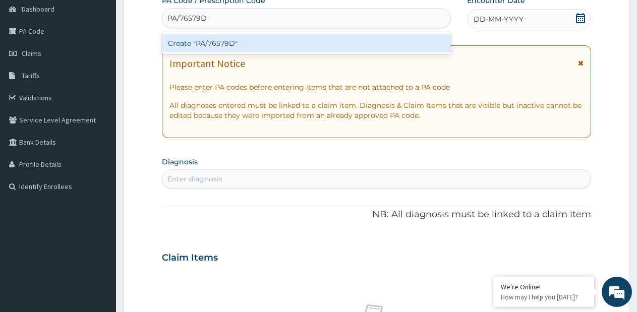
click at [425, 46] on div "Create "PA/76579D"" at bounding box center [306, 43] width 289 height 18
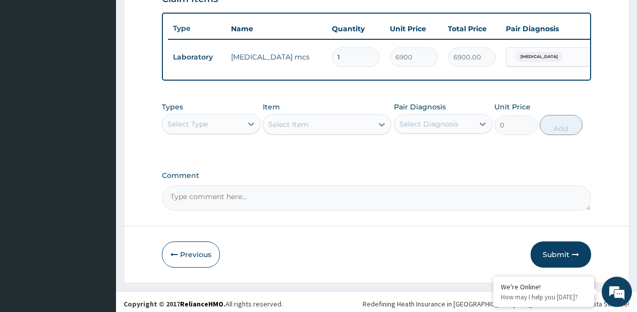
scroll to position [369, 0]
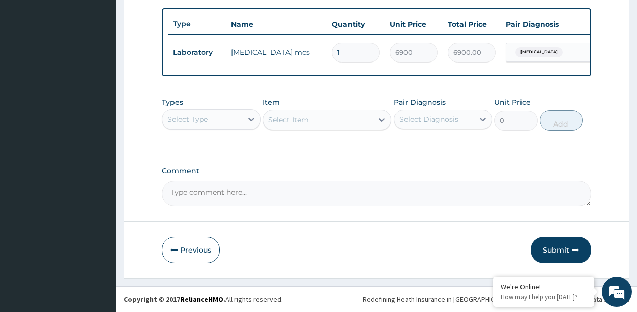
click at [233, 124] on div "Select Type" at bounding box center [202, 119] width 80 height 16
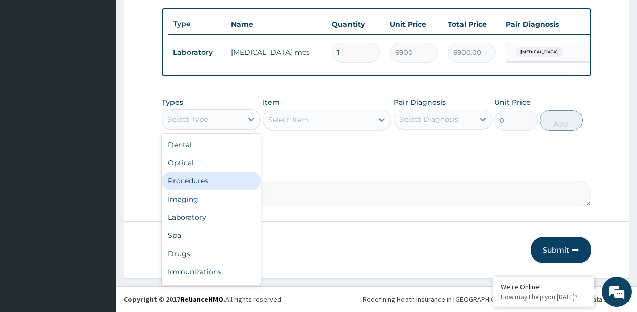
click at [216, 190] on div "Procedures" at bounding box center [211, 181] width 99 height 18
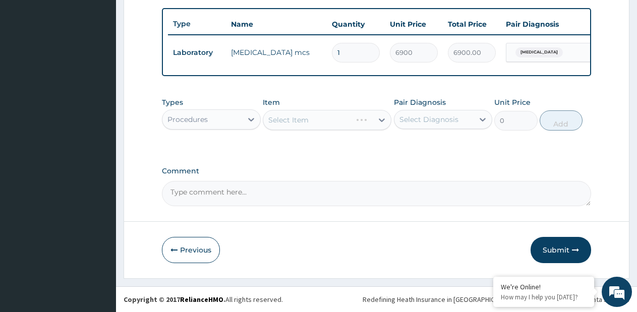
click at [380, 125] on div "Select Item" at bounding box center [327, 120] width 129 height 20
click at [380, 126] on div "Select Item" at bounding box center [327, 120] width 129 height 20
click at [383, 122] on icon at bounding box center [382, 120] width 6 height 4
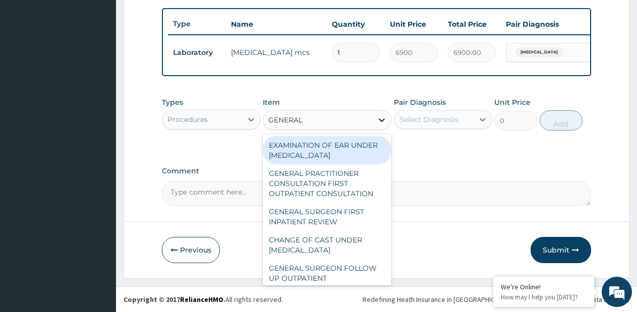
type input "GENERAL P"
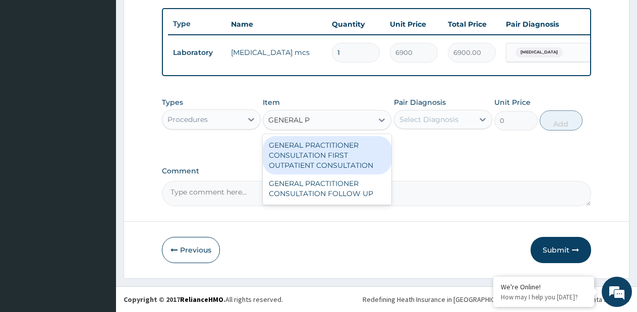
click at [366, 150] on div "GENERAL PRACTITIONER CONSULTATION FIRST OUTPATIENT CONSULTATION" at bounding box center [327, 155] width 129 height 38
type input "3795"
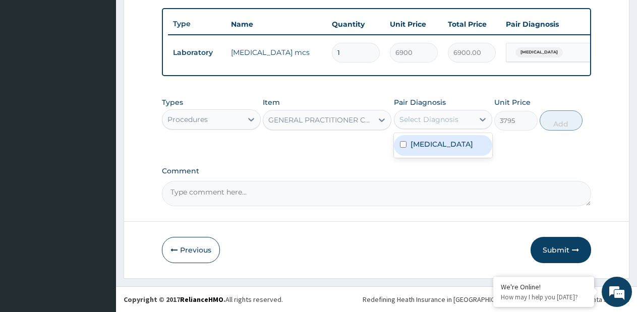
click at [415, 124] on div "Select Diagnosis" at bounding box center [428, 119] width 59 height 10
click at [413, 156] on div "[MEDICAL_DATA]" at bounding box center [443, 145] width 99 height 21
checkbox input "true"
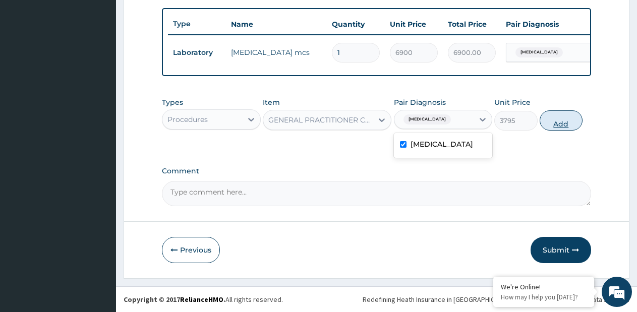
click at [547, 128] on button "Add" at bounding box center [560, 120] width 43 height 20
type input "0"
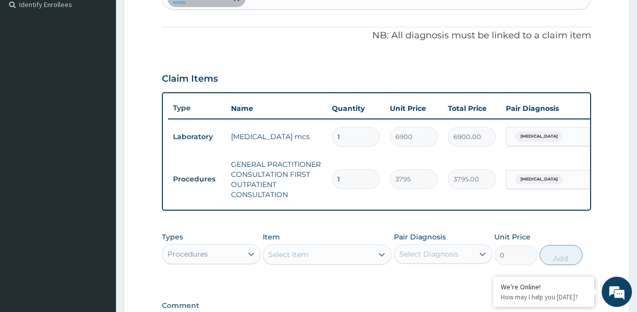
scroll to position [167, 0]
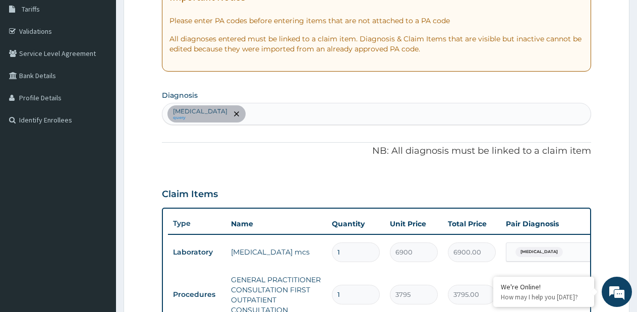
click at [336, 111] on div "[MEDICAL_DATA] query" at bounding box center [376, 113] width 428 height 21
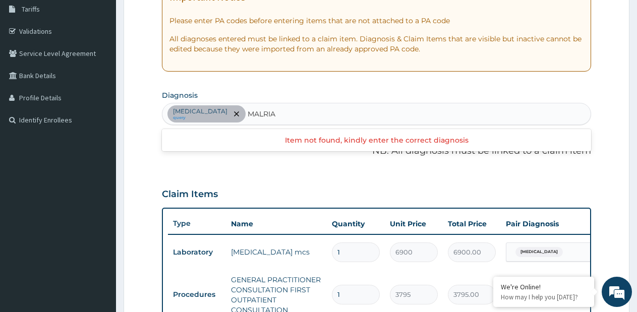
click at [247, 112] on input "MALRIA" at bounding box center [261, 114] width 29 height 10
type input "[MEDICAL_DATA]"
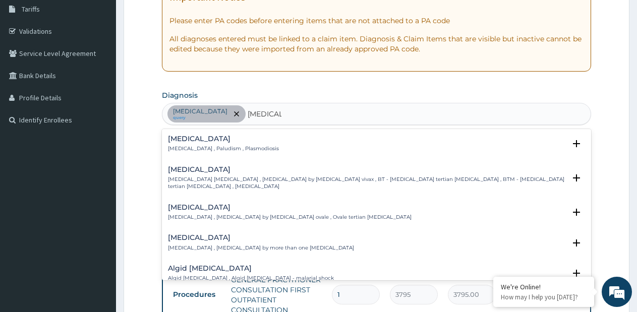
click at [207, 147] on p "[MEDICAL_DATA] , Paludism , Plasmodiosis" at bounding box center [223, 148] width 111 height 7
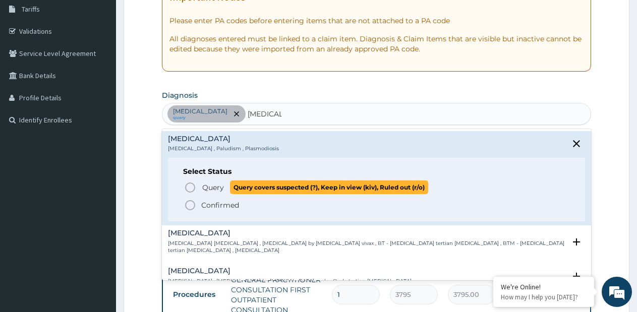
click at [207, 186] on span "Query" at bounding box center [213, 187] width 22 height 10
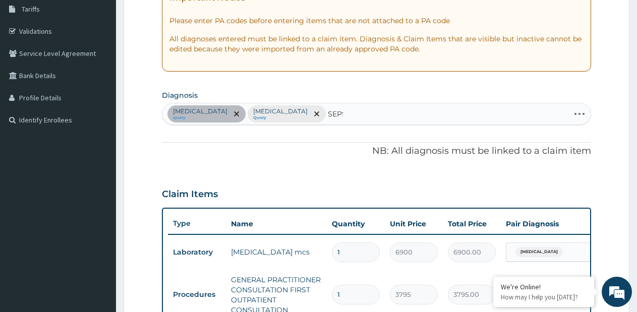
type input "[MEDICAL_DATA]"
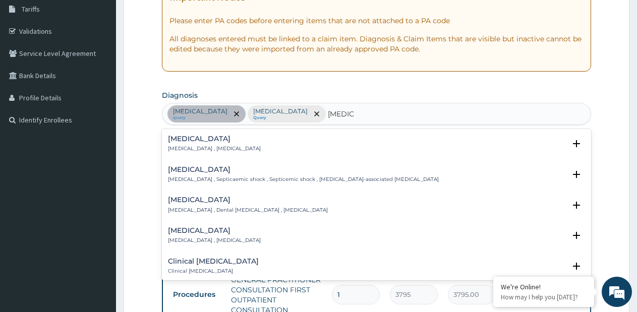
click at [214, 137] on h4 "[MEDICAL_DATA]" at bounding box center [214, 139] width 93 height 8
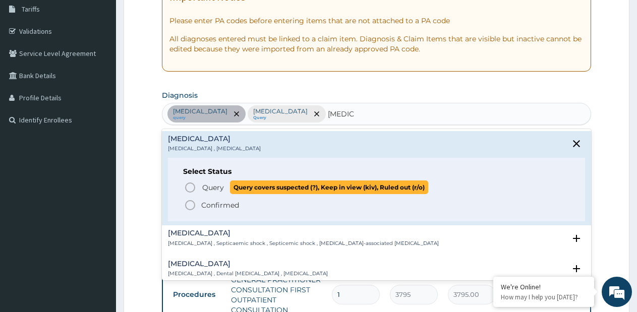
click at [200, 183] on span "Query Query covers suspected (?), Keep in view (kiv), Ruled out (r/o)" at bounding box center [377, 187] width 386 height 14
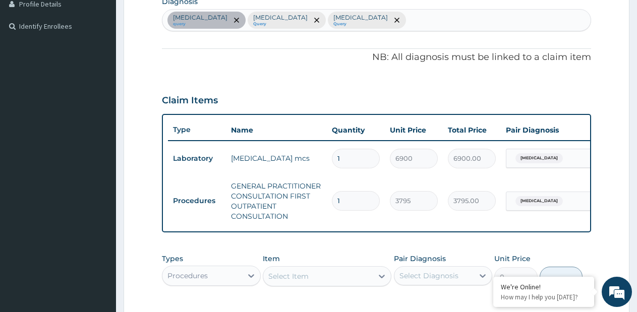
scroll to position [319, 0]
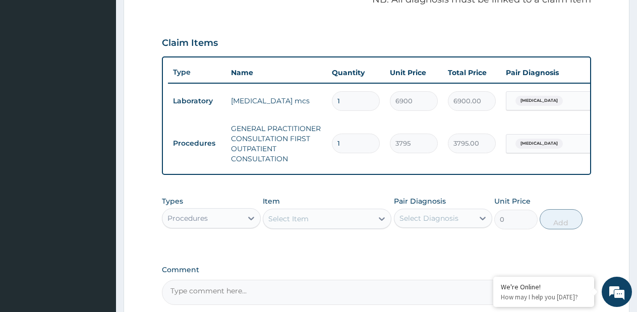
click at [536, 143] on span "[MEDICAL_DATA]" at bounding box center [538, 144] width 47 height 10
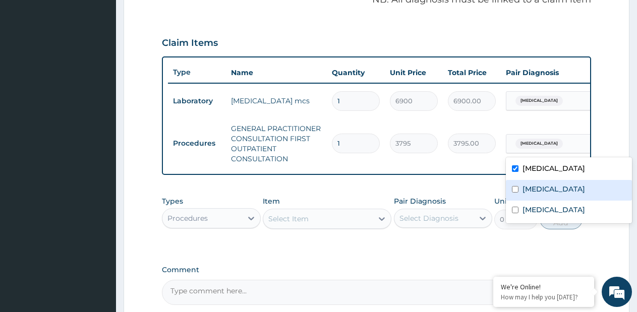
click at [532, 189] on label "[MEDICAL_DATA]" at bounding box center [553, 189] width 63 height 10
checkbox input "true"
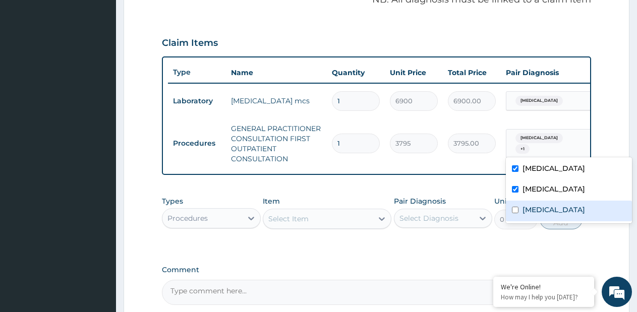
click at [524, 209] on label "Sepsis" at bounding box center [553, 210] width 63 height 10
checkbox input "true"
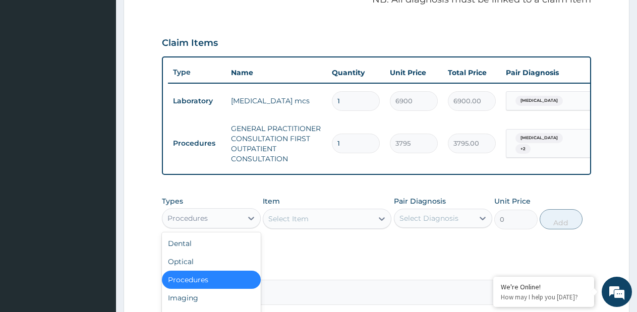
click at [224, 226] on div "Procedures" at bounding box center [202, 218] width 80 height 16
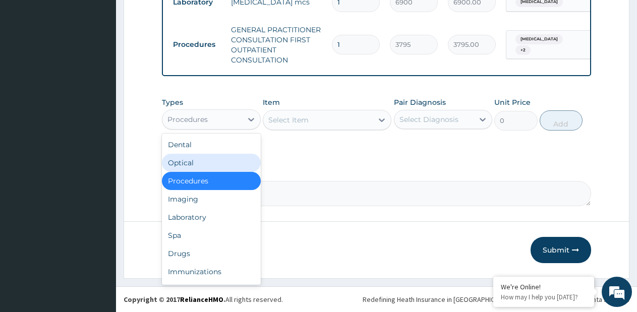
scroll to position [426, 0]
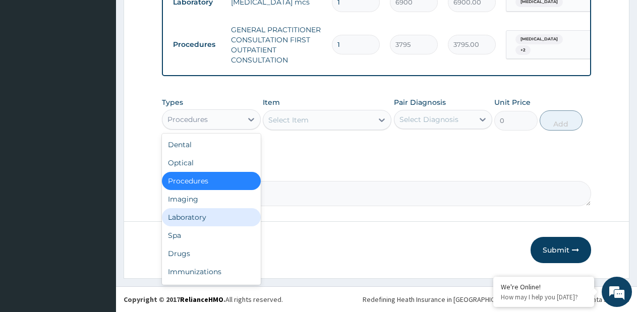
click at [220, 218] on div "Laboratory" at bounding box center [211, 217] width 99 height 18
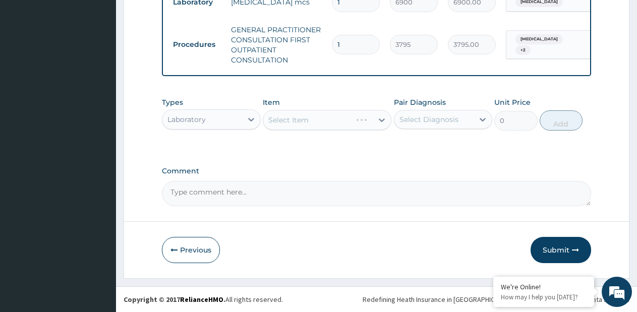
click at [384, 127] on div "Select Item" at bounding box center [327, 120] width 129 height 20
click at [384, 125] on div "Select Item" at bounding box center [327, 120] width 129 height 20
click at [384, 124] on div "Select Item" at bounding box center [327, 120] width 129 height 20
click at [384, 124] on icon at bounding box center [382, 120] width 10 height 10
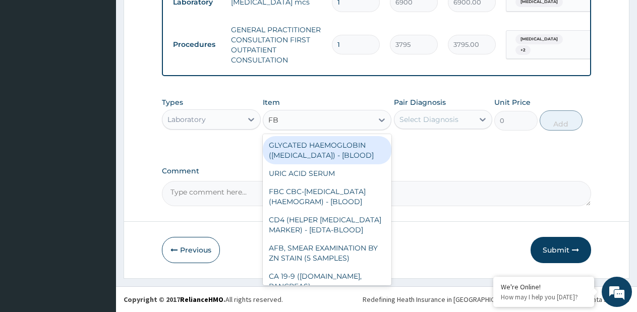
type input "FBC"
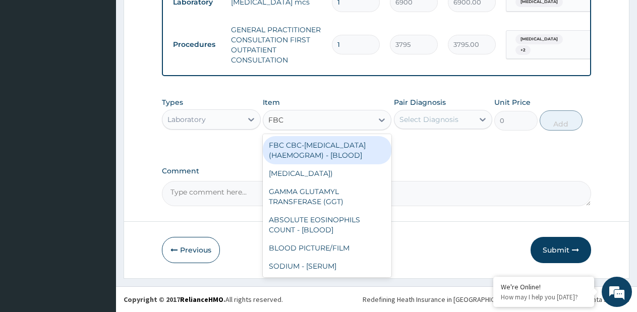
click at [357, 151] on div "FBC CBC-COMPLETE BLOOD COUNT (HAEMOGRAM) - [BLOOD]" at bounding box center [327, 150] width 129 height 28
type input "4600"
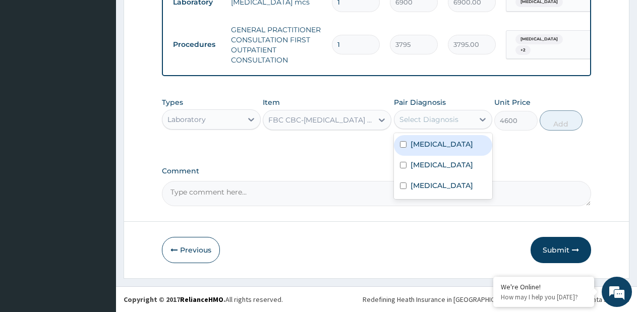
click at [466, 125] on div "Select Diagnosis" at bounding box center [434, 119] width 80 height 16
click at [439, 150] on div "Pharyngitis" at bounding box center [443, 145] width 99 height 21
checkbox input "true"
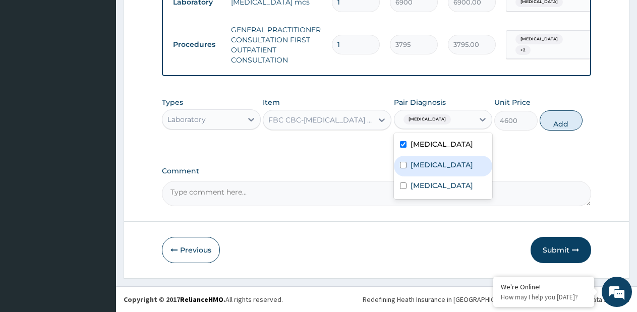
click at [431, 164] on label "Malaria" at bounding box center [441, 165] width 63 height 10
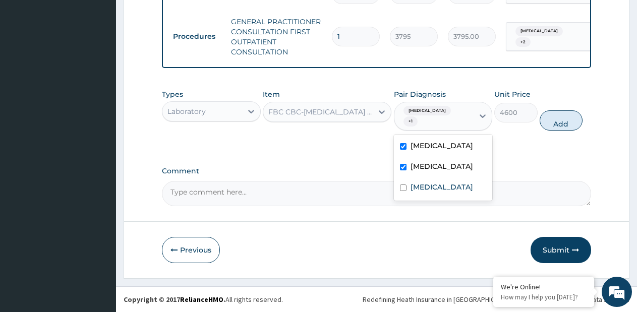
click at [431, 164] on label "Malaria" at bounding box center [441, 166] width 63 height 10
checkbox input "false"
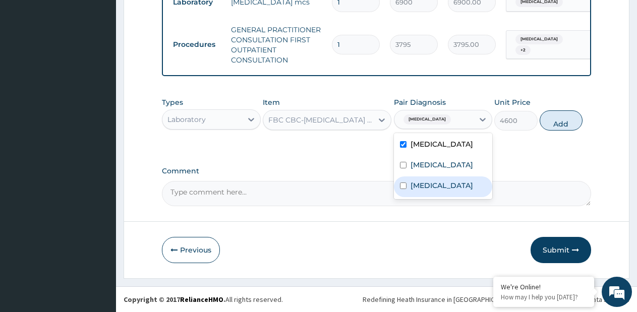
click at [411, 189] on label "Sepsis" at bounding box center [441, 185] width 63 height 10
checkbox input "true"
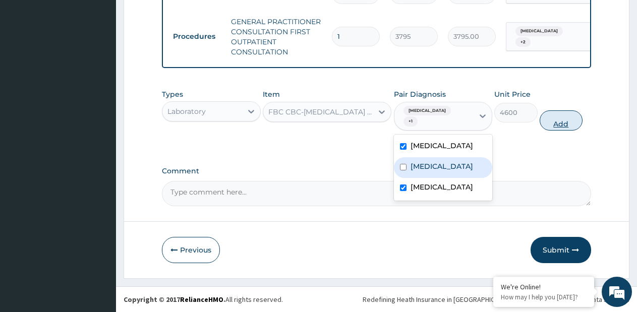
click at [569, 120] on button "Add" at bounding box center [560, 120] width 43 height 20
type input "0"
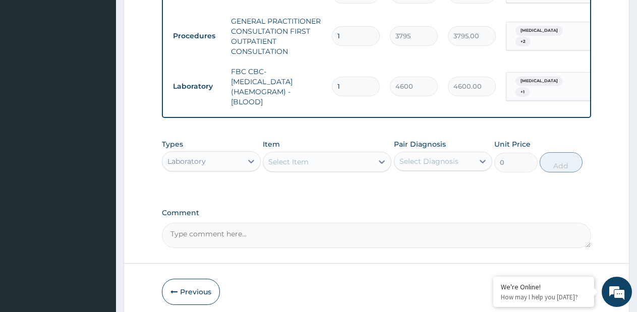
click at [369, 170] on div "Select Item" at bounding box center [317, 162] width 109 height 16
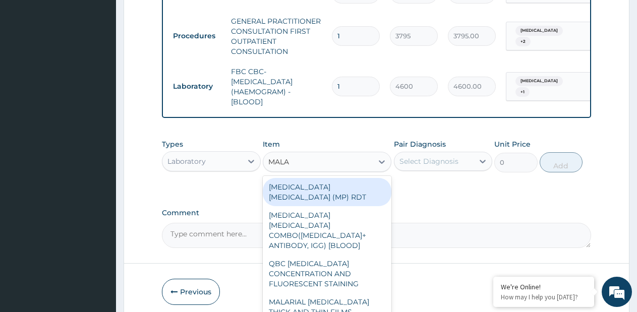
type input "MALAR"
click at [361, 189] on div "MALARIA PARASITE (MP) RDT" at bounding box center [327, 192] width 129 height 28
type input "1725"
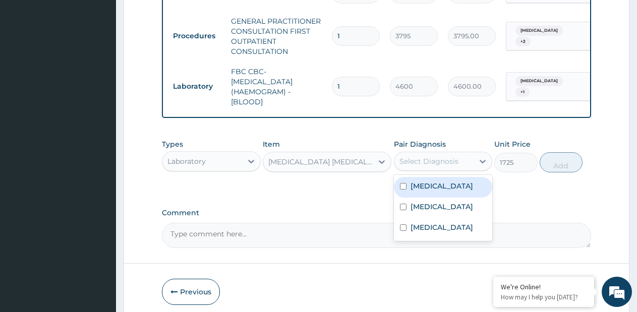
click at [427, 166] on div "Select Diagnosis" at bounding box center [428, 161] width 59 height 10
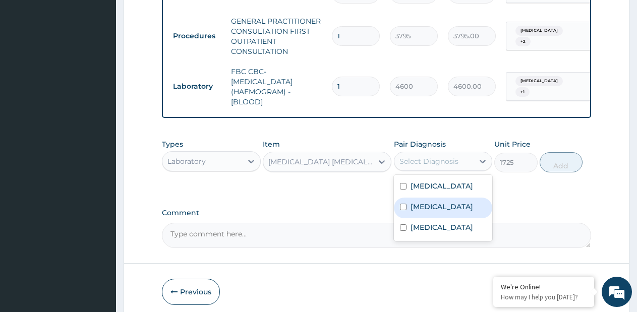
click at [421, 212] on label "Malaria" at bounding box center [441, 207] width 63 height 10
checkbox input "true"
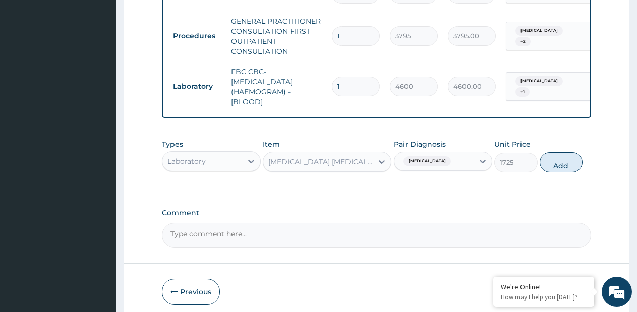
click at [555, 172] on button "Add" at bounding box center [560, 162] width 43 height 20
type input "0"
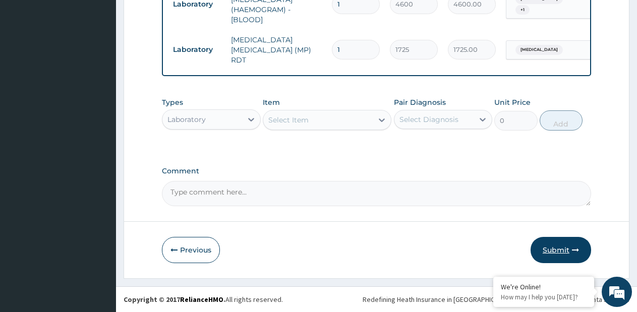
click at [548, 253] on button "Submit" at bounding box center [560, 250] width 60 height 26
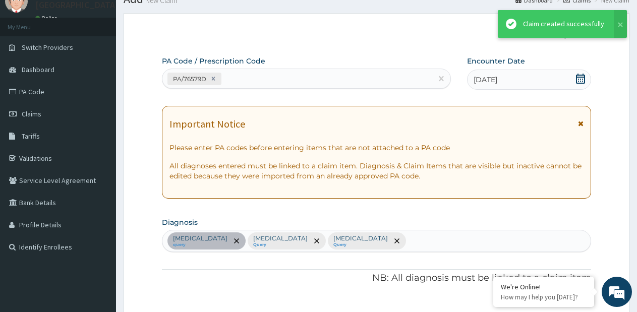
scroll to position [511, 0]
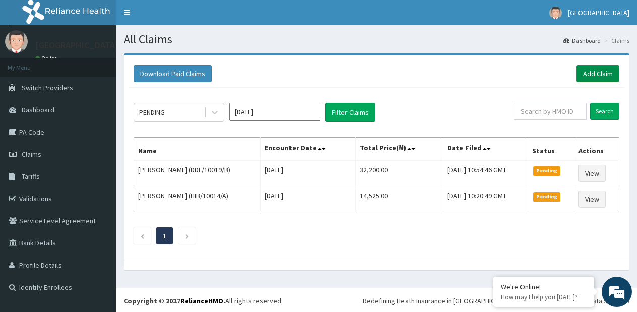
click at [594, 79] on link "Add Claim" at bounding box center [597, 73] width 43 height 17
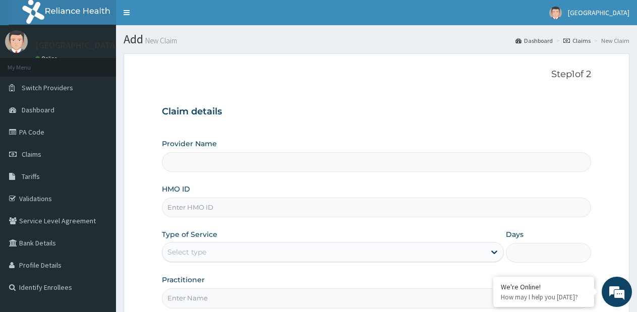
type input "[GEOGRAPHIC_DATA]- [GEOGRAPHIC_DATA] estate"
click at [367, 210] on input "HMO ID" at bounding box center [376, 208] width 429 height 20
type input "LTR/10314/A"
click at [275, 257] on div "Select type" at bounding box center [323, 252] width 322 height 16
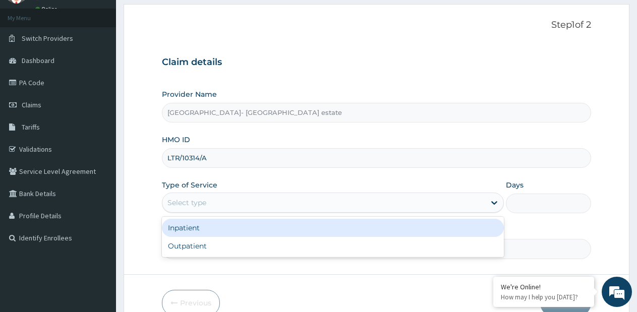
scroll to position [101, 0]
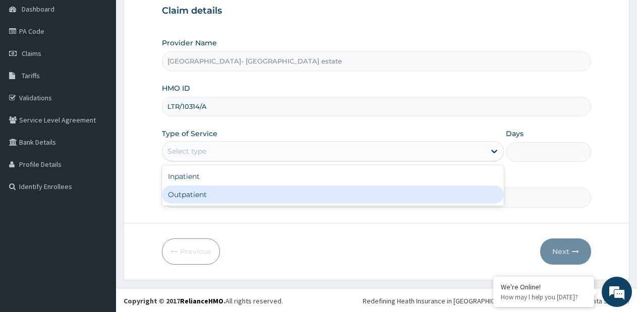
click at [285, 194] on div "Outpatient" at bounding box center [332, 194] width 341 height 18
type input "1"
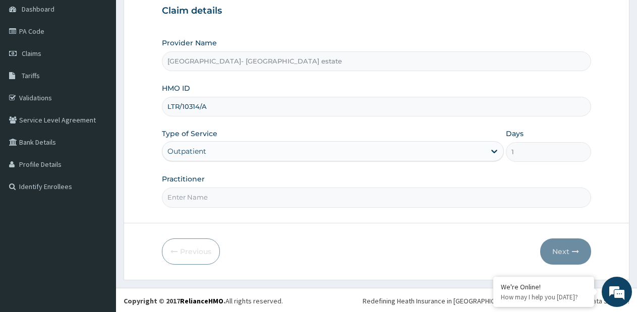
click at [292, 193] on input "Practitioner" at bounding box center [376, 198] width 429 height 20
type input "GP"
click at [544, 249] on button "Next" at bounding box center [565, 251] width 51 height 26
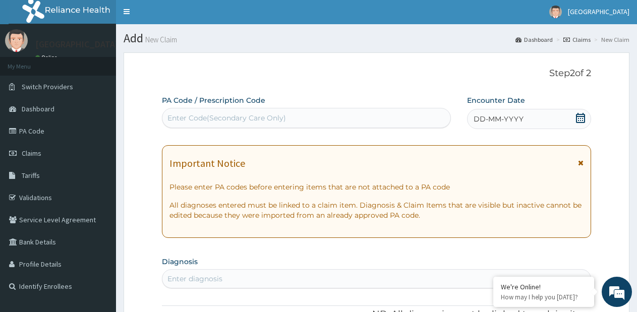
scroll to position [0, 0]
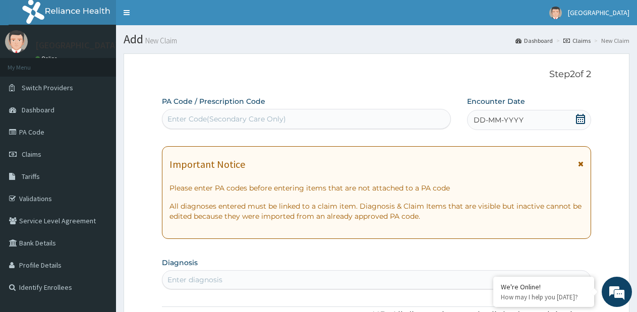
click at [320, 116] on div "Enter Code(Secondary Care Only)" at bounding box center [306, 119] width 288 height 16
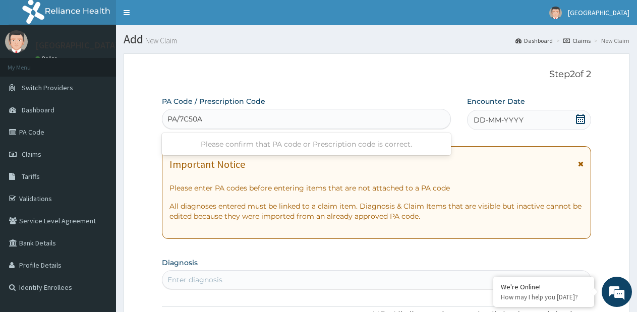
type input "PA/7C50A4"
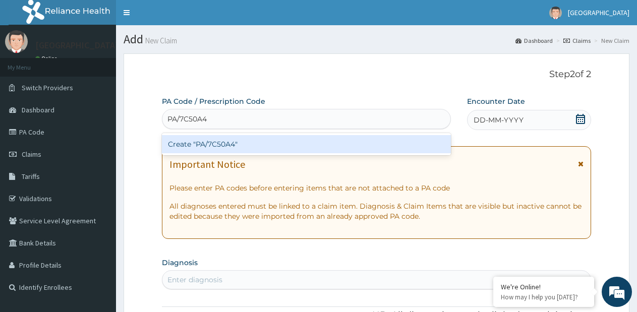
click at [343, 142] on div "Create "PA/7C50A4"" at bounding box center [306, 144] width 289 height 18
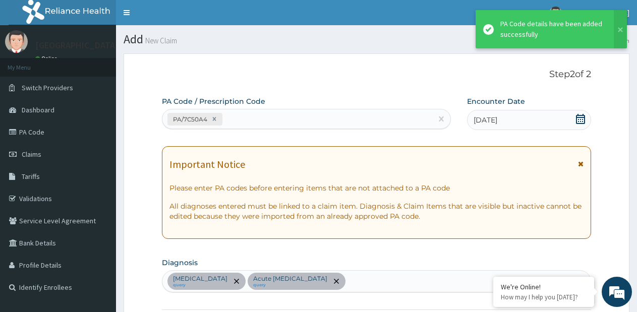
scroll to position [298, 0]
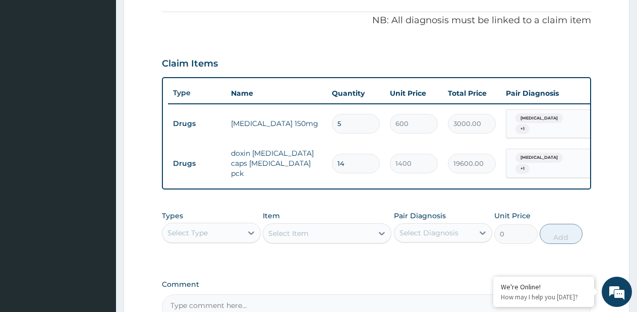
type input "1"
type input "1400.00"
type input "0.00"
type input "3"
type input "4200.00"
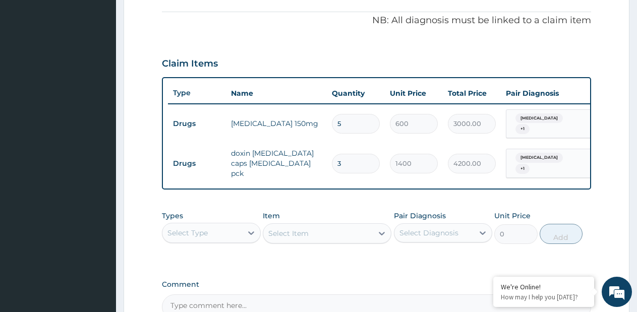
type input "3"
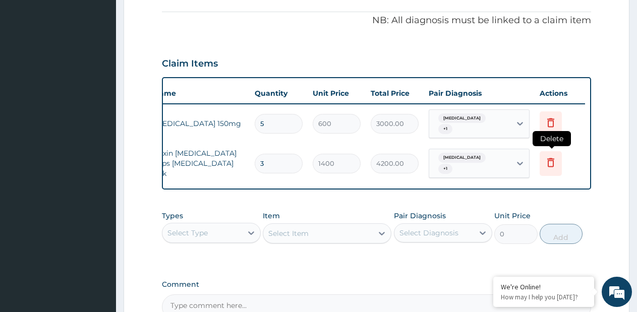
click at [551, 161] on icon at bounding box center [550, 162] width 12 height 12
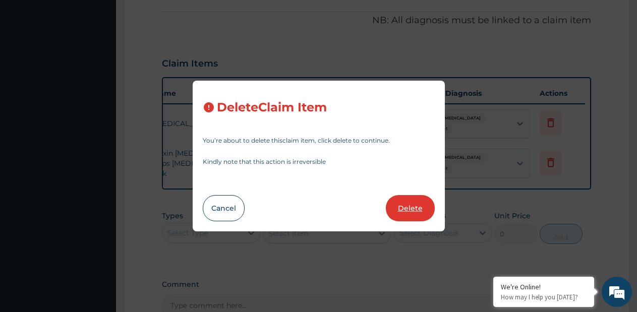
click at [400, 212] on button "Delete" at bounding box center [410, 208] width 49 height 26
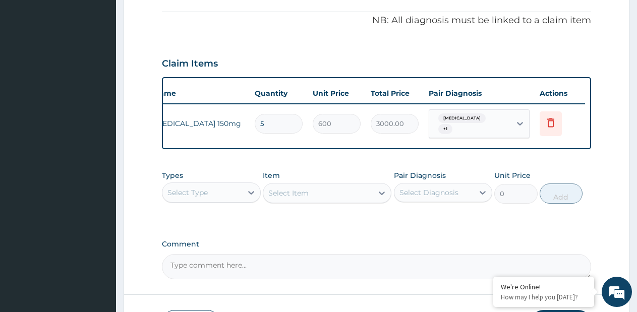
click at [355, 200] on div "Select Item" at bounding box center [327, 193] width 129 height 20
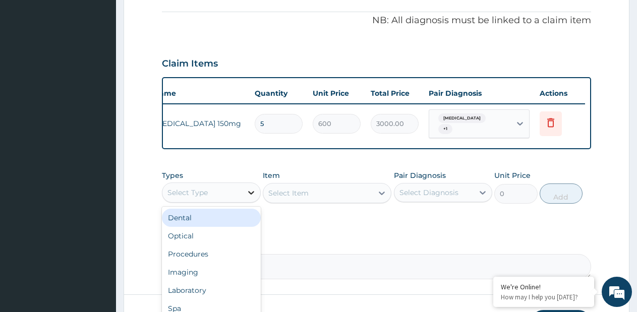
click at [244, 198] on div at bounding box center [251, 192] width 18 height 18
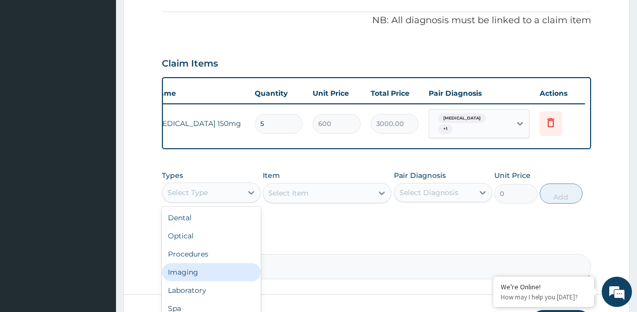
scroll to position [34, 0]
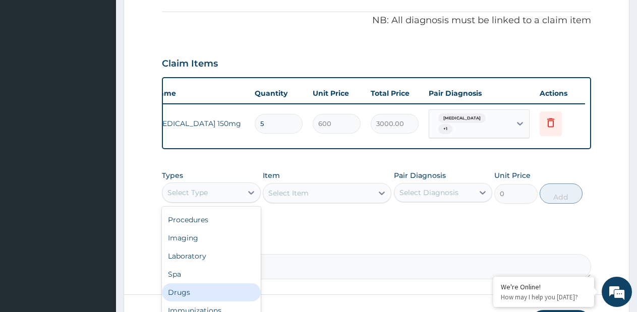
drag, startPoint x: 206, startPoint y: 300, endPoint x: 259, endPoint y: 278, distance: 57.4
click at [208, 298] on div "Drugs" at bounding box center [211, 292] width 99 height 18
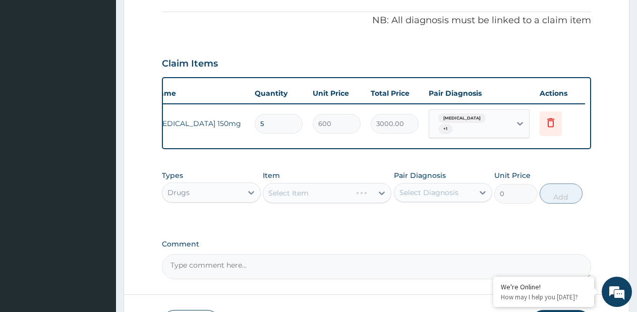
click at [367, 199] on div "Select Item" at bounding box center [327, 193] width 129 height 20
click at [382, 199] on div "Select Item" at bounding box center [327, 193] width 129 height 20
click at [382, 198] on div "Select Item" at bounding box center [327, 193] width 129 height 20
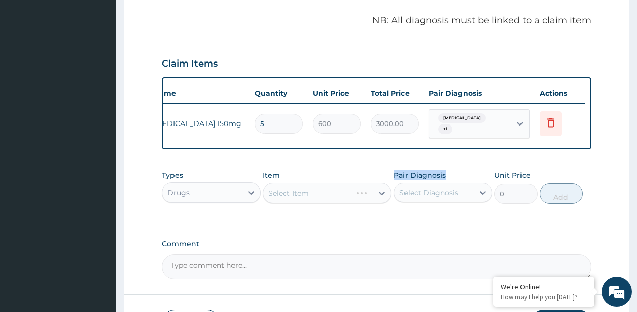
click at [382, 198] on div "Select Item" at bounding box center [327, 193] width 129 height 20
click at [373, 197] on div "Select Item" at bounding box center [327, 193] width 129 height 20
click at [374, 197] on div at bounding box center [381, 193] width 18 height 18
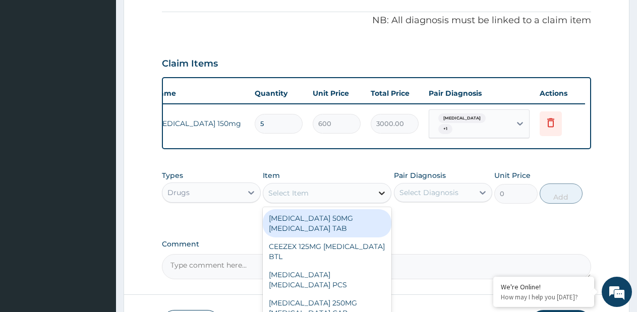
paste input "DOXYCAP [MEDICAL_DATA] PCK"
type input "DOXYCAP [MEDICAL_DATA] PCK"
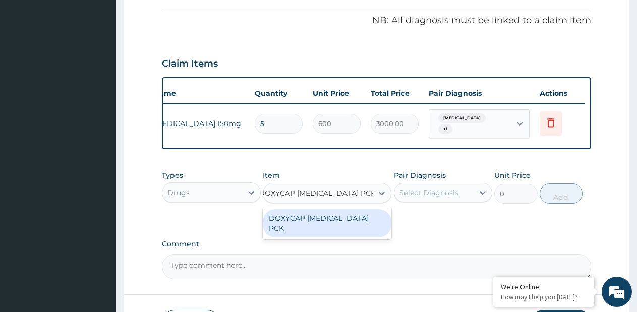
click at [348, 222] on div "DOXYCAP [MEDICAL_DATA] PCK" at bounding box center [327, 223] width 129 height 28
type input "3600"
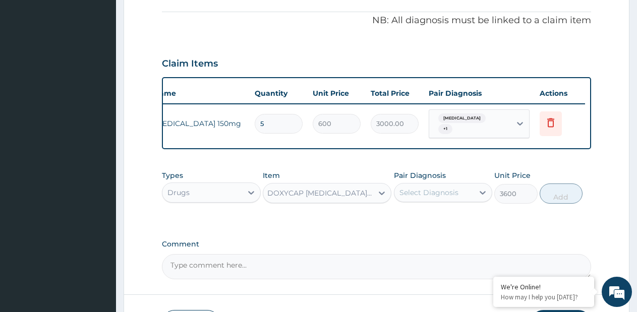
scroll to position [0, 1]
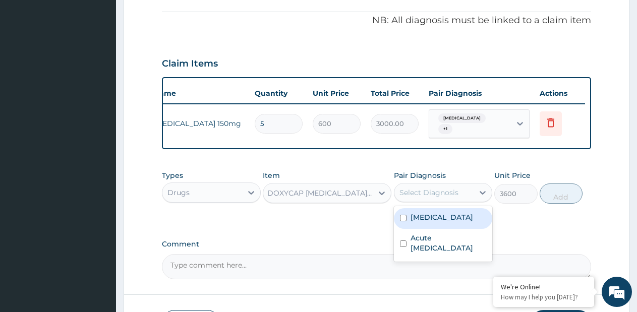
click at [441, 201] on div "Select Diagnosis" at bounding box center [434, 192] width 80 height 16
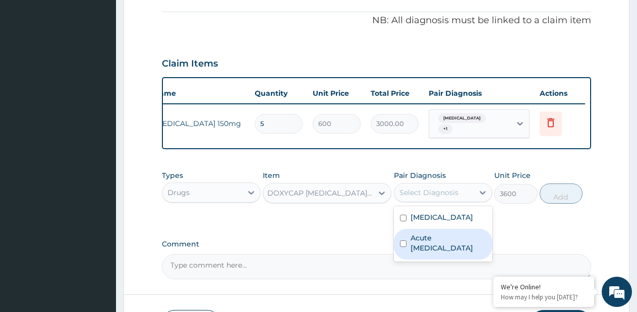
click at [421, 238] on label "Acute [MEDICAL_DATA]" at bounding box center [448, 243] width 76 height 20
checkbox input "true"
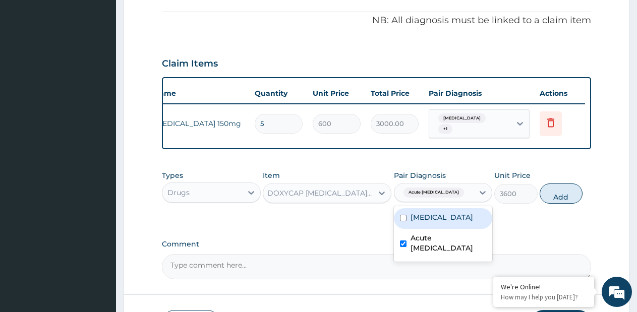
click at [431, 222] on label "[MEDICAL_DATA]" at bounding box center [441, 217] width 63 height 10
checkbox input "true"
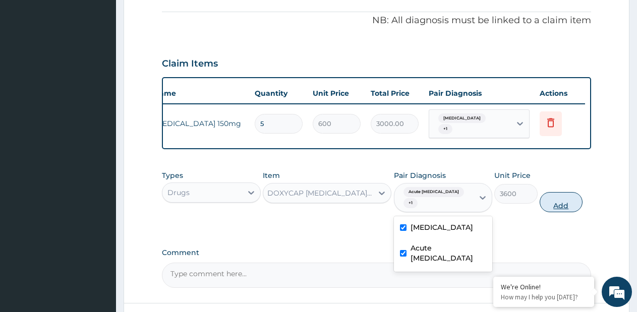
click at [561, 212] on button "Add" at bounding box center [560, 202] width 43 height 20
type input "0"
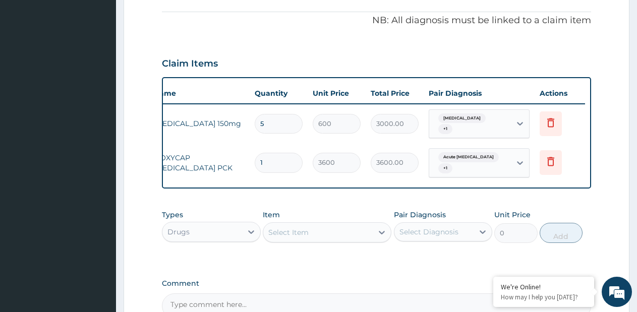
scroll to position [0, 0]
click at [380, 237] on icon at bounding box center [382, 232] width 10 height 10
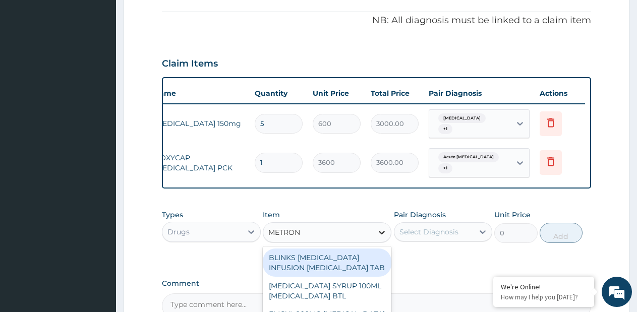
type input "METRONI"
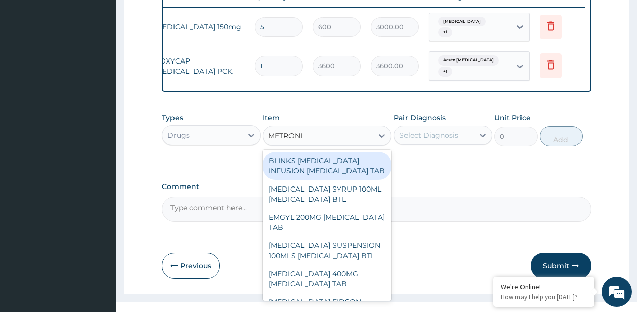
scroll to position [399, 0]
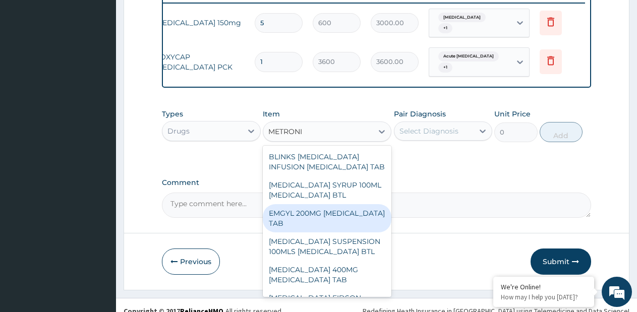
click at [340, 232] on div "EMGYL 200MG [MEDICAL_DATA] TAB" at bounding box center [327, 218] width 129 height 28
type input "30"
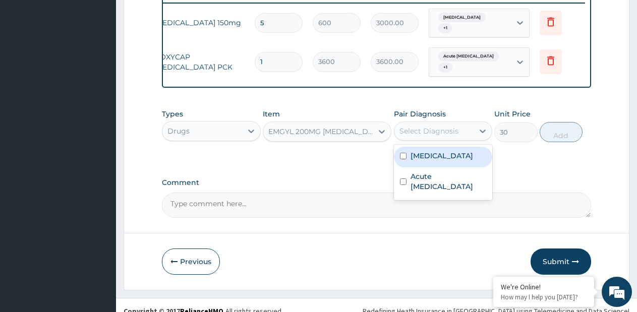
click at [436, 136] on div "Select Diagnosis" at bounding box center [428, 131] width 59 height 10
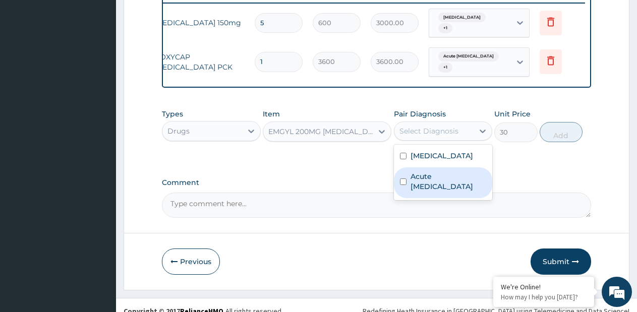
click at [429, 174] on div "Acute [MEDICAL_DATA]" at bounding box center [443, 182] width 99 height 31
checkbox input "true"
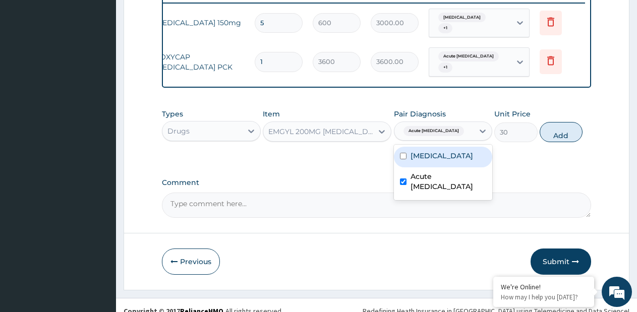
click at [434, 156] on label "[MEDICAL_DATA]" at bounding box center [441, 156] width 63 height 10
checkbox input "true"
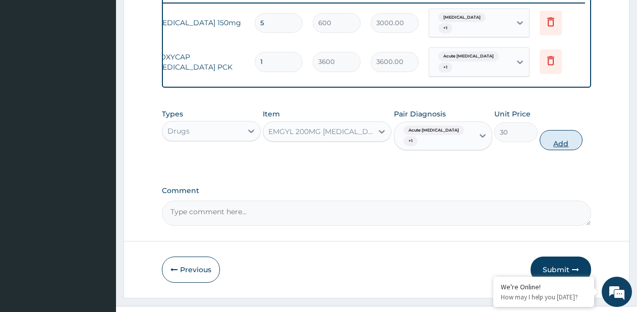
click at [546, 143] on button "Add" at bounding box center [560, 140] width 43 height 20
type input "0"
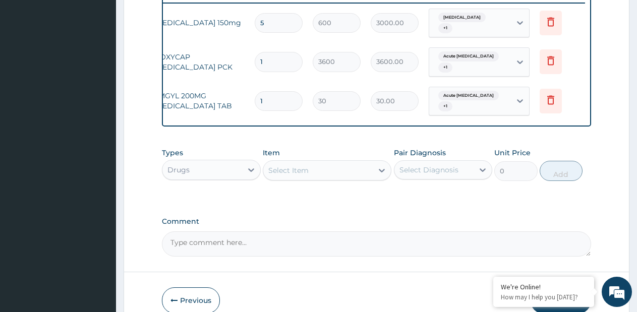
type input "3"
type input "90.00"
type input "30"
type input "900.00"
type input "30"
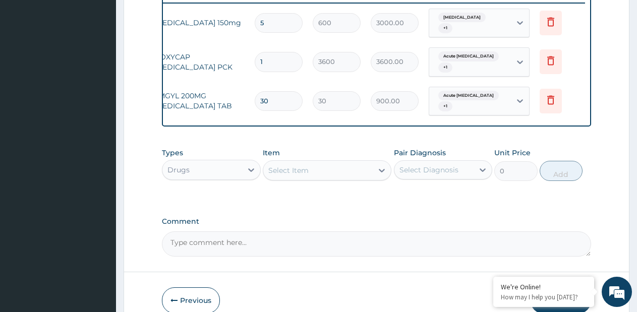
click at [371, 175] on div "Select Item" at bounding box center [317, 170] width 109 height 16
paste input "[MEDICAL_DATA] 150MG"
type input "[MEDICAL_DATA] 150MG"
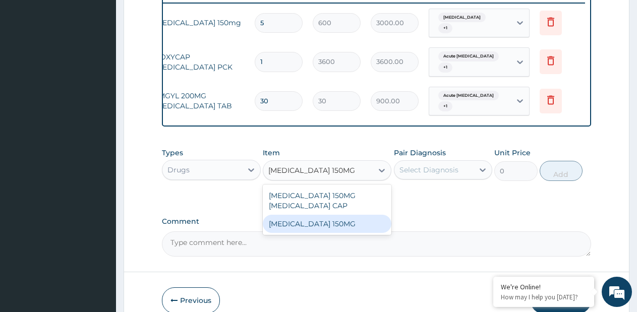
click at [331, 223] on div "[MEDICAL_DATA] 150MG" at bounding box center [327, 224] width 129 height 18
type input "600"
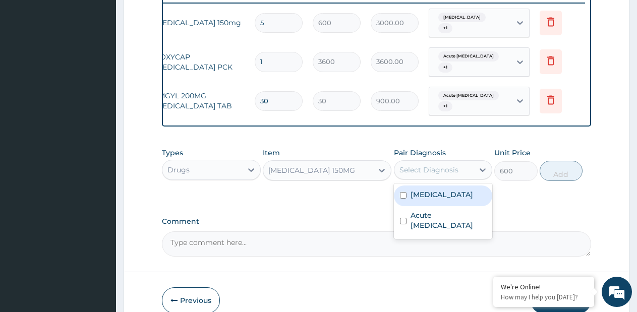
click at [433, 172] on div "Select Diagnosis" at bounding box center [428, 170] width 59 height 10
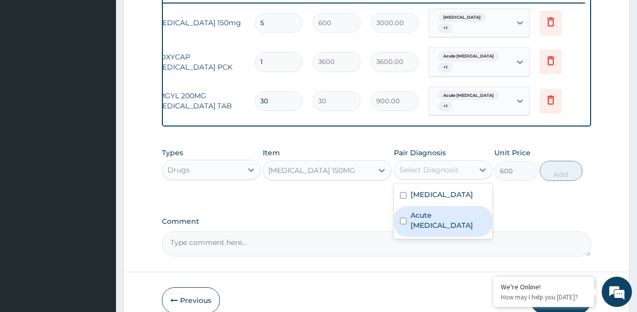
click at [426, 217] on label "Acute [MEDICAL_DATA]" at bounding box center [448, 220] width 76 height 20
checkbox input "true"
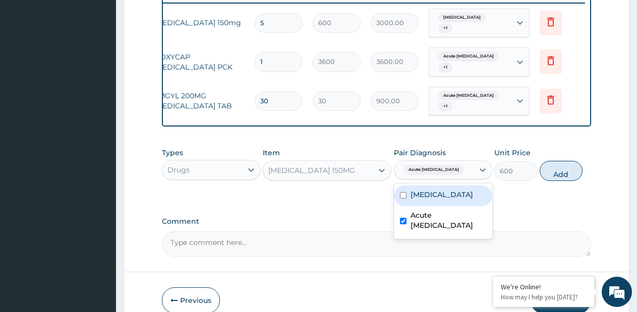
click at [430, 206] on div "[MEDICAL_DATA]" at bounding box center [443, 195] width 99 height 21
checkbox input "true"
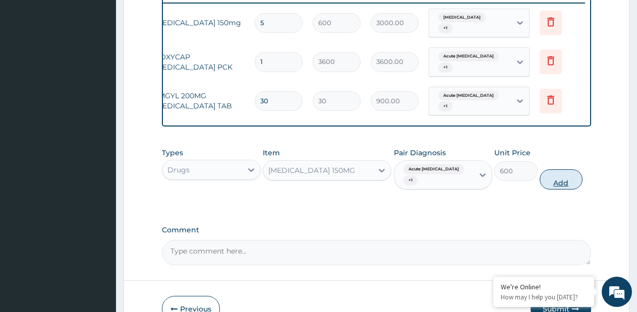
click at [550, 184] on button "Add" at bounding box center [560, 179] width 43 height 20
type input "0"
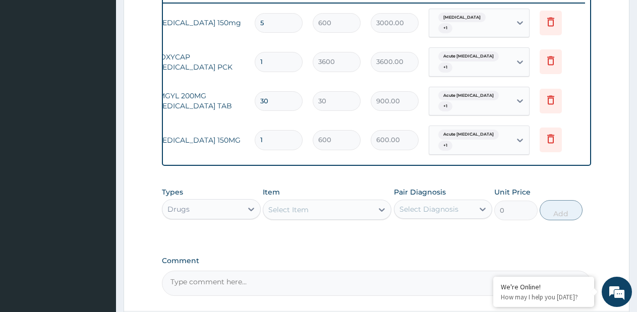
type input "5"
type input "3000.00"
type input "5"
click at [380, 212] on icon at bounding box center [382, 210] width 6 height 4
click at [549, 137] on icon at bounding box center [550, 139] width 12 height 12
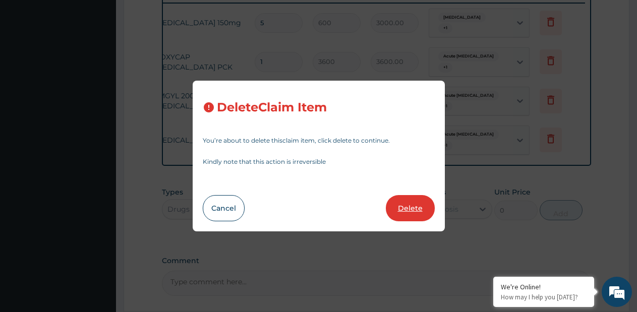
click at [411, 206] on button "Delete" at bounding box center [410, 208] width 49 height 26
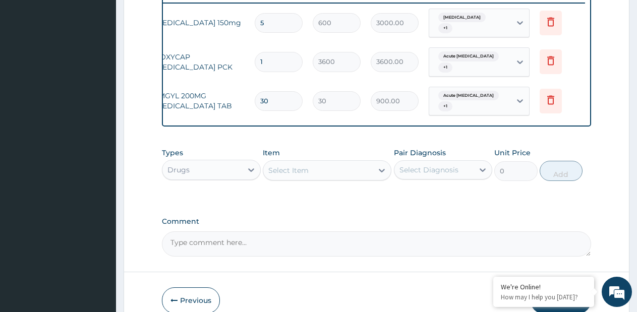
click at [352, 174] on div "Select Item" at bounding box center [317, 170] width 109 height 16
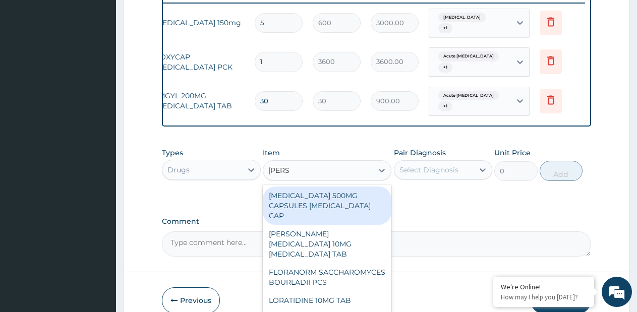
type input "LORAT"
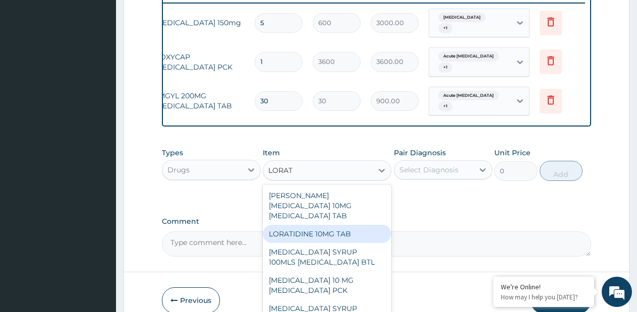
drag, startPoint x: 329, startPoint y: 225, endPoint x: 383, endPoint y: 207, distance: 57.1
click at [329, 226] on div "LORATIDINE 10MG TAB" at bounding box center [327, 234] width 129 height 18
type input "70"
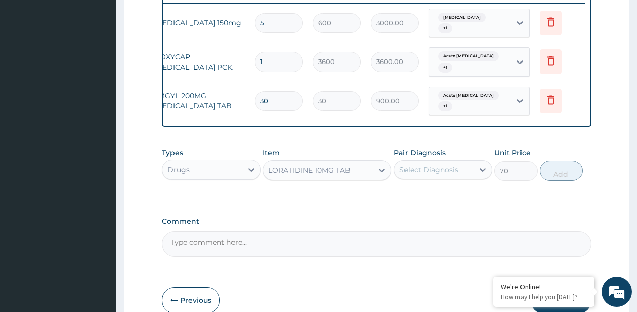
click at [440, 175] on div "Select Diagnosis" at bounding box center [428, 170] width 59 height 10
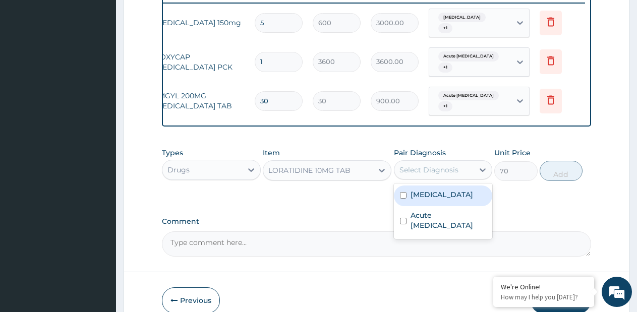
click at [424, 200] on label "Candidiasis" at bounding box center [441, 195] width 63 height 10
checkbox input "true"
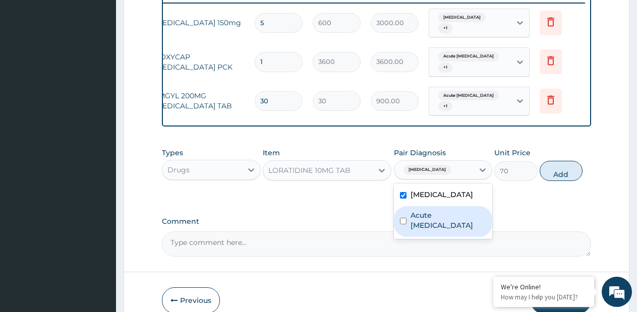
click at [419, 226] on div "Acute vulvovaginitis" at bounding box center [443, 221] width 99 height 31
checkbox input "true"
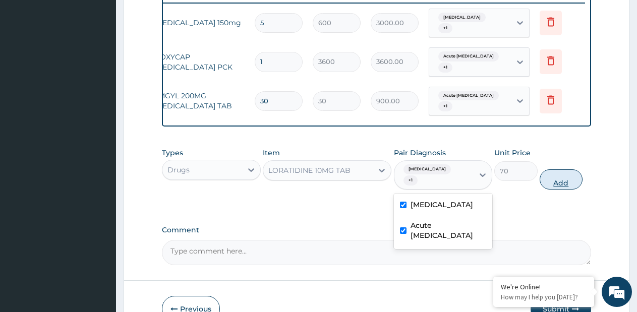
click at [554, 174] on button "Add" at bounding box center [560, 179] width 43 height 20
type input "0"
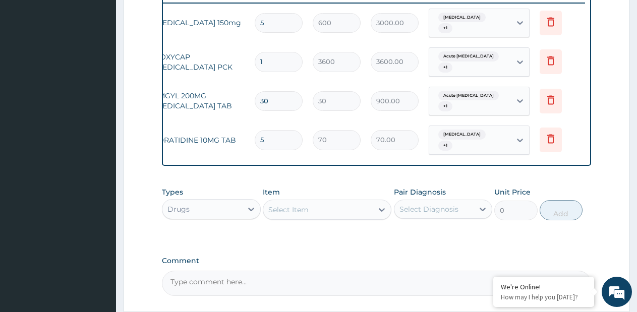
type input "52"
type input "3640.00"
type input "5"
type input "350.00"
type input "5"
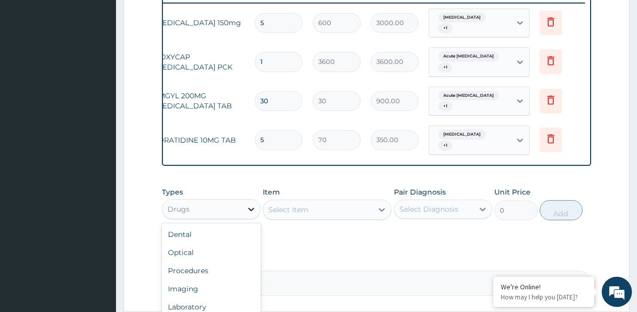
click at [244, 209] on div at bounding box center [251, 209] width 18 height 18
click at [192, 260] on div "Optical" at bounding box center [211, 252] width 99 height 18
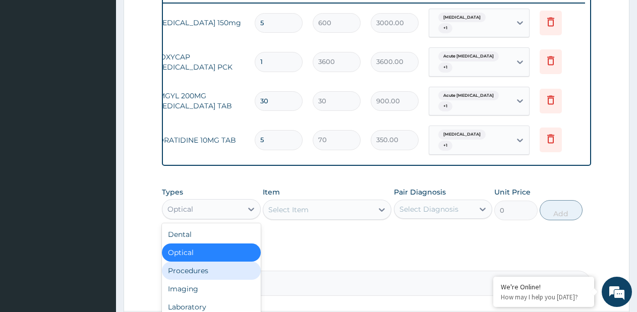
click at [194, 272] on div "Procedures" at bounding box center [211, 271] width 99 height 18
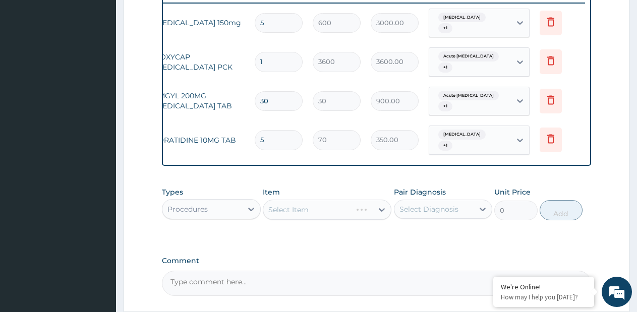
click at [315, 211] on div "Select Item" at bounding box center [327, 210] width 129 height 20
click at [372, 206] on div "Select Item" at bounding box center [327, 210] width 129 height 20
click at [374, 206] on div "Select Item" at bounding box center [327, 210] width 129 height 20
click at [377, 208] on icon at bounding box center [382, 210] width 10 height 10
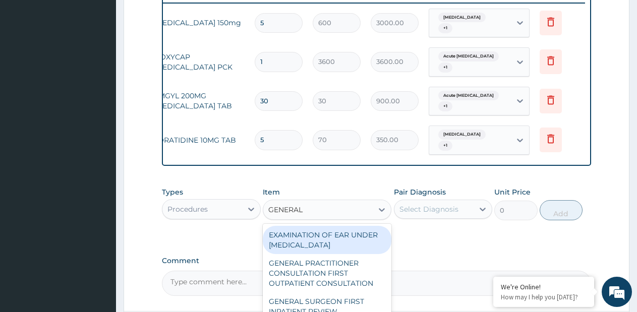
type input "GENERAL P"
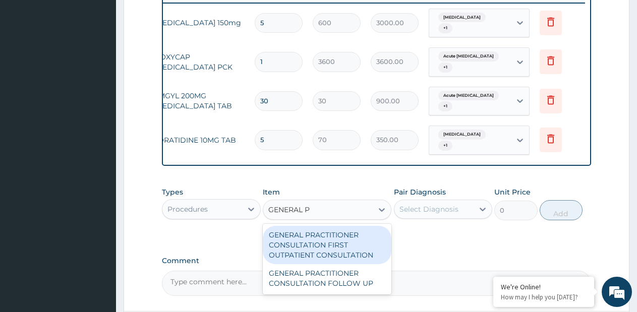
drag, startPoint x: 329, startPoint y: 243, endPoint x: 401, endPoint y: 220, distance: 75.2
click at [330, 243] on div "GENERAL PRACTITIONER CONSULTATION FIRST OUTPATIENT CONSULTATION" at bounding box center [327, 245] width 129 height 38
type input "3795"
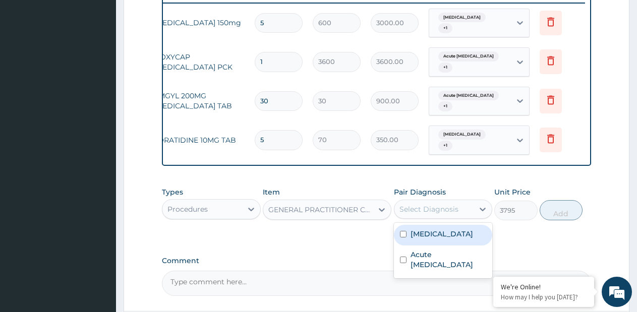
click at [404, 215] on div "Select Diagnosis" at bounding box center [434, 209] width 80 height 16
click at [413, 231] on label "Candidiasis" at bounding box center [441, 234] width 63 height 10
checkbox input "true"
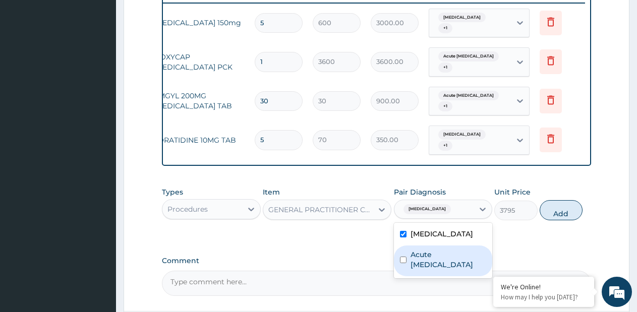
click at [408, 258] on div "Acute vulvovaginitis" at bounding box center [443, 260] width 99 height 31
checkbox input "true"
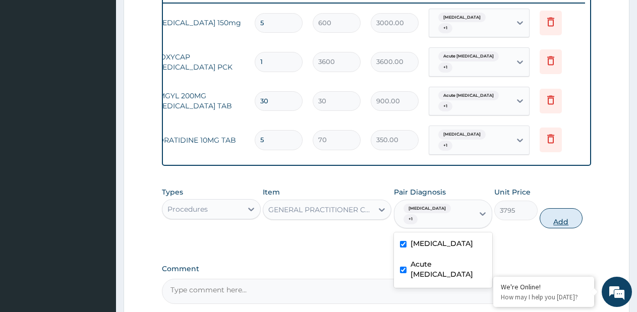
click at [570, 208] on button "Add" at bounding box center [560, 218] width 43 height 20
type input "0"
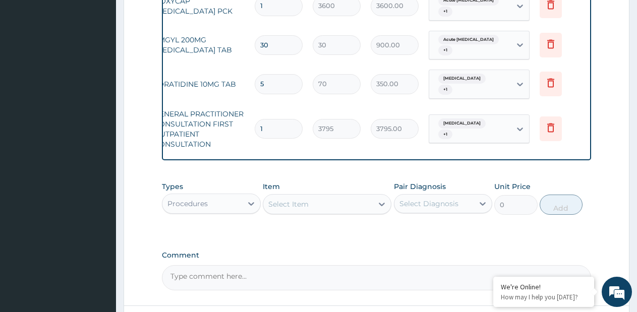
scroll to position [539, 0]
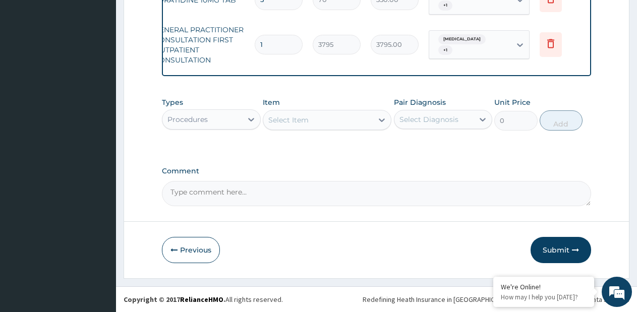
click at [584, 237] on div "Submit" at bounding box center [560, 250] width 60 height 26
click at [566, 246] on button "Submit" at bounding box center [560, 250] width 60 height 26
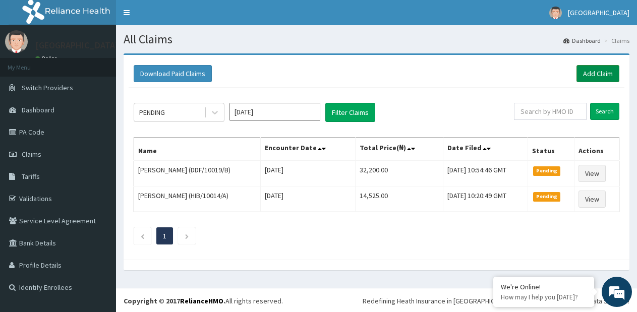
click at [586, 74] on link "Add Claim" at bounding box center [597, 73] width 43 height 17
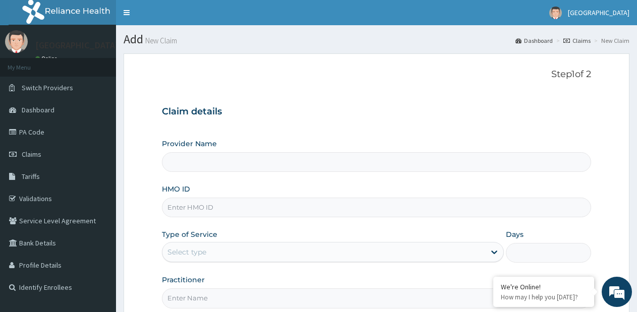
type input "[GEOGRAPHIC_DATA]- [GEOGRAPHIC_DATA] estate"
click at [298, 205] on input "HMO ID" at bounding box center [376, 208] width 429 height 20
type input "NBC/11328/C"
click at [255, 241] on div "Type of Service Select type" at bounding box center [332, 245] width 341 height 33
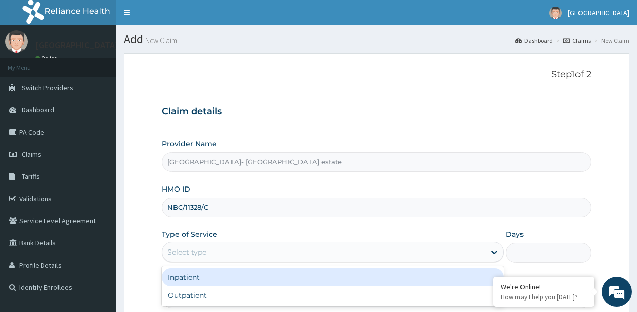
click at [294, 248] on div "Select type" at bounding box center [323, 252] width 322 height 16
drag, startPoint x: 244, startPoint y: 284, endPoint x: 243, endPoint y: 289, distance: 5.6
click at [244, 284] on div "Inpatient" at bounding box center [332, 277] width 341 height 18
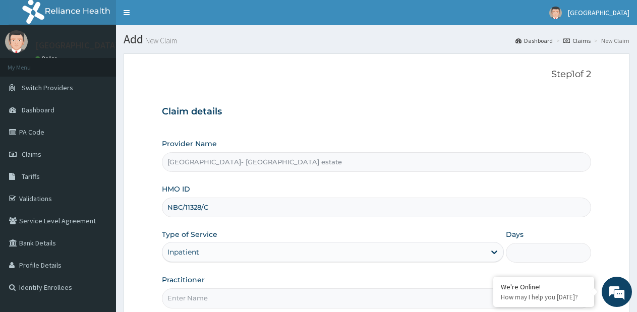
click at [241, 292] on input "Practitioner" at bounding box center [376, 298] width 429 height 20
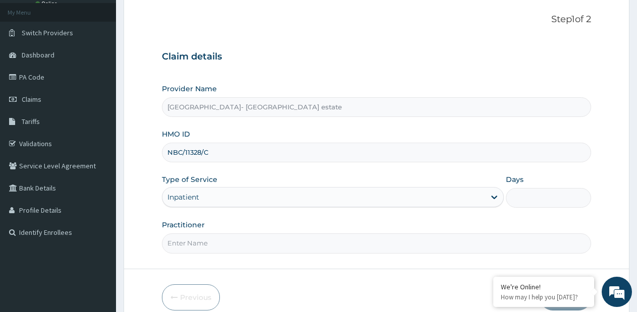
scroll to position [102, 0]
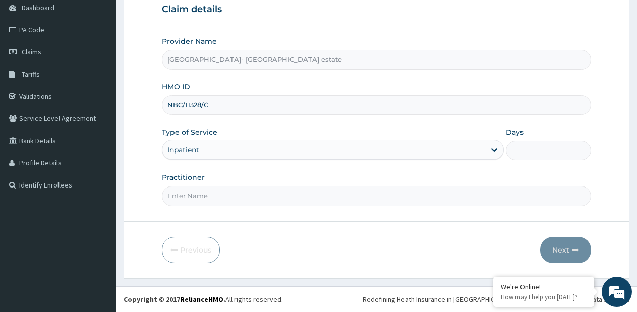
click at [315, 108] on input "NBC/11328/C" at bounding box center [376, 105] width 429 height 20
click at [281, 159] on div "Inpatient" at bounding box center [332, 150] width 341 height 20
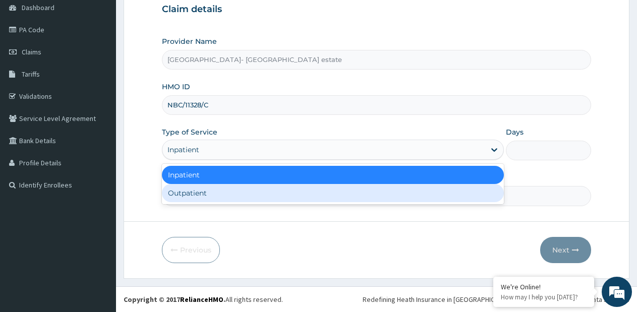
click at [249, 190] on div "Outpatient" at bounding box center [332, 193] width 341 height 18
type input "1"
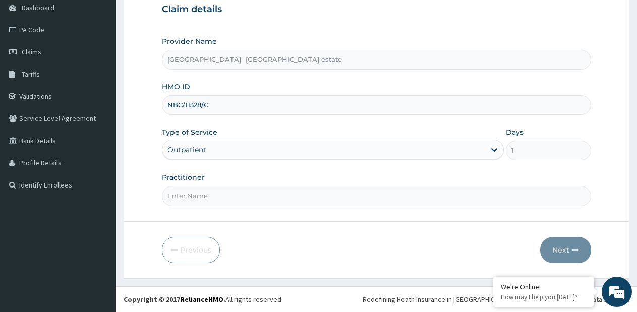
click at [248, 192] on input "Practitioner" at bounding box center [376, 196] width 429 height 20
type input "GP"
click at [554, 245] on button "Next" at bounding box center [565, 250] width 51 height 26
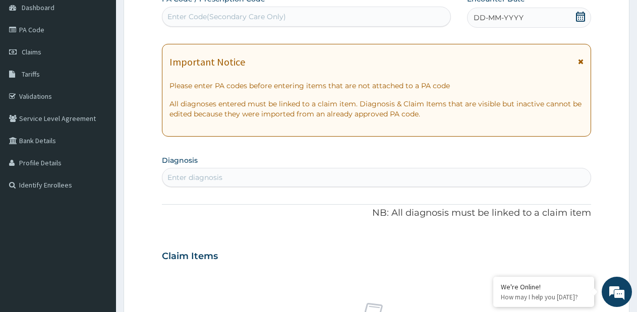
click at [419, 18] on div "Enter Code(Secondary Care Only)" at bounding box center [306, 17] width 288 height 16
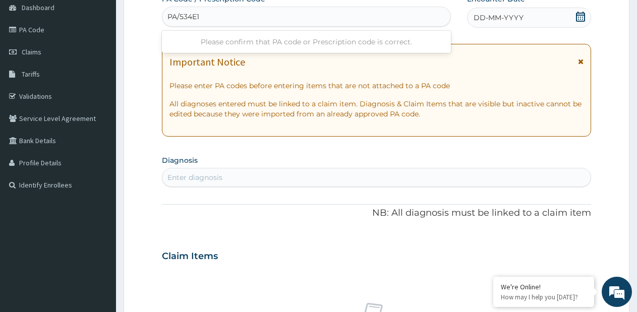
type input "PA/534E1B"
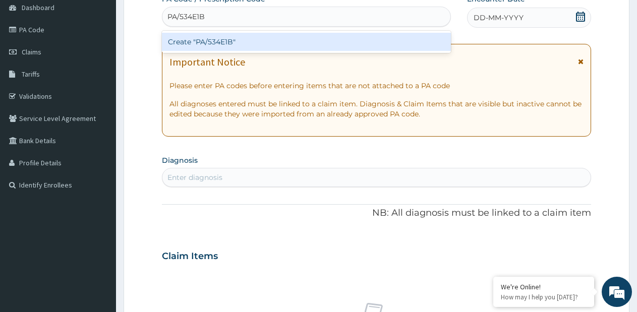
click at [387, 44] on div "Create "PA/534E1B"" at bounding box center [306, 42] width 289 height 18
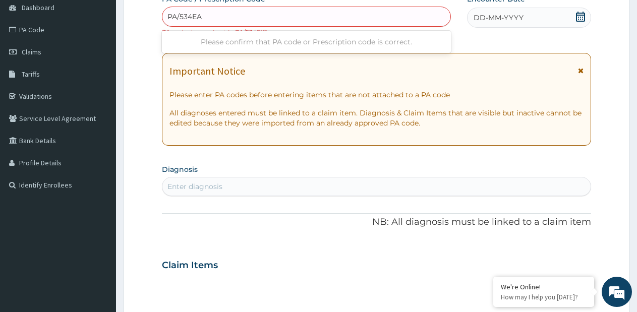
type input "PA/534EAB"
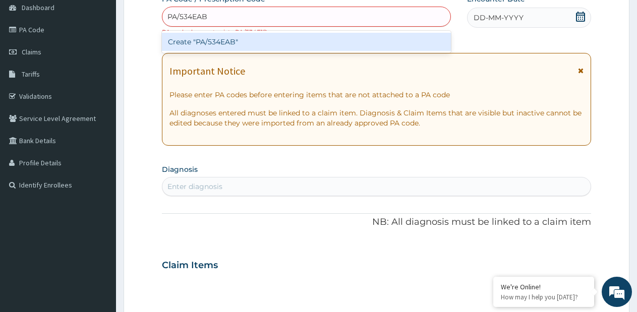
click at [350, 41] on div "Create "PA/534EAB"" at bounding box center [306, 42] width 289 height 18
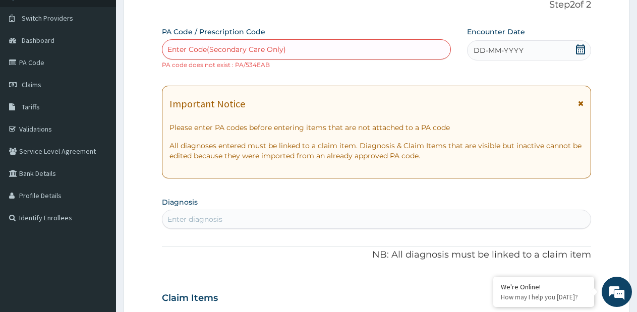
scroll to position [52, 0]
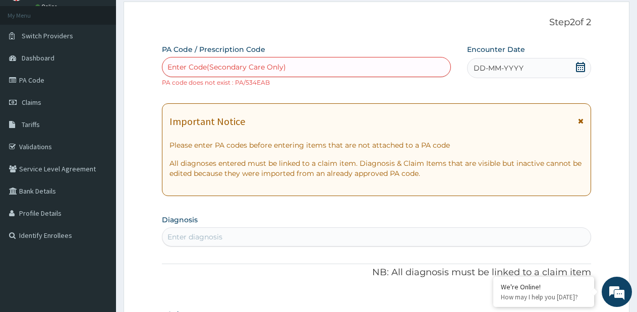
paste input "PA/534EA8"
type input "PA/534EA8"
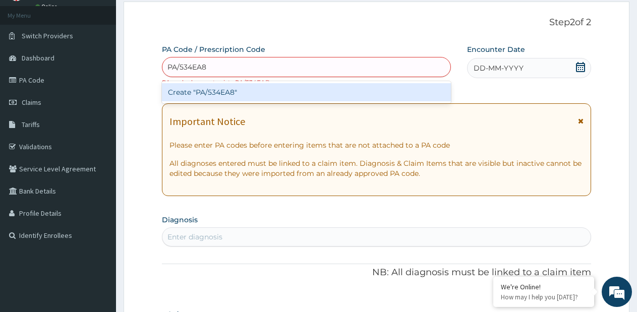
click at [343, 90] on div "Create "PA/534EA8"" at bounding box center [306, 92] width 289 height 18
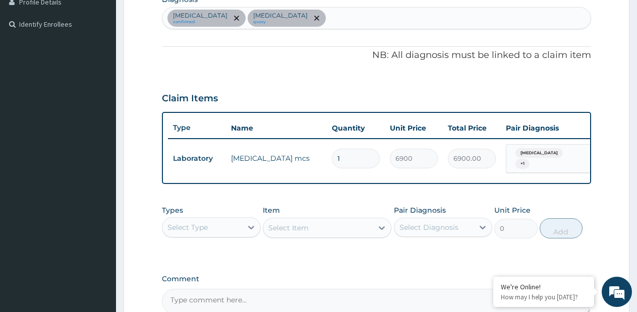
scroll to position [376, 0]
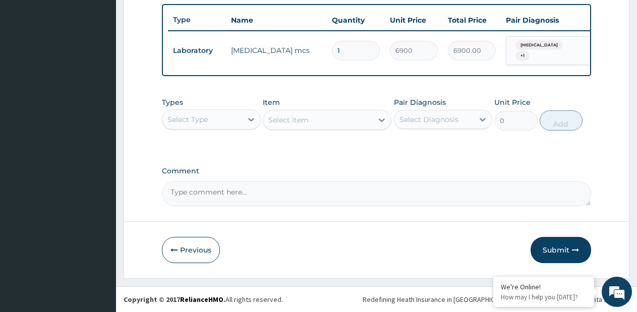
click at [234, 119] on div "Select Type" at bounding box center [202, 119] width 80 height 16
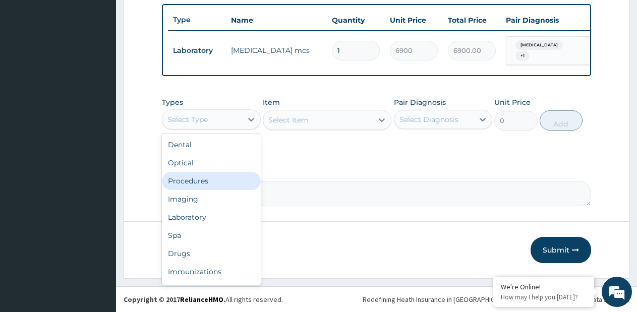
click at [216, 179] on div "Procedures" at bounding box center [211, 181] width 99 height 18
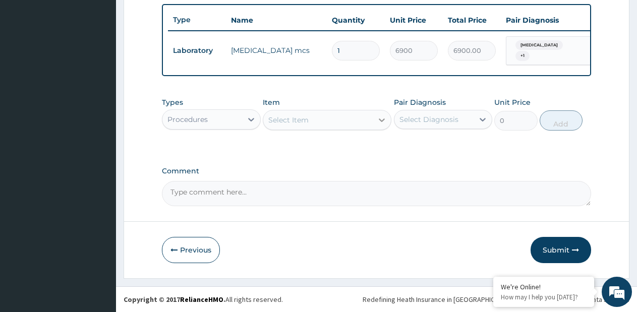
click at [380, 120] on icon at bounding box center [382, 120] width 6 height 4
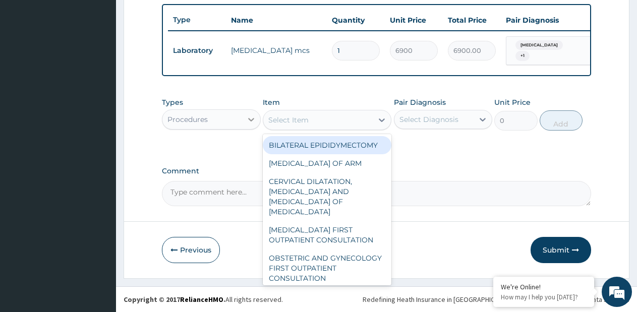
click at [248, 117] on icon at bounding box center [251, 119] width 10 height 10
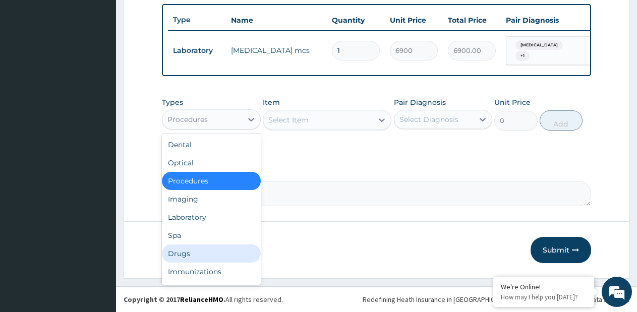
click at [198, 255] on div "Drugs" at bounding box center [211, 253] width 99 height 18
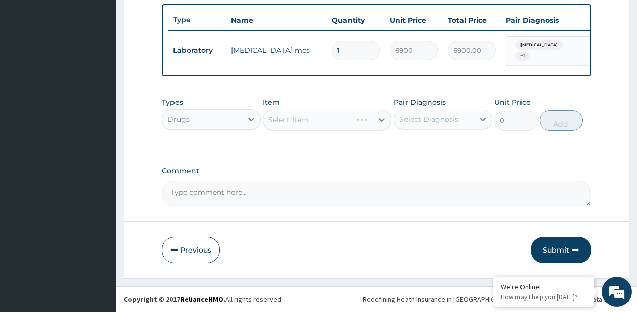
click at [377, 121] on div "Select Item" at bounding box center [327, 120] width 129 height 20
click at [375, 121] on div "Select Item" at bounding box center [327, 120] width 129 height 20
click at [375, 121] on div at bounding box center [381, 120] width 18 height 18
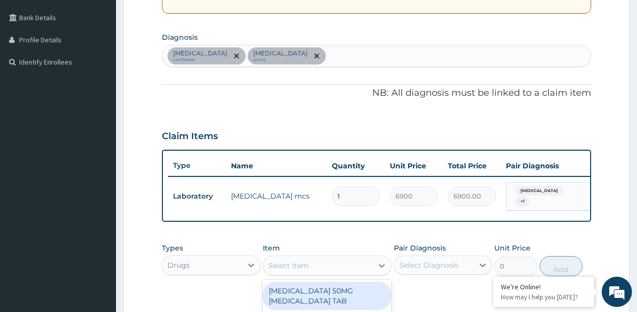
scroll to position [224, 0]
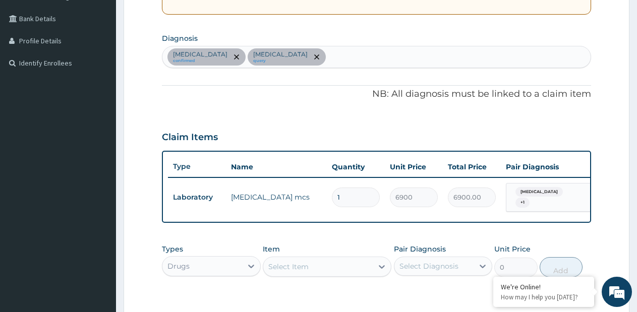
click at [370, 56] on div "Pharyngitis confirmed Upper respiratory infection query" at bounding box center [376, 56] width 428 height 21
type input "MALARI"
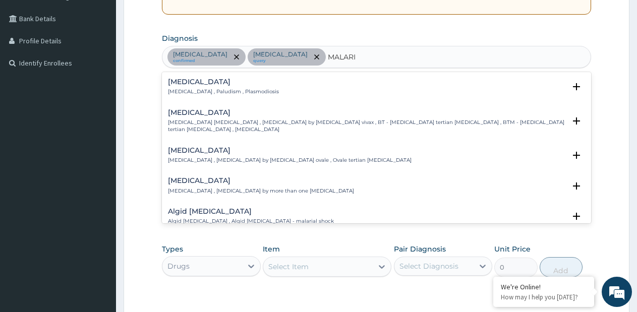
click at [203, 89] on p "Malaria , Paludism , Plasmodiosis" at bounding box center [223, 91] width 111 height 7
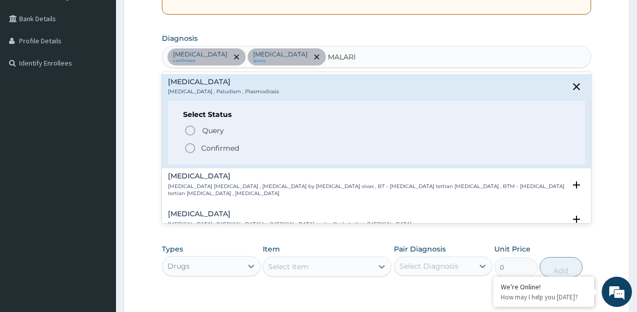
click at [208, 141] on div "Query Query covers suspected (?), Keep in view (kiv), Ruled out (r/o) Confirmed" at bounding box center [376, 138] width 387 height 31
click at [208, 143] on span "Confirmed" at bounding box center [377, 148] width 386 height 12
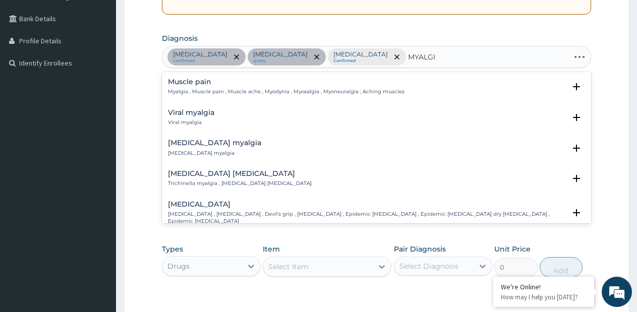
type input "MYALGIA"
click at [212, 83] on h4 "Muscle pain" at bounding box center [286, 82] width 236 height 8
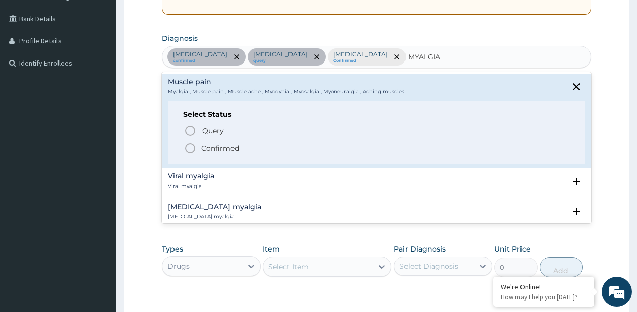
click at [219, 143] on span "Confirmed" at bounding box center [377, 148] width 386 height 12
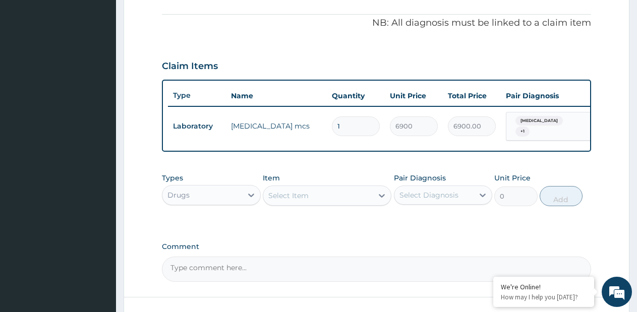
scroll to position [376, 0]
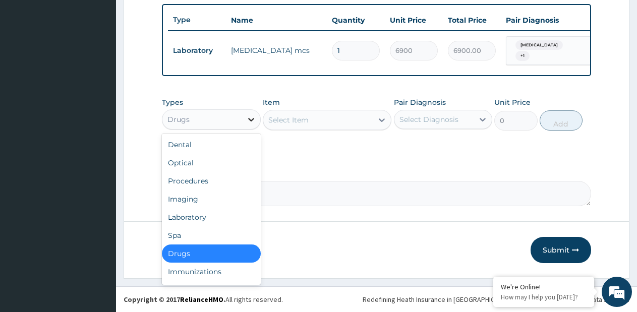
click at [246, 122] on icon at bounding box center [251, 119] width 10 height 10
click at [221, 181] on div "Procedures" at bounding box center [211, 181] width 99 height 18
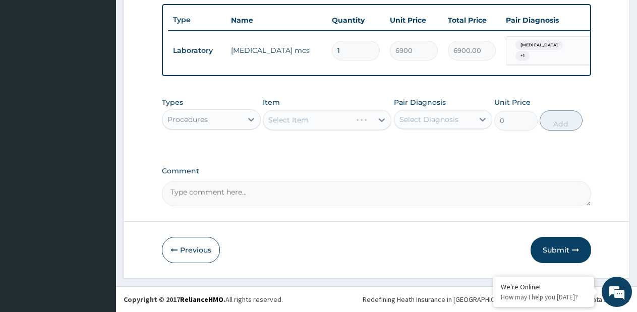
click at [380, 121] on div "Select Item" at bounding box center [327, 120] width 129 height 20
click at [381, 120] on div "Select Item" at bounding box center [327, 120] width 129 height 20
click at [366, 110] on div "Select Item" at bounding box center [327, 120] width 129 height 20
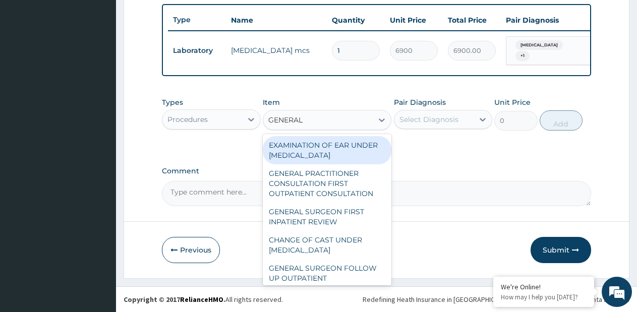
type input "GENERAL P"
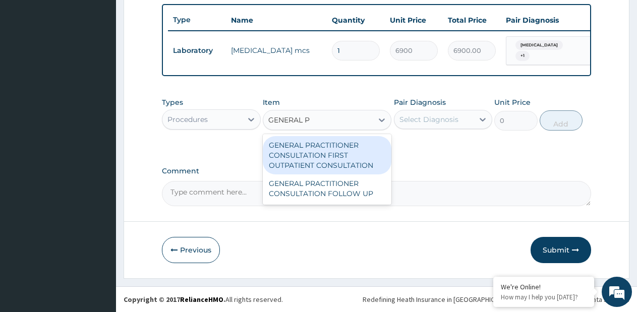
click at [357, 147] on div "GENERAL PRACTITIONER CONSULTATION FIRST OUTPATIENT CONSULTATION" at bounding box center [327, 155] width 129 height 38
type input "3795"
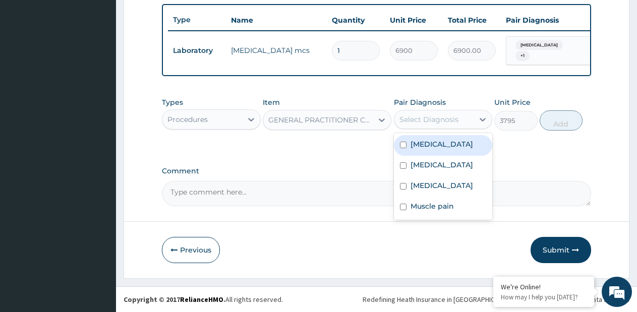
click at [444, 112] on div "Select Diagnosis" at bounding box center [434, 119] width 80 height 16
click at [432, 143] on label "Pharyngitis" at bounding box center [441, 144] width 63 height 10
checkbox input "true"
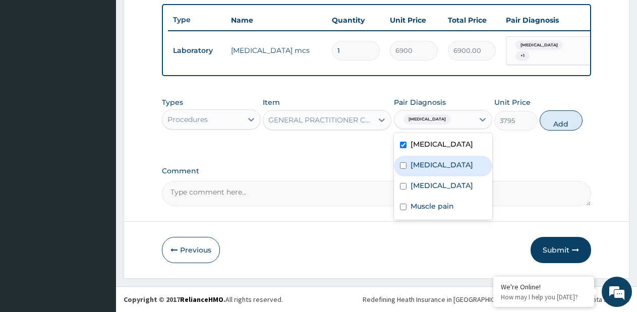
click at [416, 170] on label "Upper respiratory infection" at bounding box center [441, 165] width 63 height 10
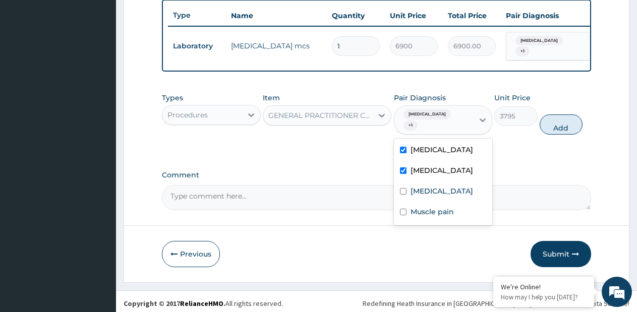
click at [414, 182] on div "Upper respiratory infection" at bounding box center [443, 171] width 99 height 21
checkbox input "false"
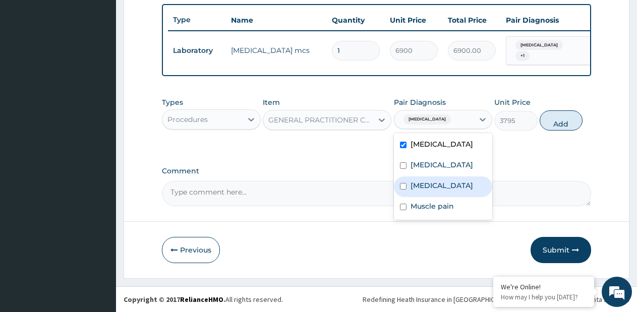
click at [414, 190] on label "Malaria" at bounding box center [441, 185] width 63 height 10
checkbox input "true"
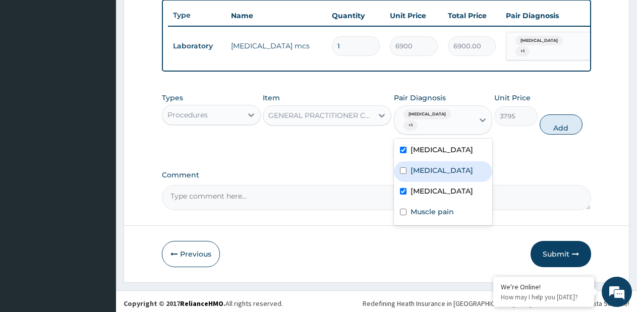
click at [417, 174] on label "Upper respiratory infection" at bounding box center [441, 170] width 63 height 10
checkbox input "true"
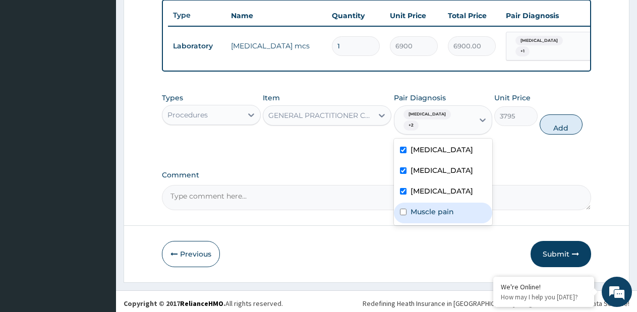
click at [413, 207] on div "Muscle pain" at bounding box center [443, 213] width 99 height 21
checkbox input "true"
click at [558, 128] on button "Add" at bounding box center [560, 124] width 43 height 20
type input "0"
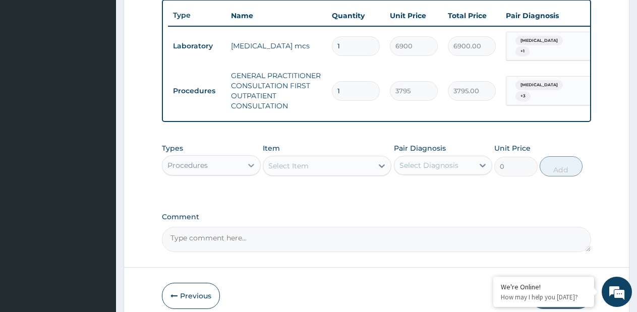
click at [253, 167] on icon at bounding box center [251, 166] width 6 height 4
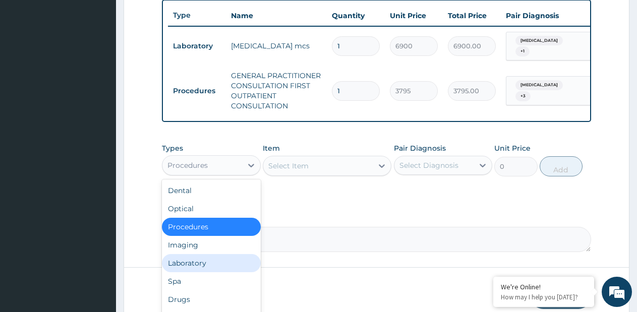
click at [210, 265] on div "Laboratory" at bounding box center [211, 263] width 99 height 18
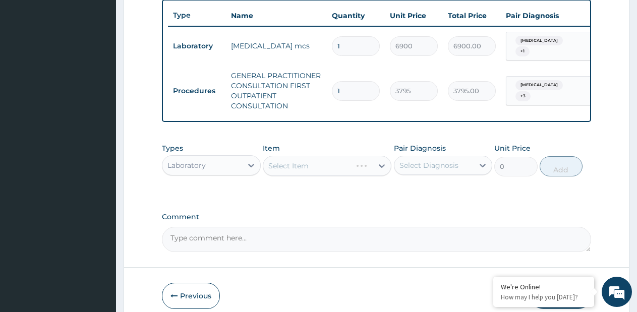
click at [373, 167] on div "Select Item" at bounding box center [327, 166] width 129 height 20
click at [378, 169] on icon at bounding box center [382, 166] width 10 height 10
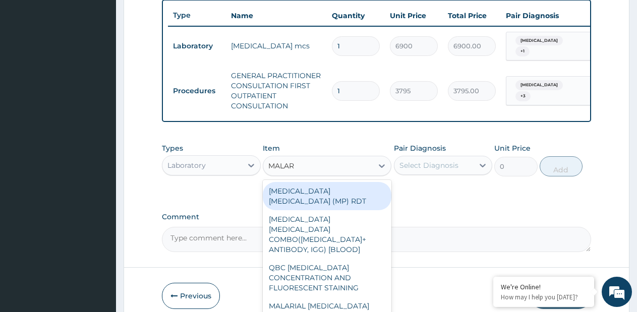
type input "MALARI"
drag, startPoint x: 344, startPoint y: 197, endPoint x: 450, endPoint y: 180, distance: 106.7
click at [345, 196] on div "MALARIA PARASITE (MP) RDT" at bounding box center [327, 196] width 129 height 28
type input "1725"
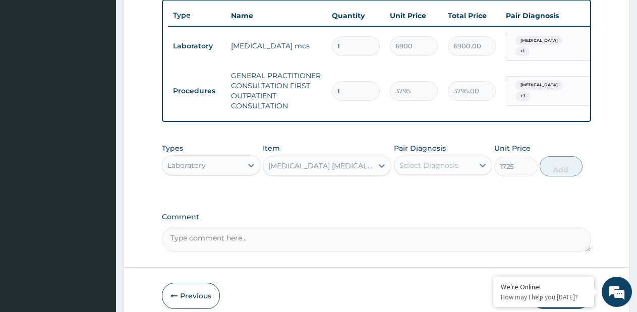
click at [447, 170] on div "Select Diagnosis" at bounding box center [428, 165] width 59 height 10
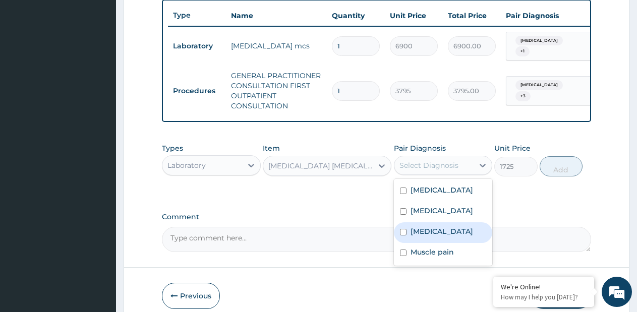
click at [430, 236] on label "Malaria" at bounding box center [441, 231] width 63 height 10
checkbox input "true"
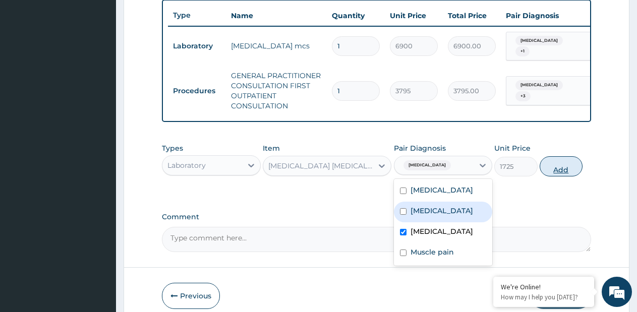
click at [559, 173] on button "Add" at bounding box center [560, 166] width 43 height 20
type input "0"
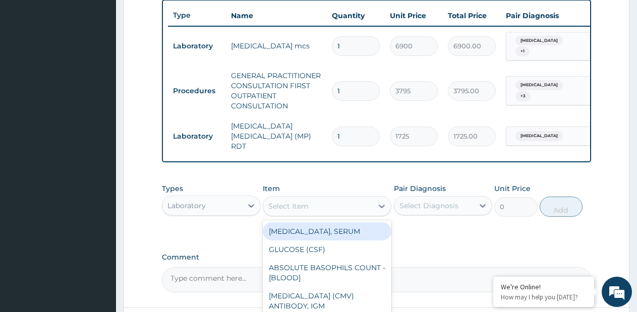
click at [364, 199] on div "Select Item" at bounding box center [317, 206] width 109 height 16
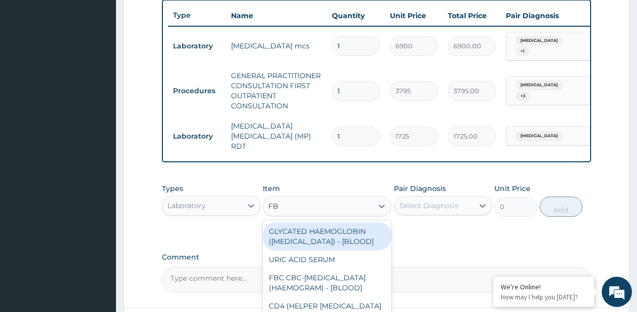
type input "FBC"
click at [344, 229] on div "FBC CBC-COMPLETE BLOOD COUNT (HAEMOGRAM) - [BLOOD]" at bounding box center [327, 236] width 129 height 28
type input "4600"
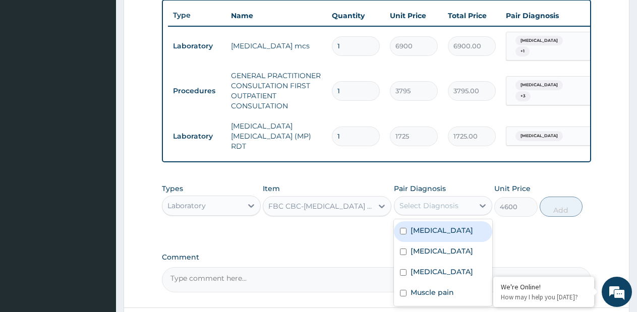
click at [423, 206] on div "Select Diagnosis" at bounding box center [428, 206] width 59 height 10
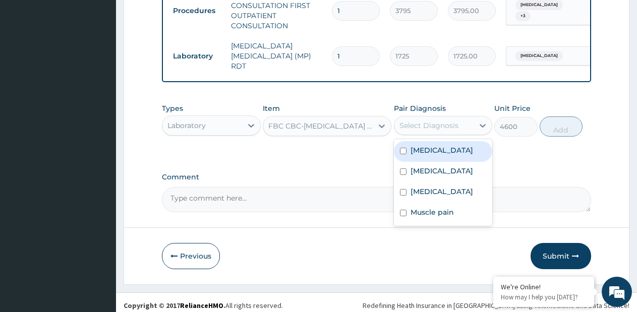
scroll to position [461, 0]
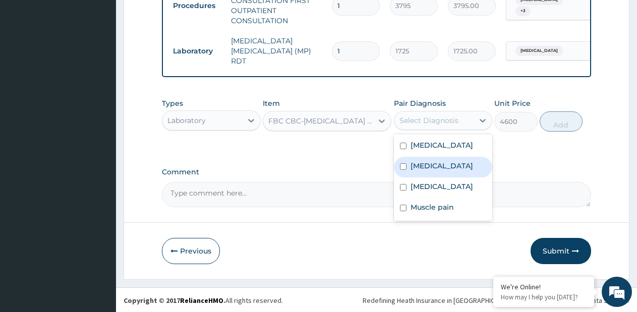
click at [446, 171] on label "Upper respiratory infection" at bounding box center [441, 166] width 63 height 10
checkbox input "true"
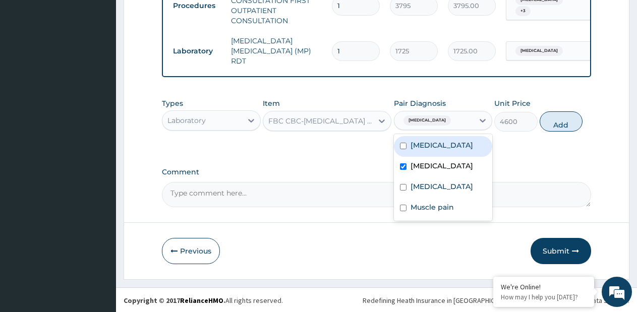
click at [445, 149] on div "Pharyngitis" at bounding box center [443, 146] width 99 height 21
checkbox input "true"
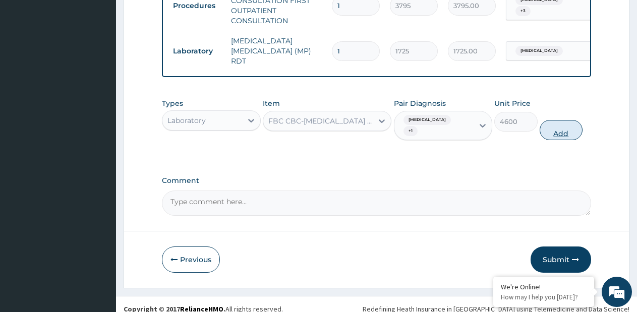
click at [548, 135] on button "Add" at bounding box center [560, 130] width 43 height 20
type input "0"
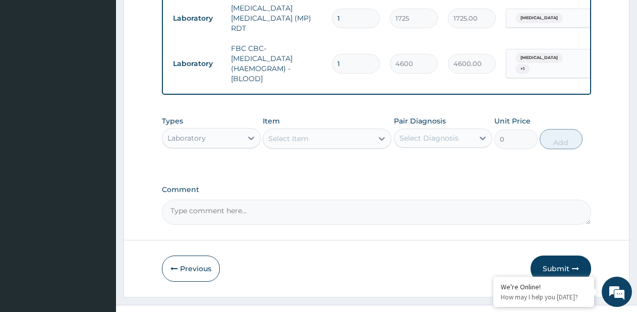
scroll to position [511, 0]
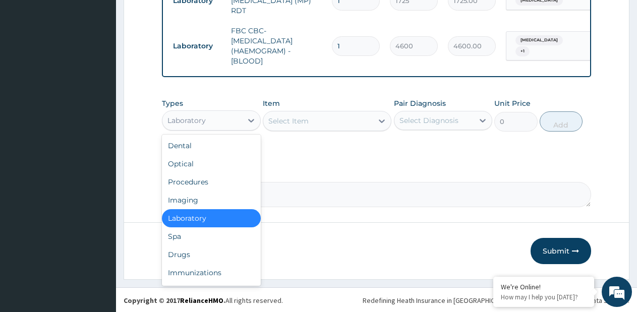
click at [193, 116] on div "Laboratory" at bounding box center [186, 120] width 38 height 10
click at [194, 251] on div "Drugs" at bounding box center [211, 254] width 99 height 18
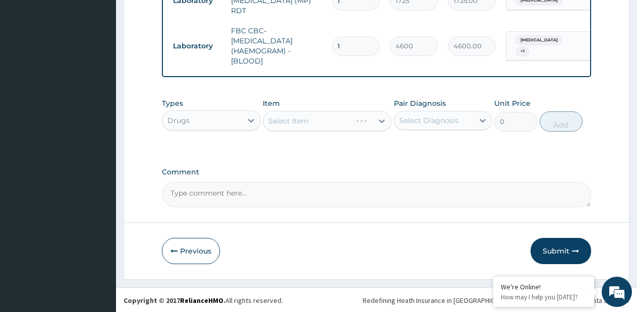
click at [381, 121] on div "Select Item" at bounding box center [327, 121] width 129 height 20
click at [381, 120] on div "Select Item" at bounding box center [327, 121] width 129 height 20
click at [378, 123] on div "Select Item" at bounding box center [327, 121] width 129 height 20
click at [380, 121] on div "Select Item" at bounding box center [327, 121] width 129 height 20
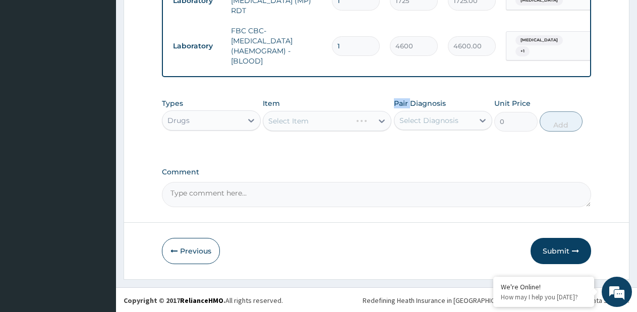
click at [380, 121] on div "Select Item" at bounding box center [327, 121] width 129 height 20
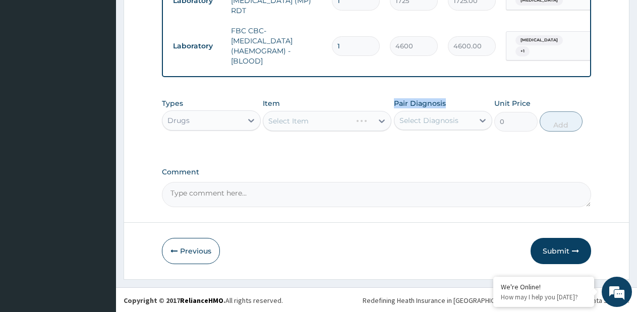
click at [380, 121] on div "Select Item" at bounding box center [327, 121] width 129 height 20
click at [380, 121] on icon at bounding box center [382, 121] width 10 height 10
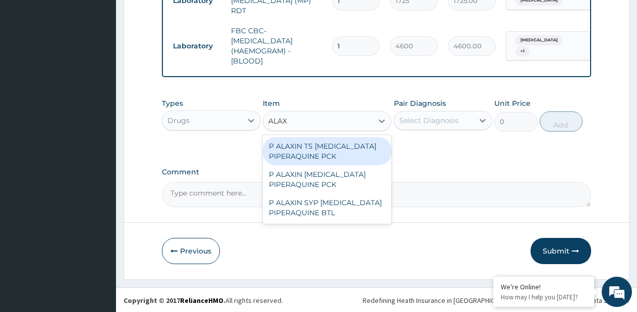
type input "ALAXI"
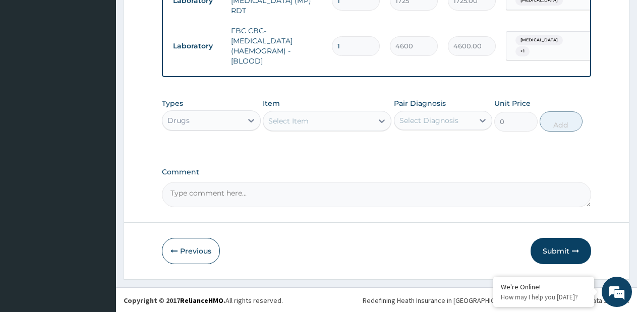
click at [340, 116] on div "Select Item" at bounding box center [317, 121] width 109 height 16
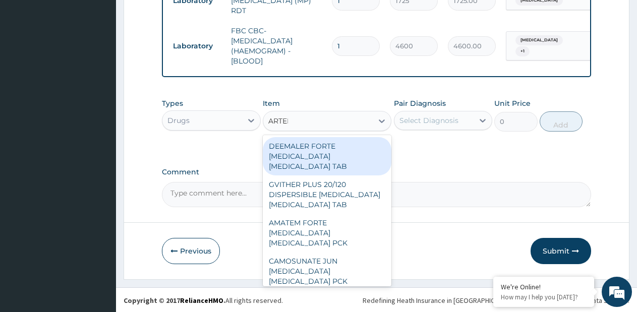
type input "ARTEME"
click at [340, 151] on div "DEEMALER FORTE ARTEMETHER LUMEFANTRINE TAB" at bounding box center [327, 156] width 129 height 38
type input "990"
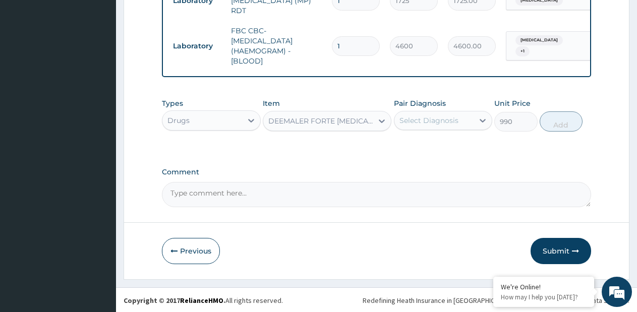
click at [339, 113] on div "DEEMALER FORTE ARTEMETHER LUMEFANTRINE TAB" at bounding box center [317, 121] width 109 height 16
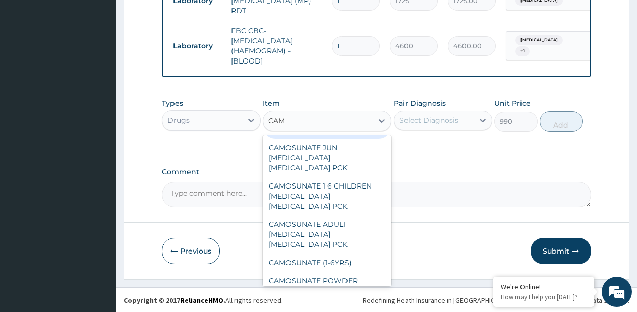
scroll to position [0, 0]
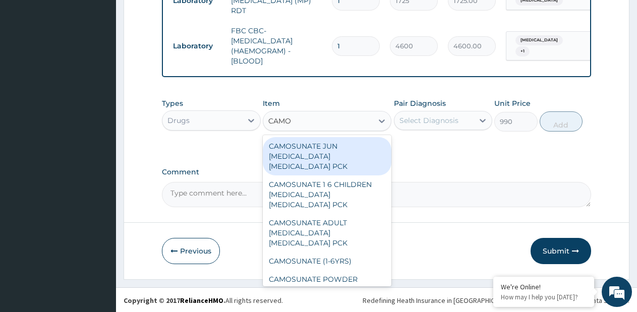
type input "CAMOS"
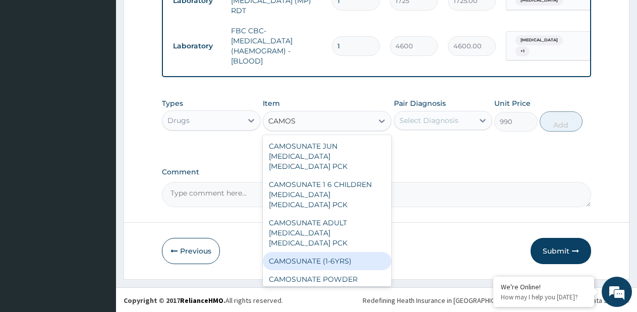
click at [340, 258] on div "CAMOSUNATE (1-6YRS)" at bounding box center [327, 261] width 129 height 18
type input "2500"
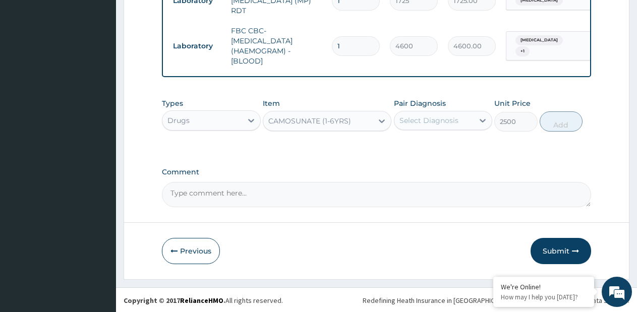
click at [468, 125] on div "Select Diagnosis" at bounding box center [434, 120] width 80 height 16
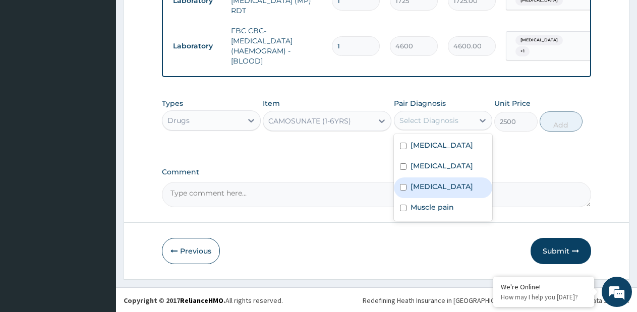
drag, startPoint x: 423, startPoint y: 203, endPoint x: 527, endPoint y: 158, distance: 112.8
click at [425, 198] on div "Malaria" at bounding box center [443, 187] width 99 height 21
checkbox input "true"
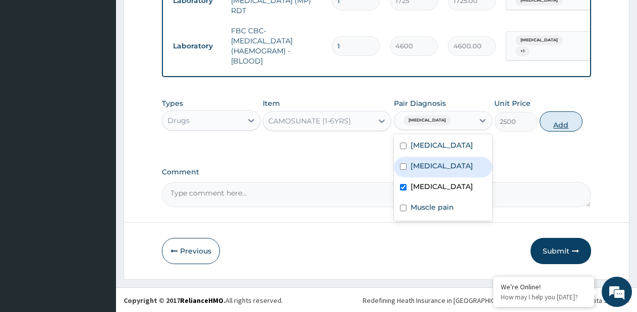
click at [557, 126] on button "Add" at bounding box center [560, 121] width 43 height 20
type input "0"
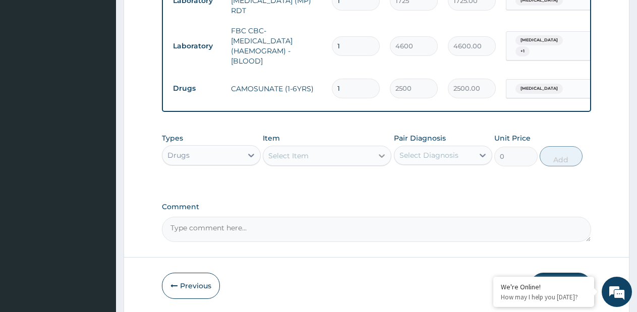
click at [377, 156] on icon at bounding box center [382, 156] width 10 height 10
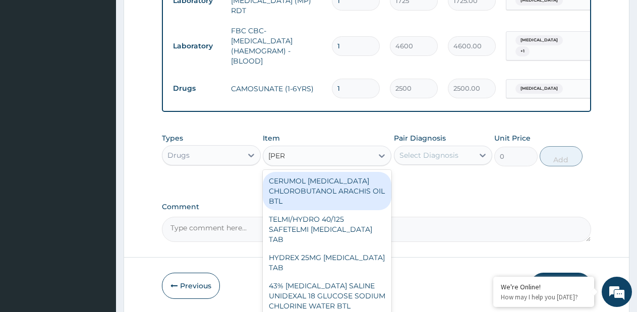
type input "LORAT"
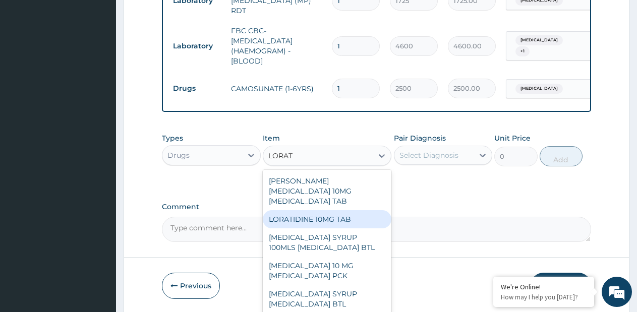
click at [355, 210] on div "LORATIDINE 10MG TAB" at bounding box center [327, 219] width 129 height 18
type input "70"
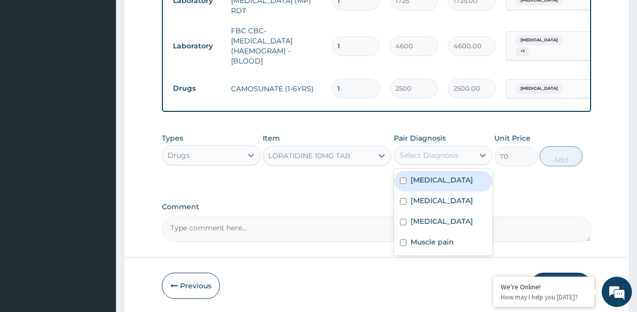
click at [443, 157] on div "Select Diagnosis" at bounding box center [428, 155] width 59 height 10
click at [427, 180] on label "Pharyngitis" at bounding box center [441, 180] width 63 height 10
checkbox input "true"
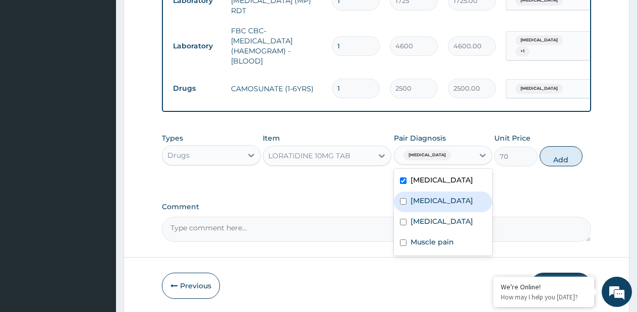
click at [425, 206] on label "Upper respiratory infection" at bounding box center [441, 201] width 63 height 10
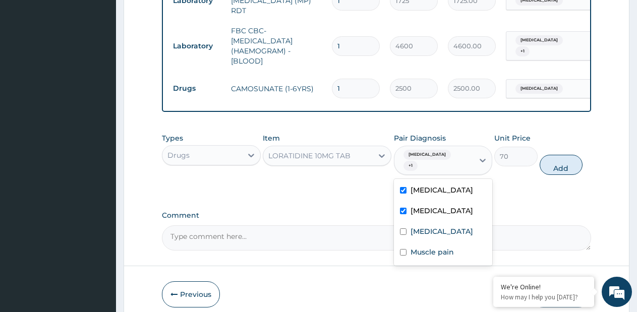
checkbox input "true"
click at [553, 156] on button "Add" at bounding box center [560, 165] width 43 height 20
type input "0"
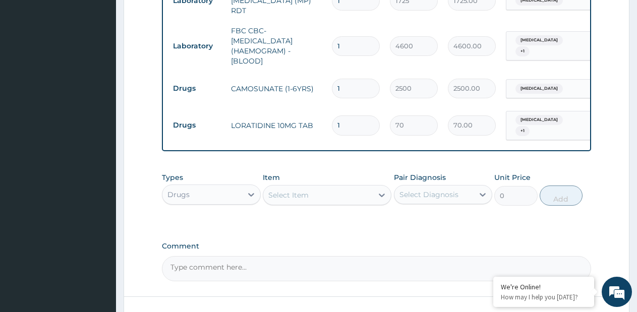
type input "5"
type input "350.00"
type input "5"
click at [384, 190] on icon at bounding box center [382, 195] width 10 height 10
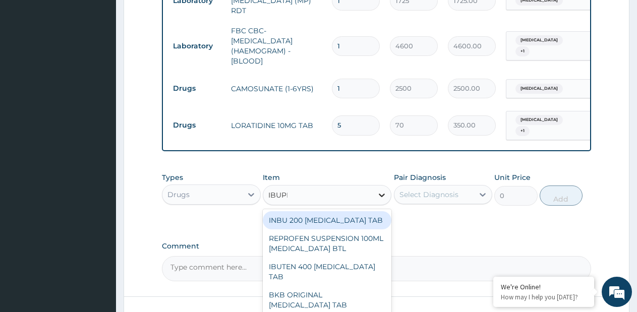
type input "IBUPRO"
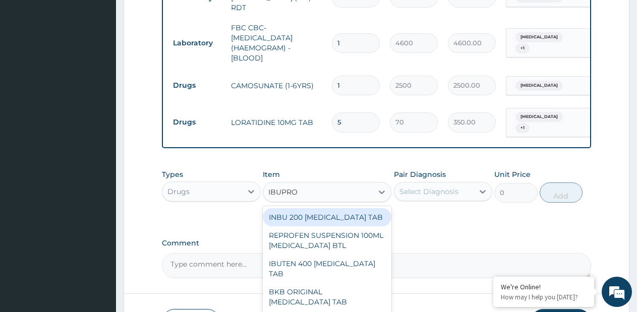
scroll to position [581, 0]
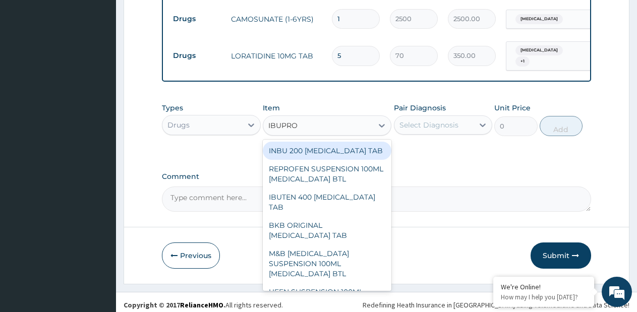
click at [333, 143] on div "INBU 200 IBUPROFEN TAB" at bounding box center [327, 151] width 129 height 18
type input "50"
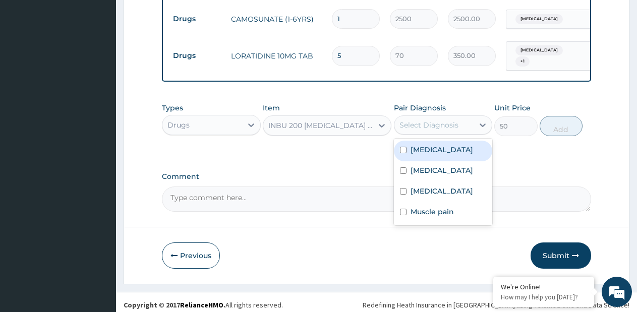
click at [417, 123] on div "Select Diagnosis" at bounding box center [428, 125] width 59 height 10
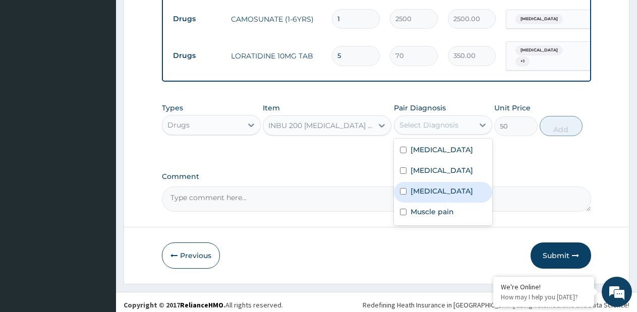
click at [421, 196] on label "Malaria" at bounding box center [441, 191] width 63 height 10
checkbox input "true"
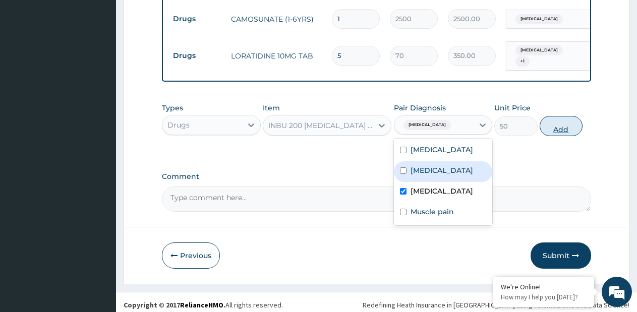
click at [550, 125] on button "Add" at bounding box center [560, 126] width 43 height 20
type input "0"
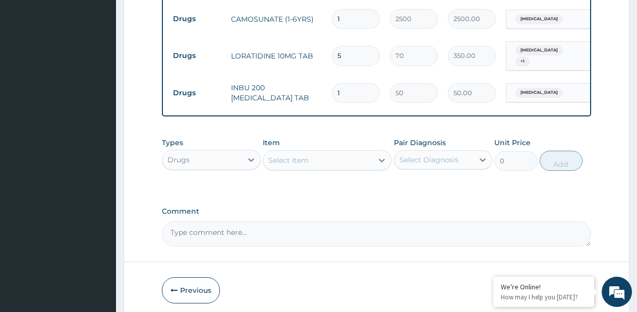
type input "15"
type input "750.00"
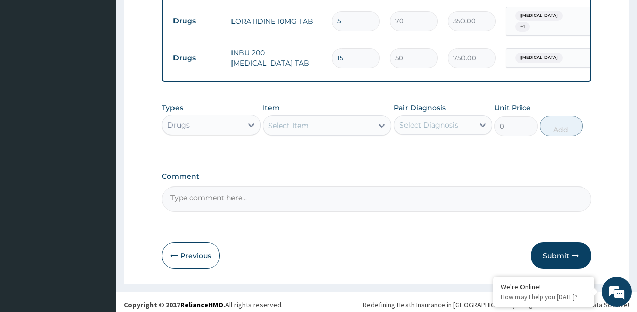
type input "15"
click at [552, 242] on button "Submit" at bounding box center [560, 255] width 60 height 26
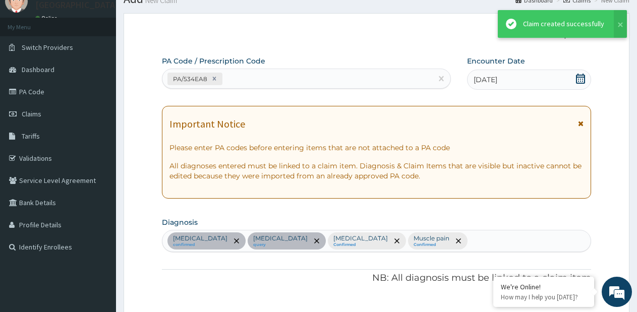
scroll to position [615, 0]
